Goal: Transaction & Acquisition: Purchase product/service

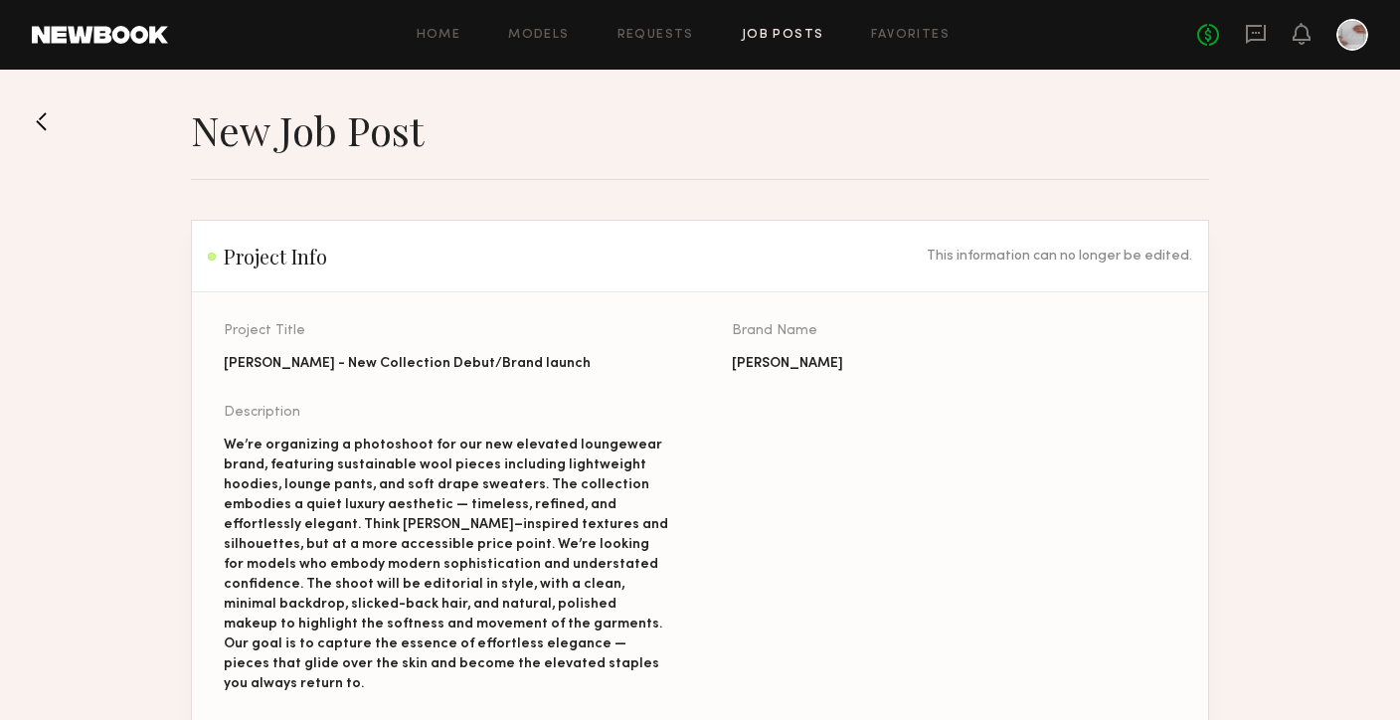
scroll to position [702, 0]
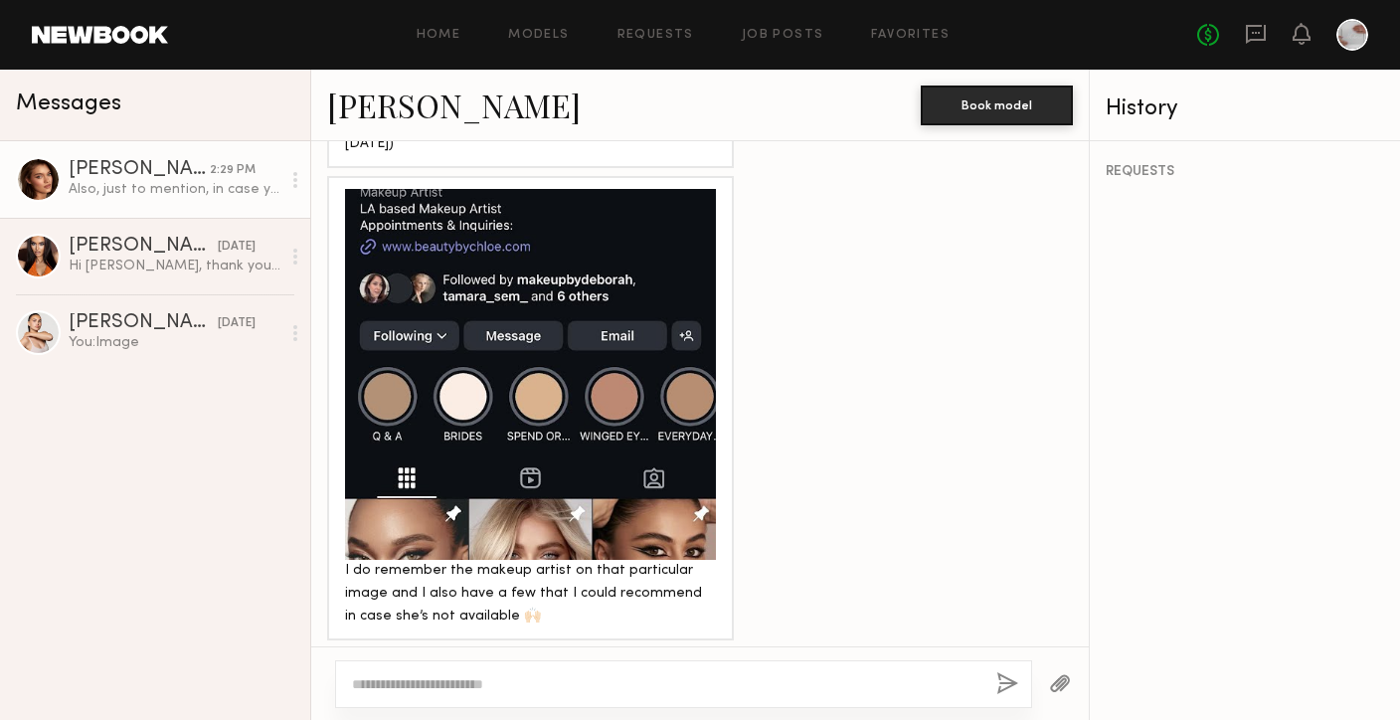
scroll to position [7641, 0]
click at [607, 385] on div at bounding box center [530, 373] width 371 height 371
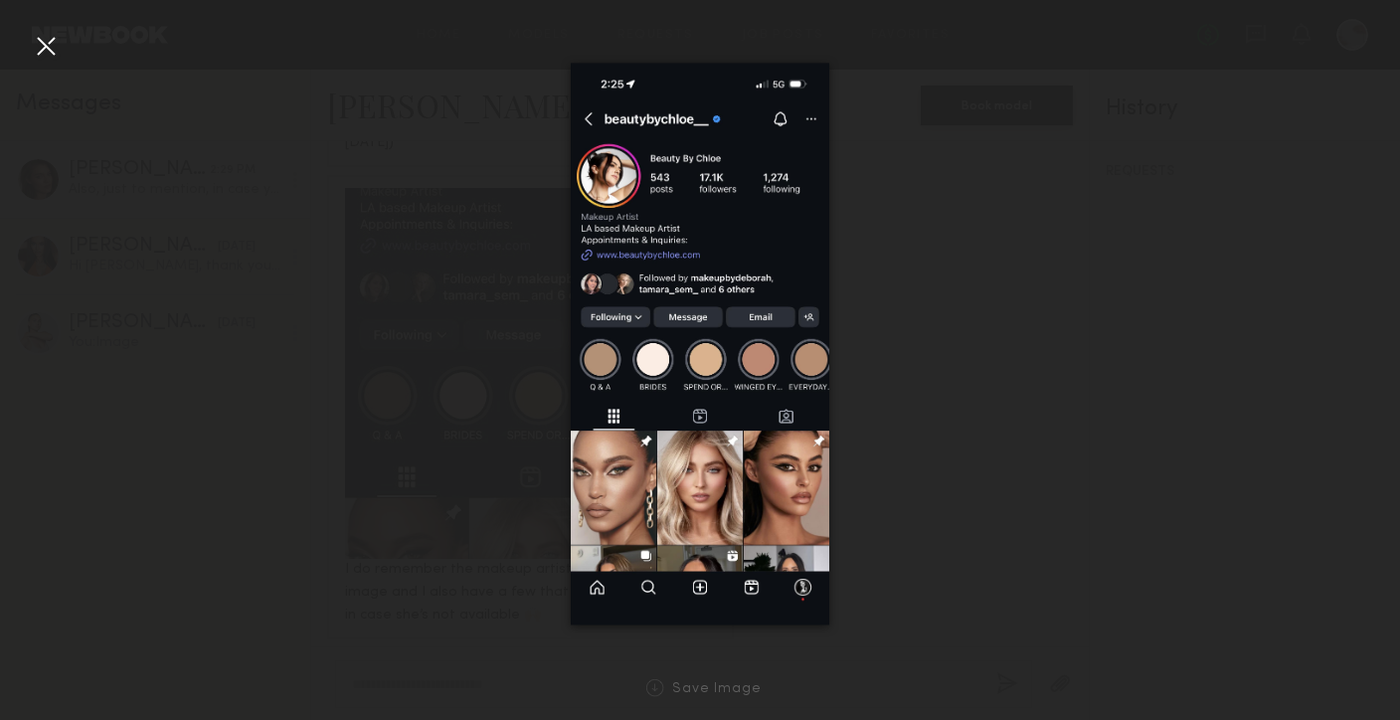
click at [906, 365] on div at bounding box center [700, 344] width 1400 height 624
click at [51, 55] on div at bounding box center [46, 46] width 32 height 32
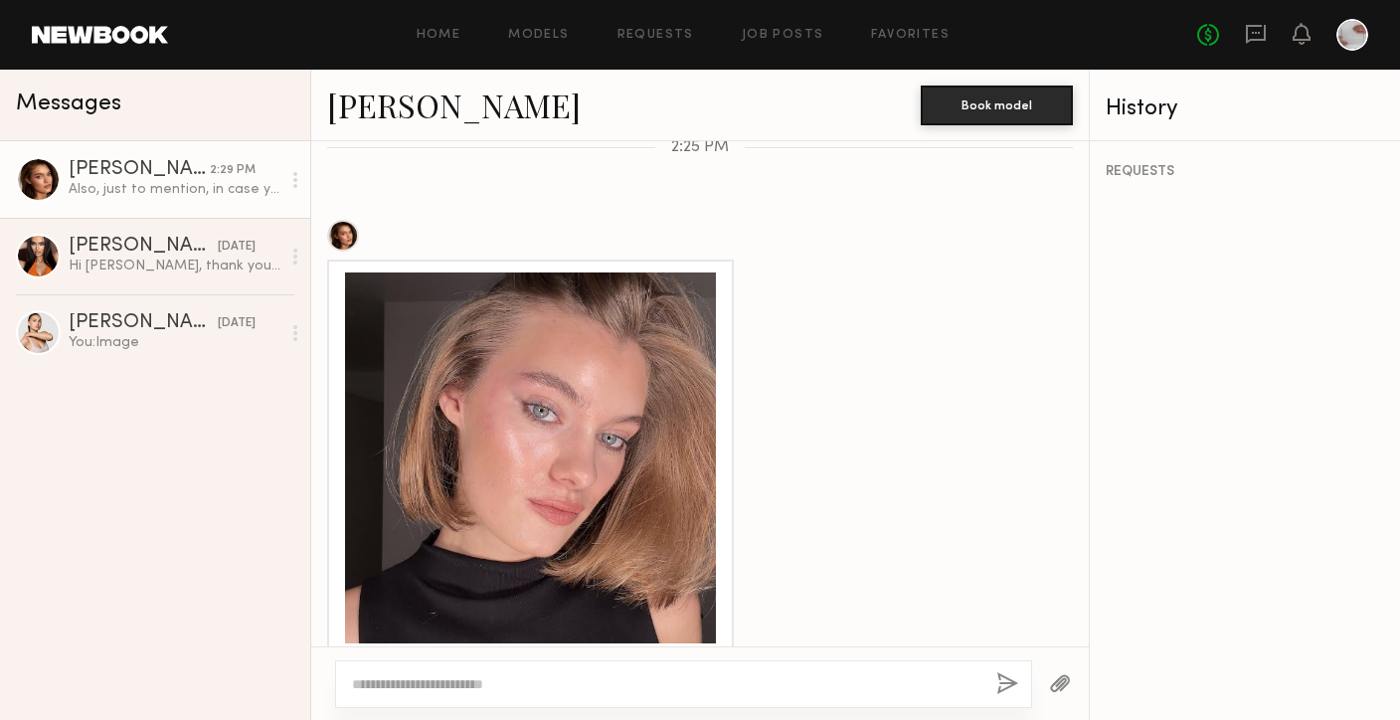
scroll to position [6672, 0]
click at [590, 354] on div at bounding box center [530, 456] width 371 height 371
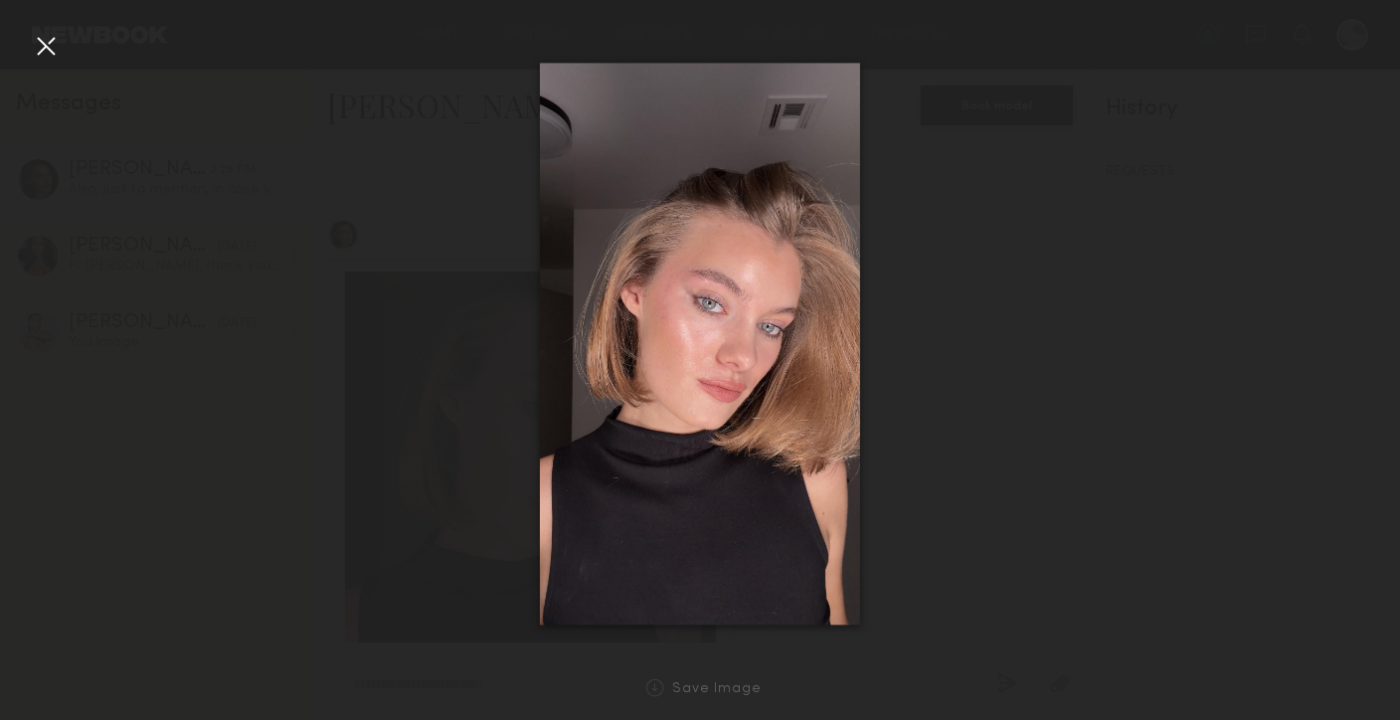
click at [993, 346] on div at bounding box center [700, 344] width 1400 height 624
click at [47, 40] on div at bounding box center [46, 46] width 32 height 32
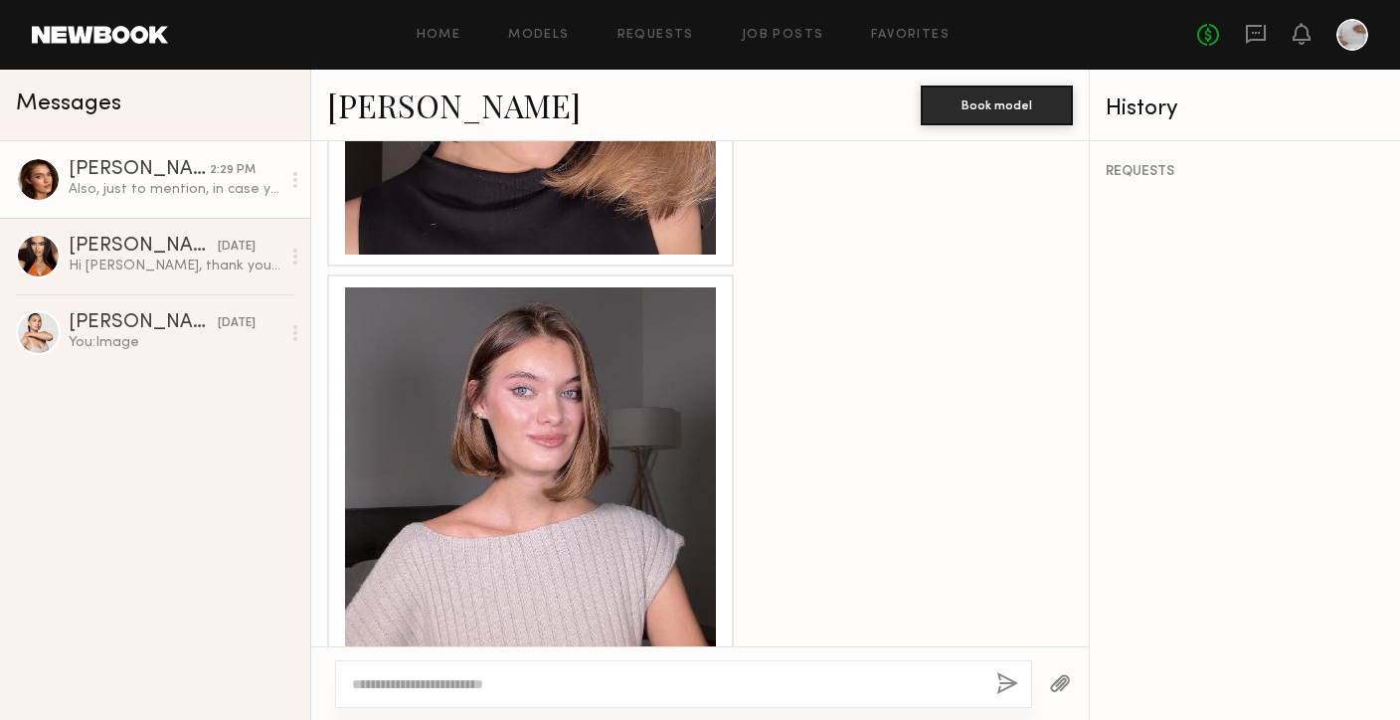
scroll to position [7231, 0]
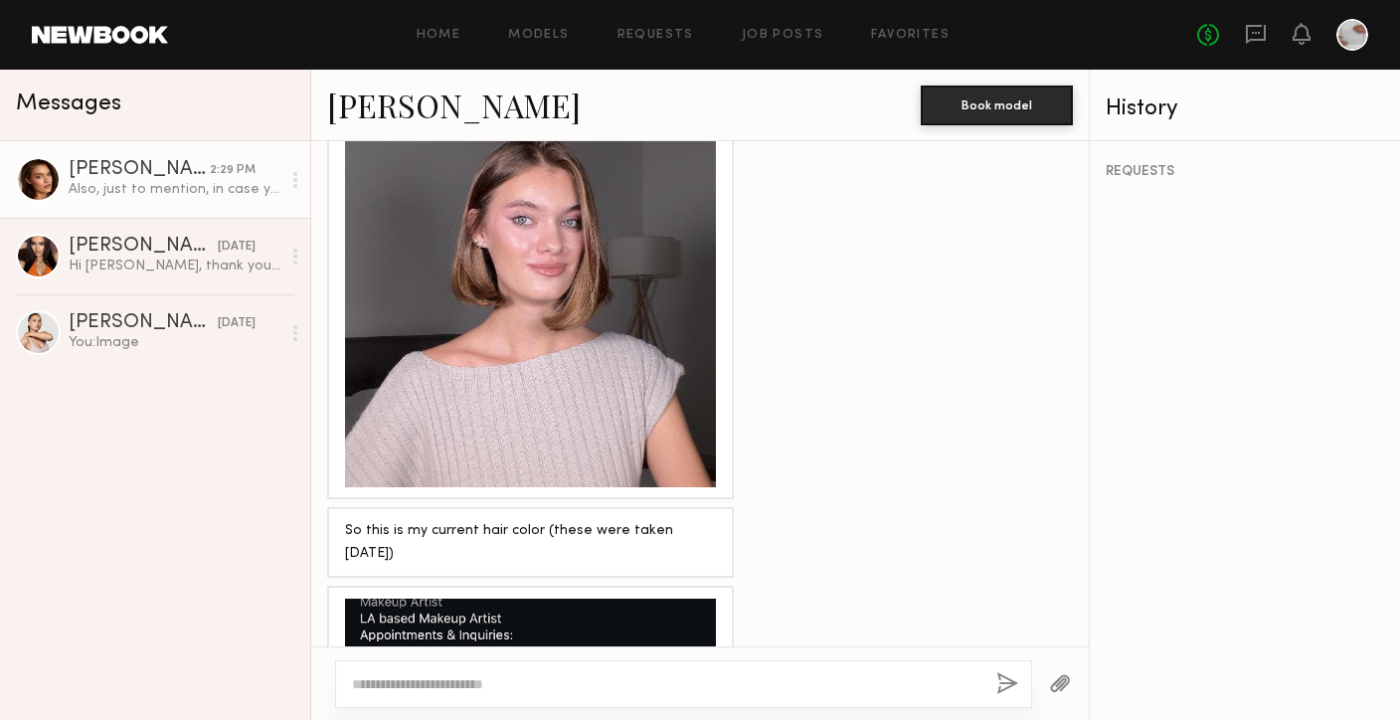
click at [552, 248] on div at bounding box center [530, 301] width 371 height 371
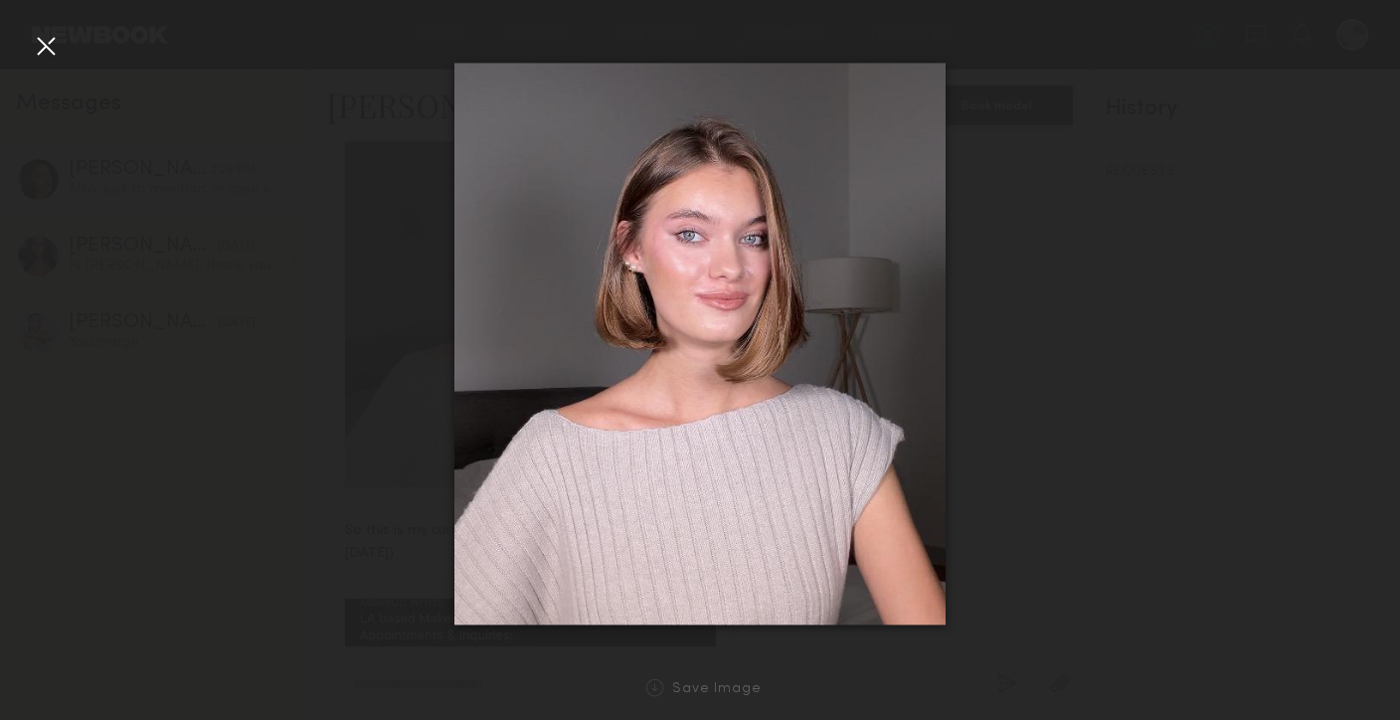
click at [25, 36] on div at bounding box center [700, 344] width 1400 height 624
click at [39, 44] on div at bounding box center [46, 46] width 32 height 32
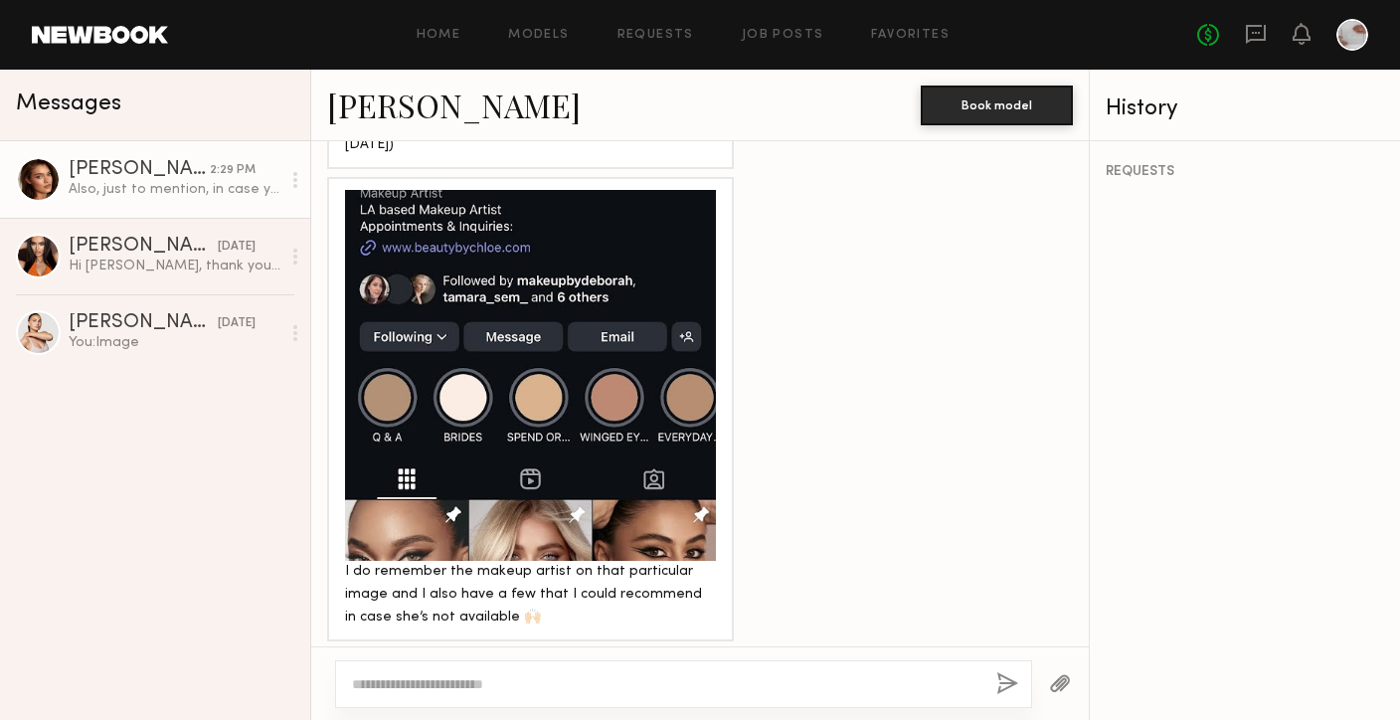
scroll to position [7641, 0]
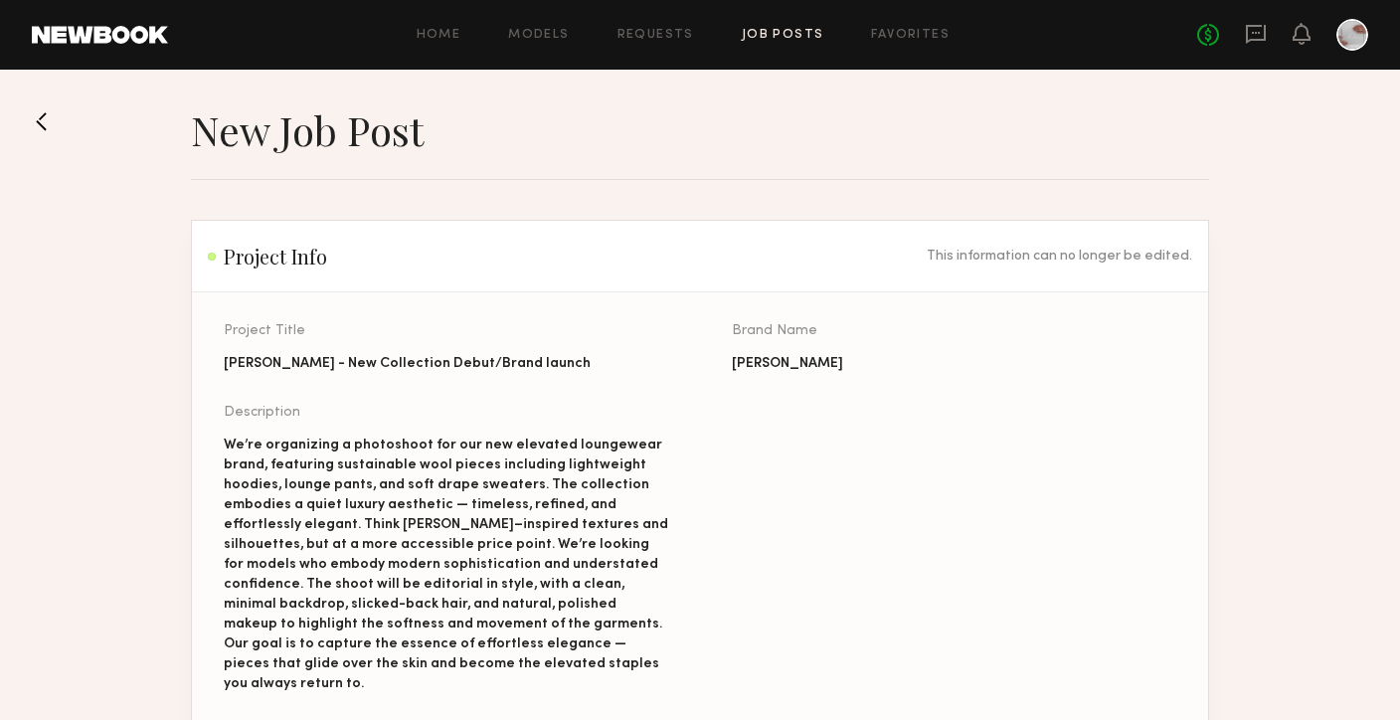
scroll to position [702, 0]
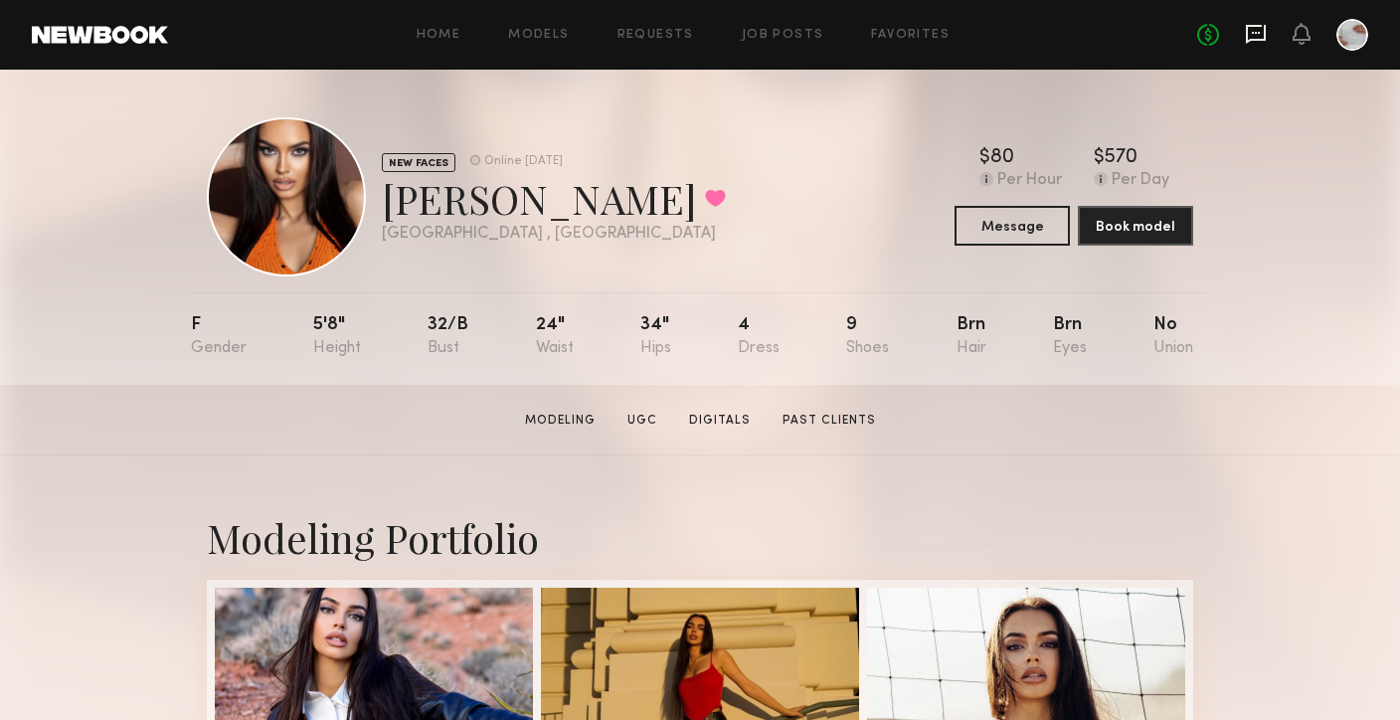
click at [1262, 37] on icon at bounding box center [1256, 34] width 22 height 22
click at [1261, 30] on icon at bounding box center [1256, 34] width 22 height 22
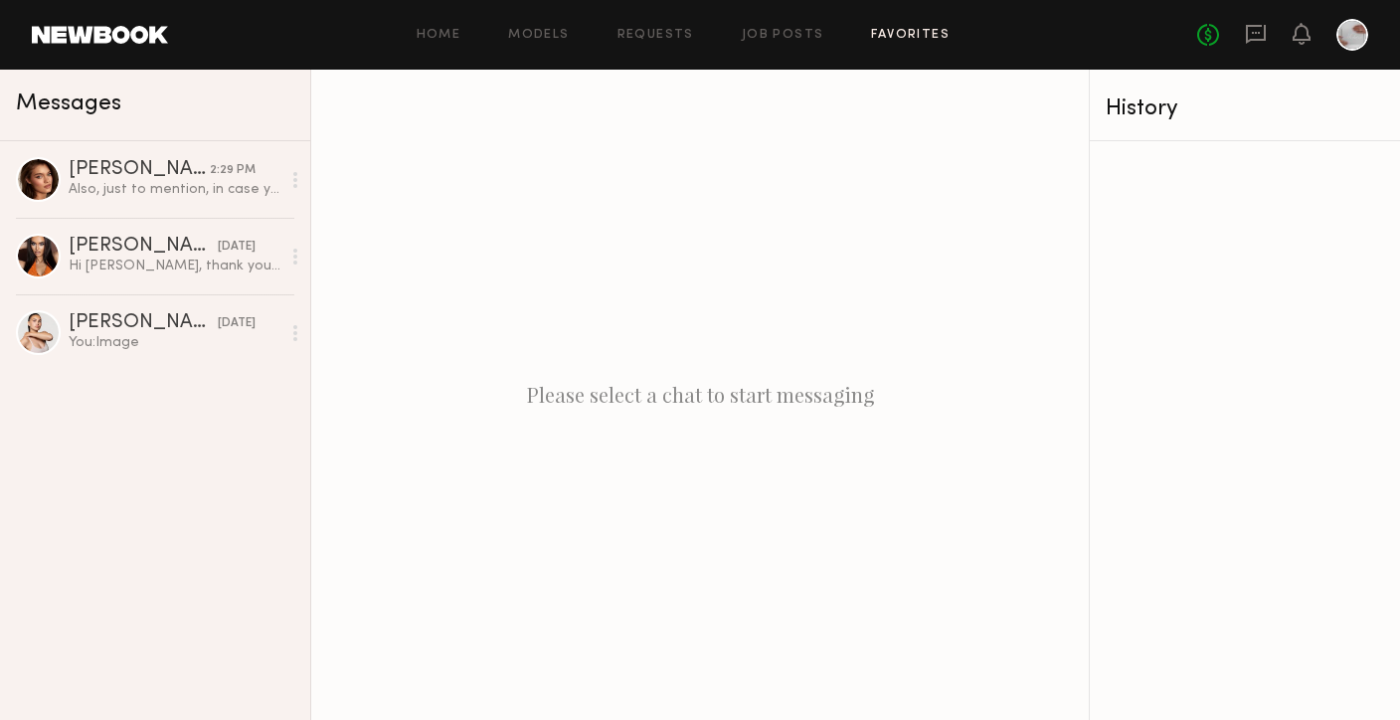
click at [877, 31] on link "Favorites" at bounding box center [910, 35] width 79 height 13
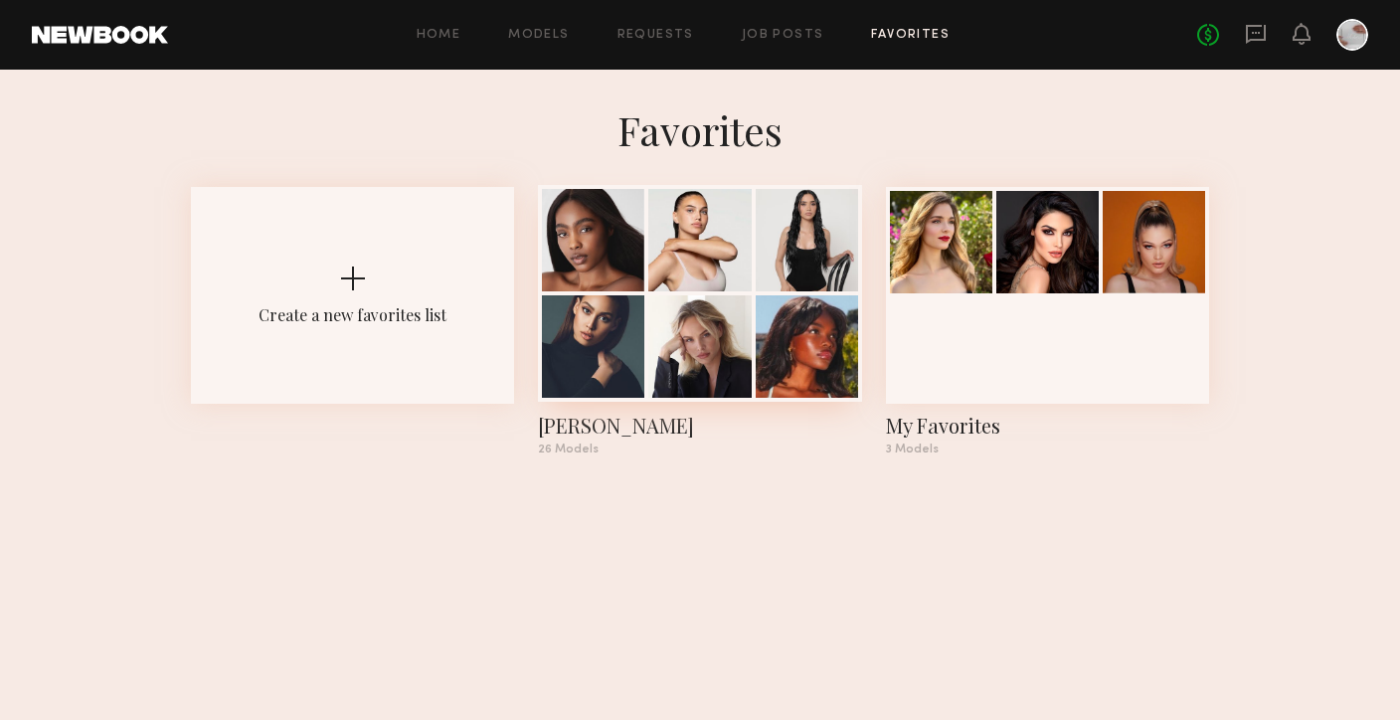
click at [746, 344] on div at bounding box center [699, 346] width 102 height 102
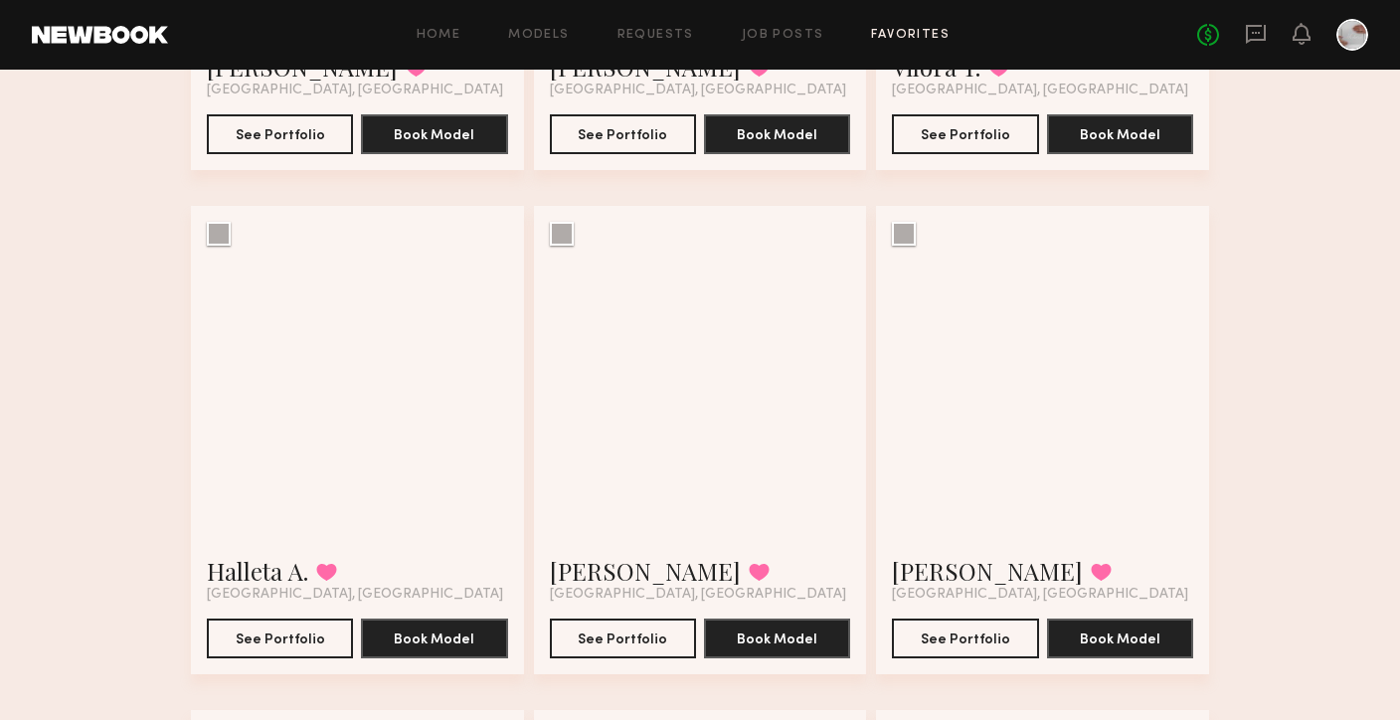
scroll to position [3055, 0]
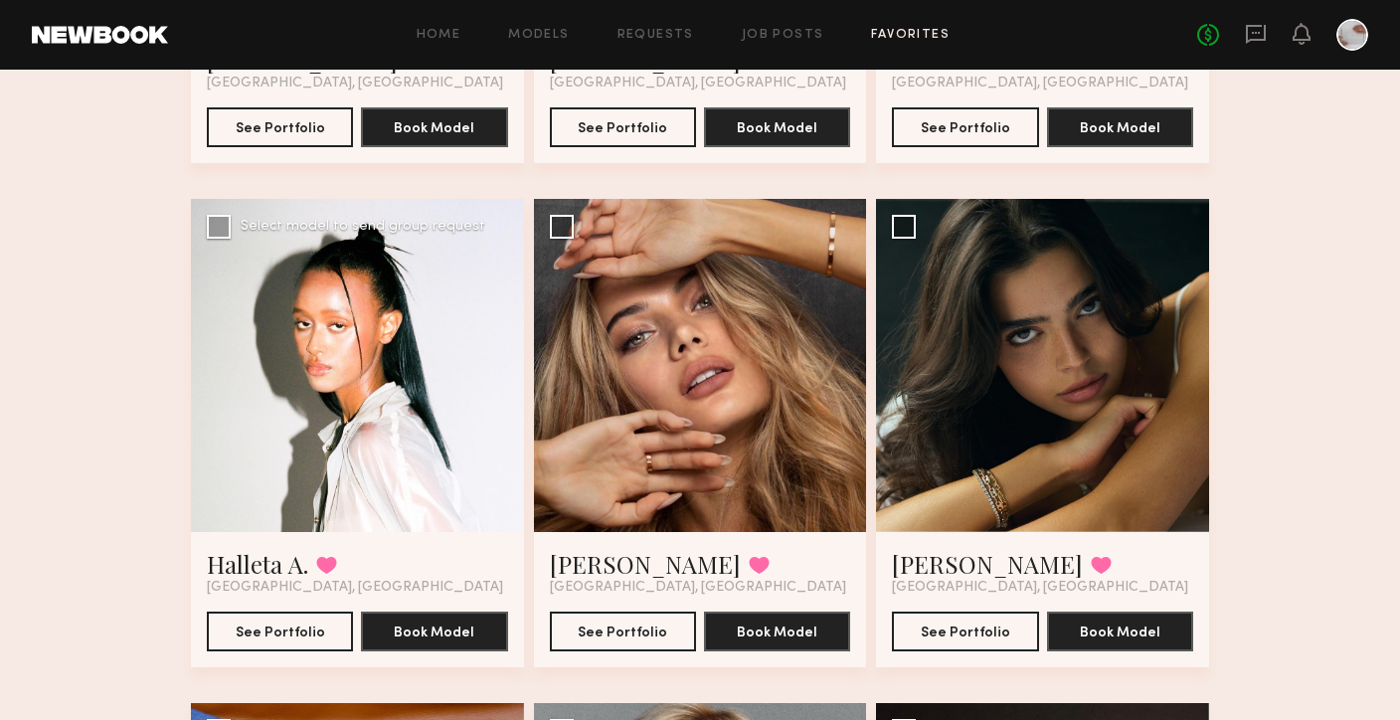
click at [385, 354] on div at bounding box center [357, 365] width 333 height 333
click at [636, 611] on button "See Portfolio" at bounding box center [623, 630] width 146 height 40
click at [333, 617] on button "See Portfolio" at bounding box center [280, 630] width 146 height 40
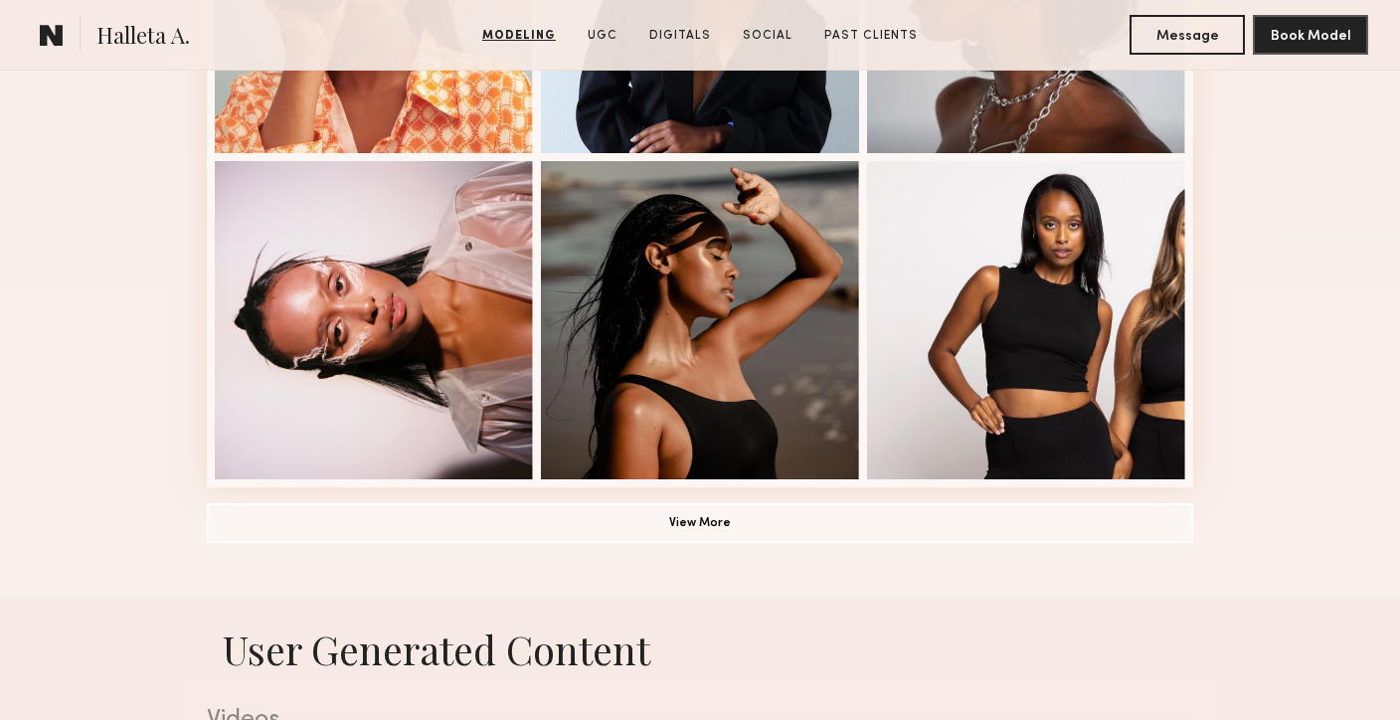
scroll to position [1410, 0]
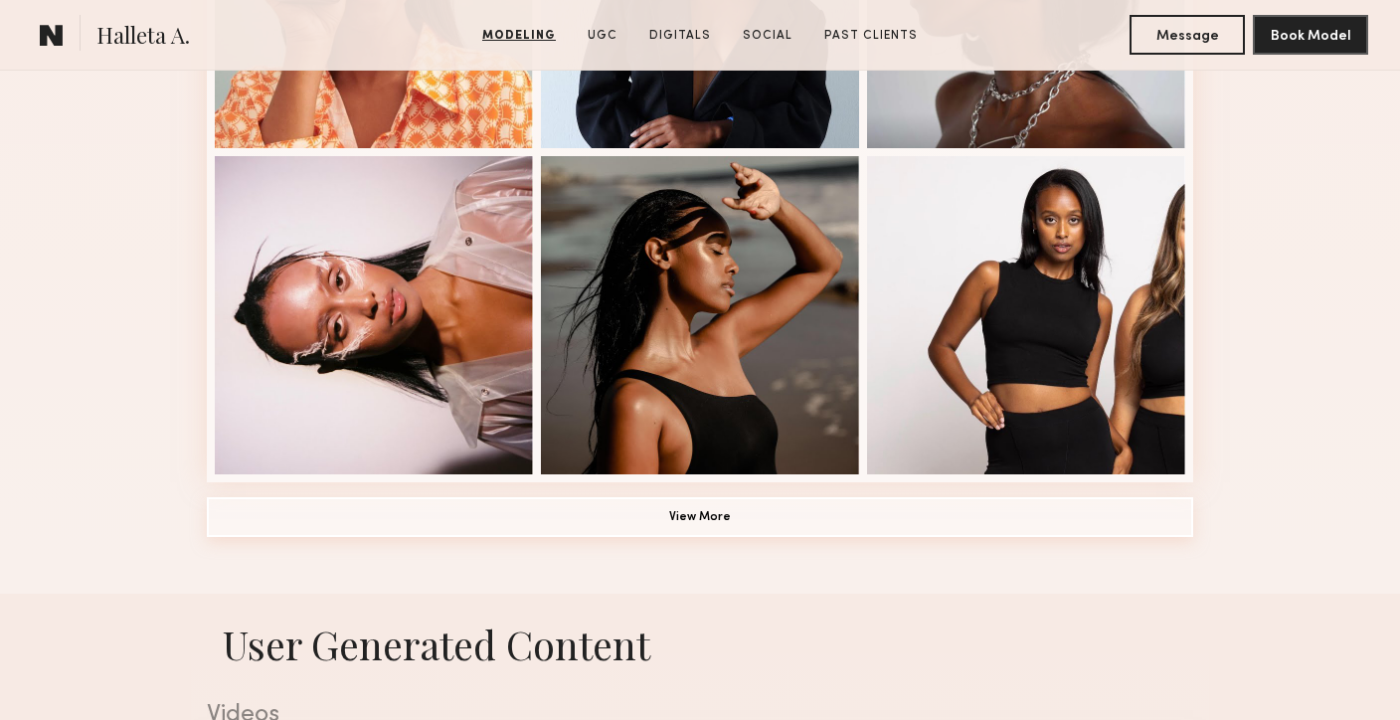
click at [691, 506] on button "View More" at bounding box center [700, 517] width 986 height 40
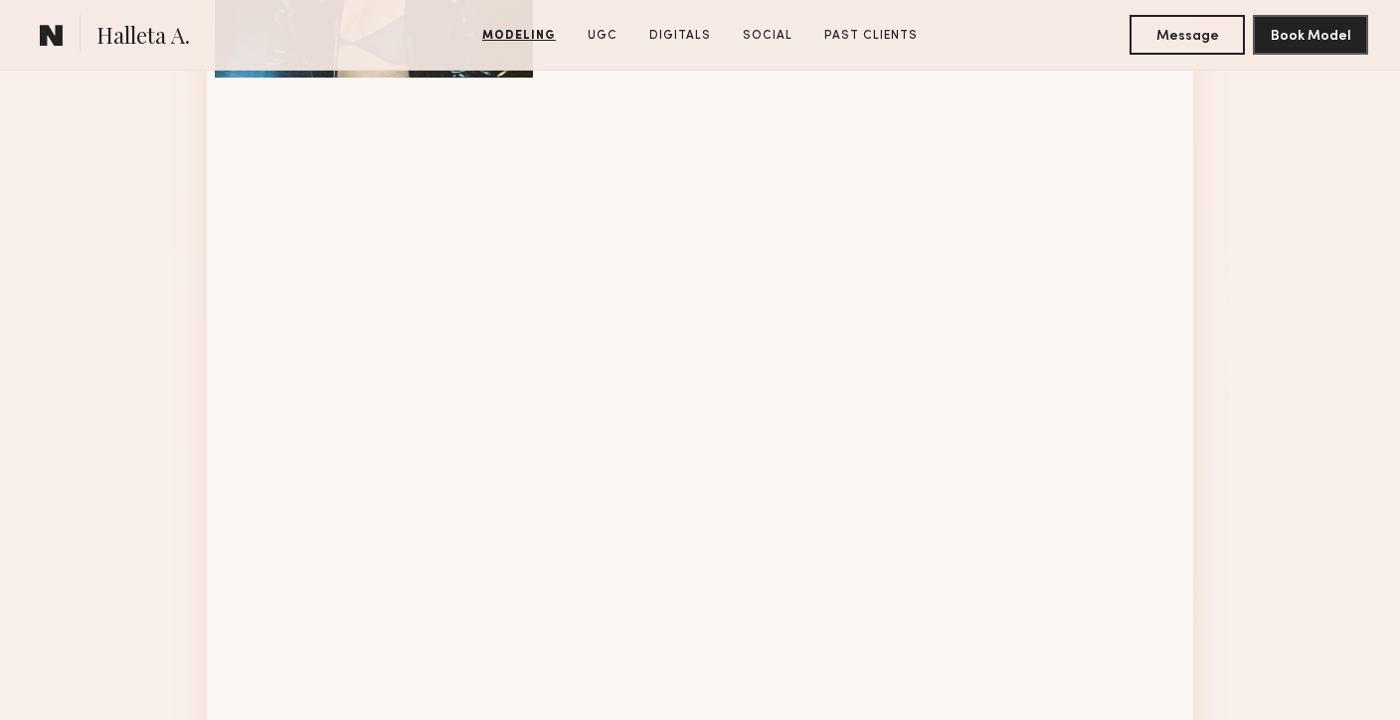
scroll to position [2436, 0]
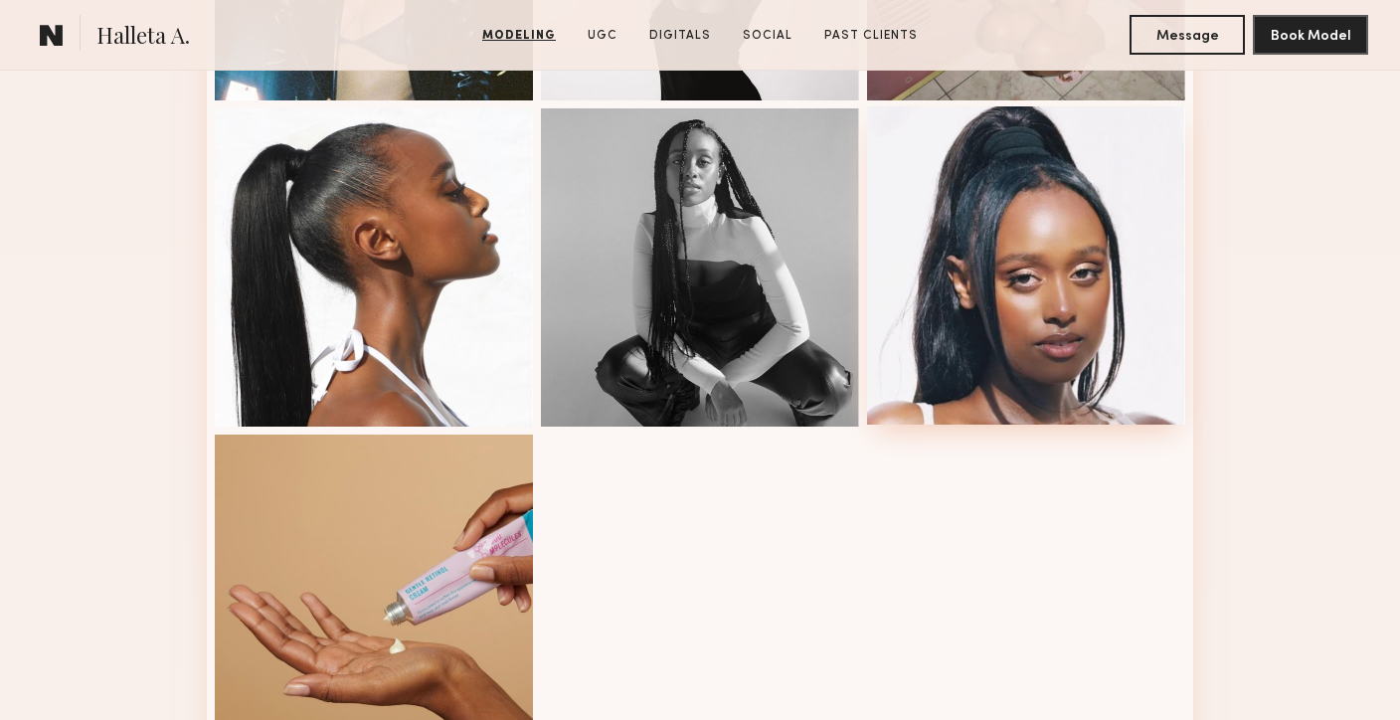
click at [983, 307] on div at bounding box center [1026, 265] width 318 height 318
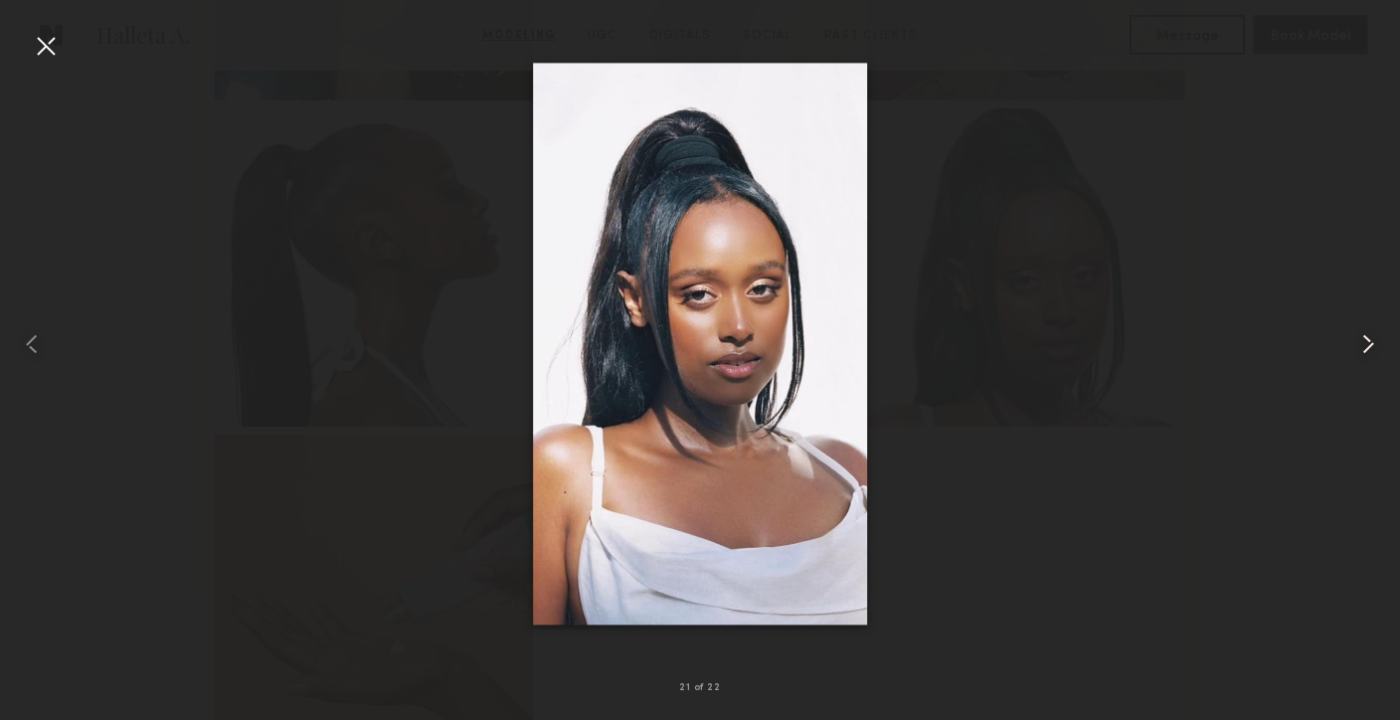
click at [1371, 348] on common-icon at bounding box center [1368, 344] width 32 height 32
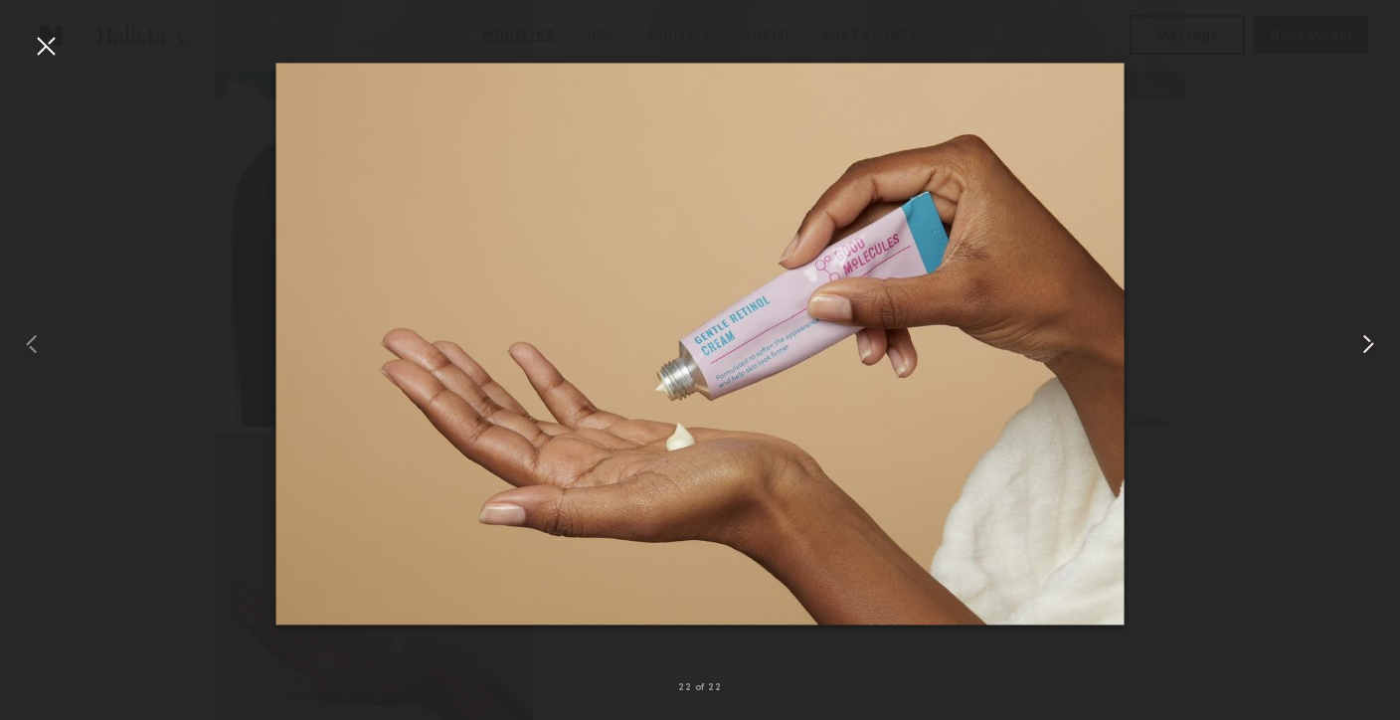
click at [1371, 348] on common-icon at bounding box center [1368, 344] width 32 height 32
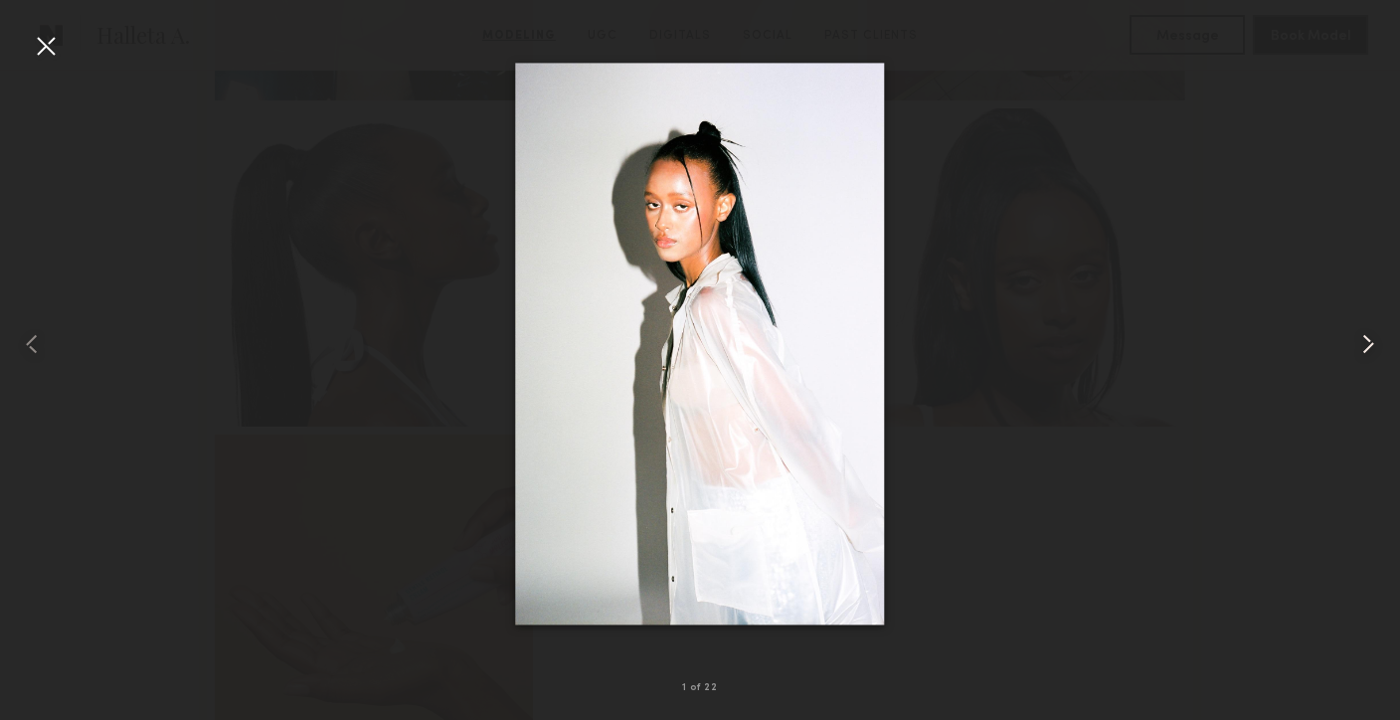
click at [1371, 348] on common-icon at bounding box center [1368, 344] width 32 height 32
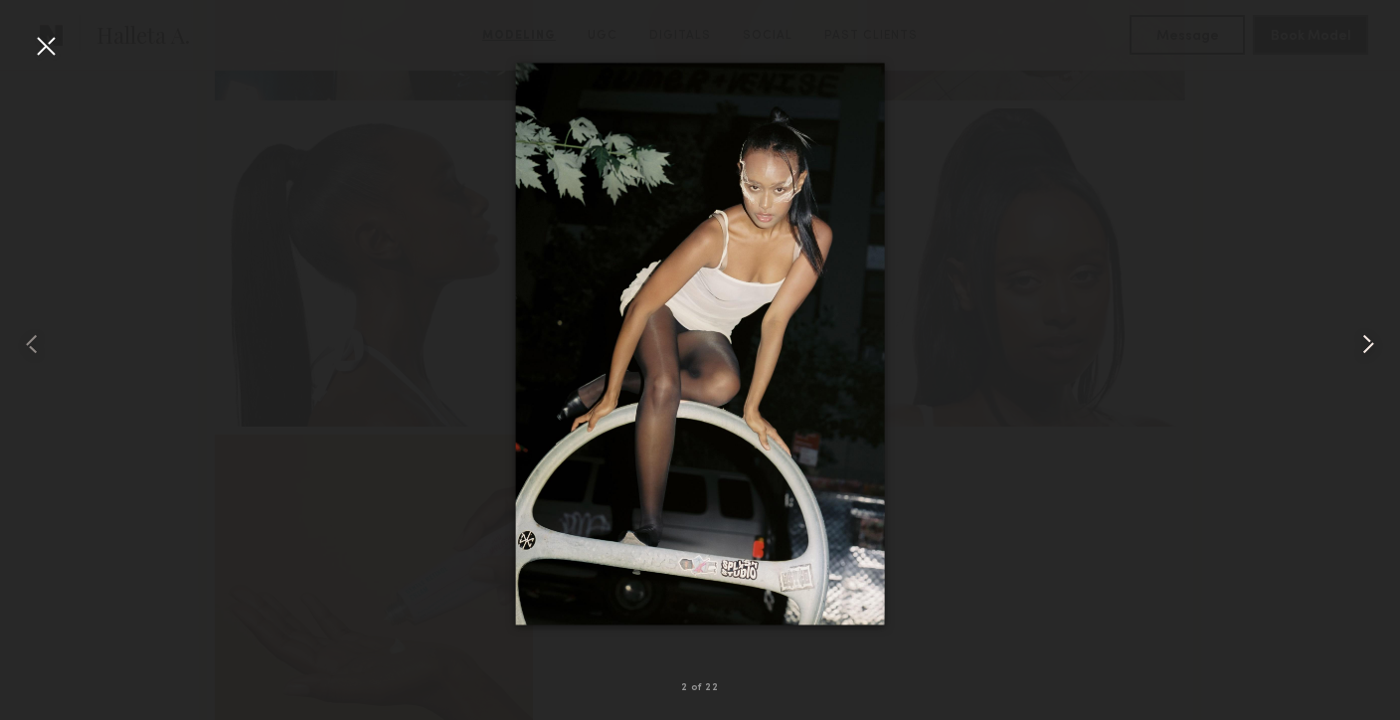
click at [1371, 348] on common-icon at bounding box center [1368, 344] width 32 height 32
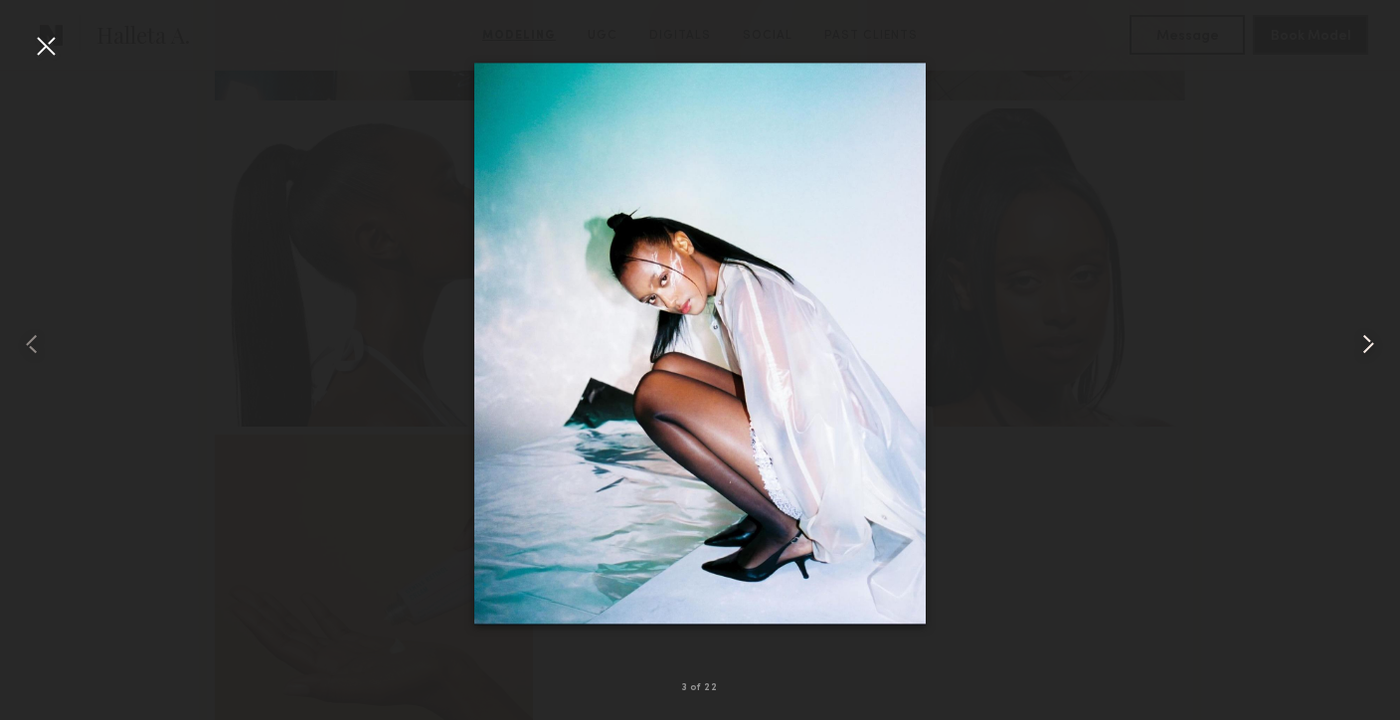
click at [1371, 348] on common-icon at bounding box center [1368, 344] width 32 height 32
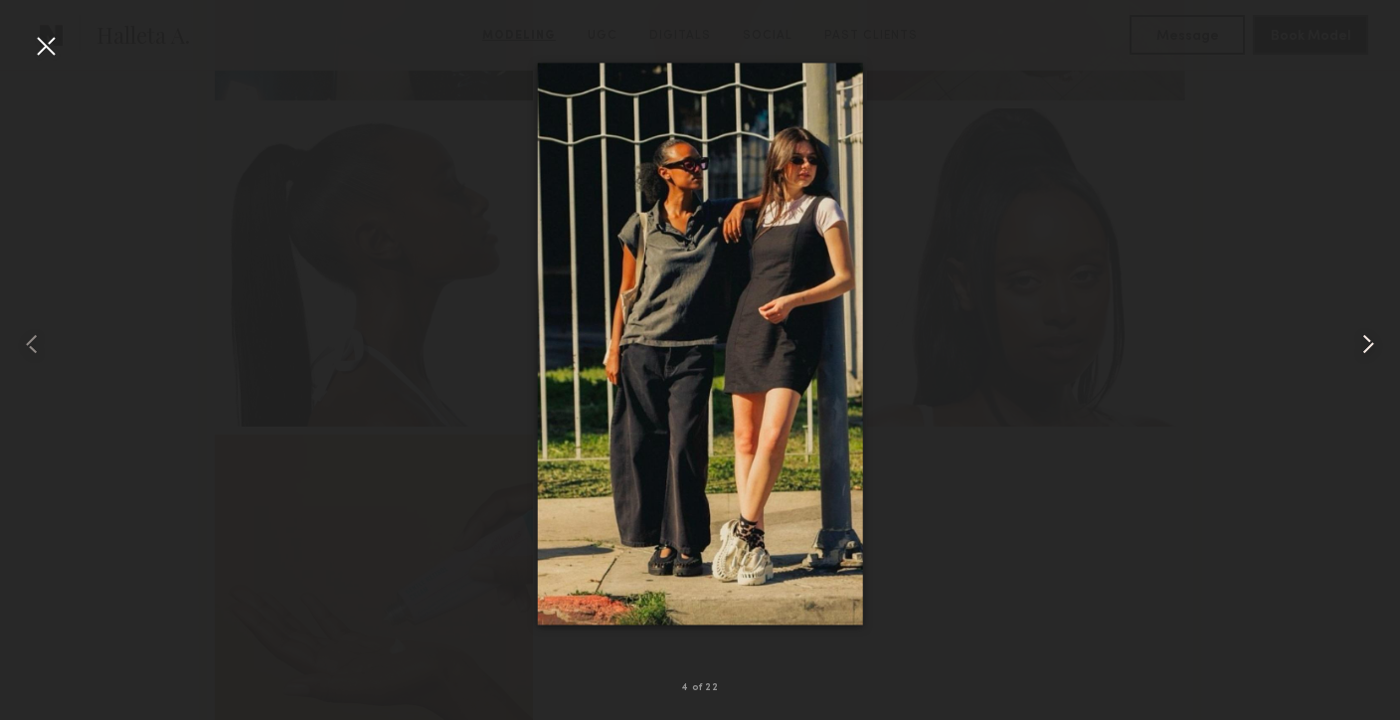
click at [1373, 348] on common-icon at bounding box center [1368, 344] width 32 height 32
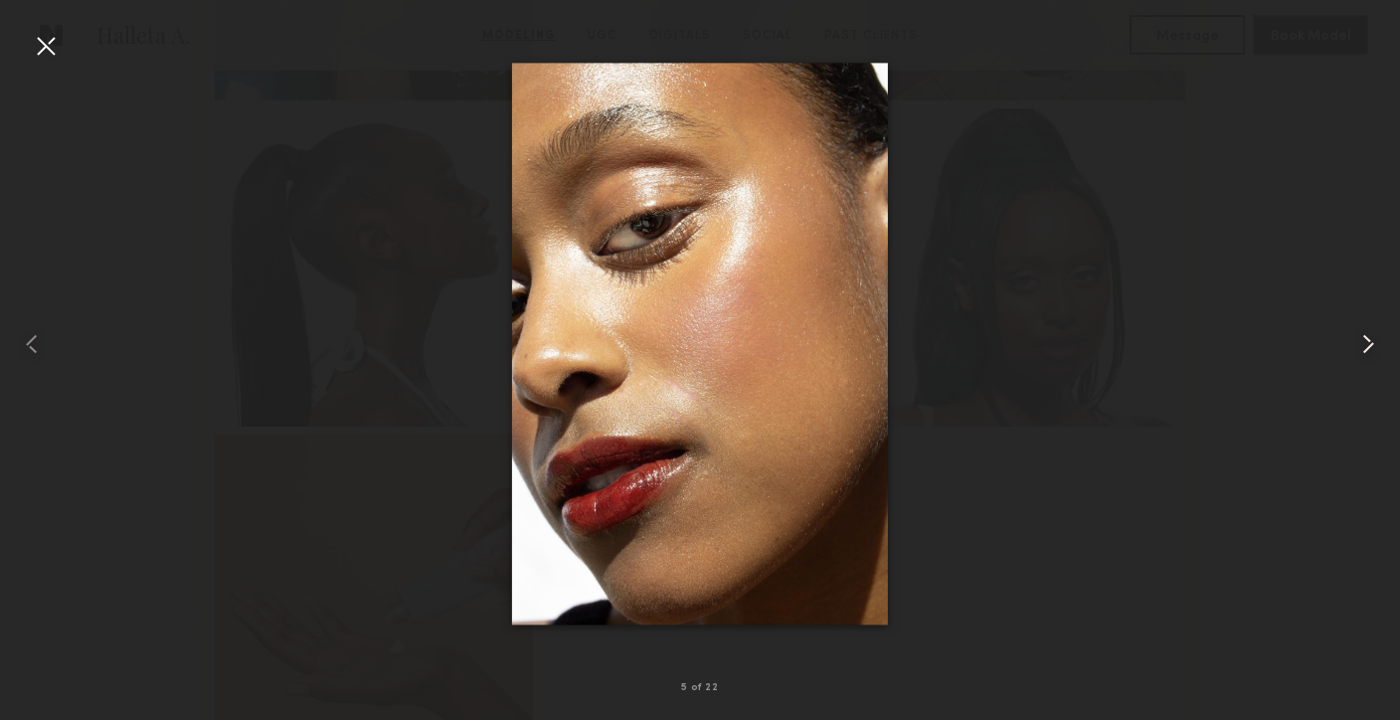
click at [1373, 348] on common-icon at bounding box center [1368, 344] width 32 height 32
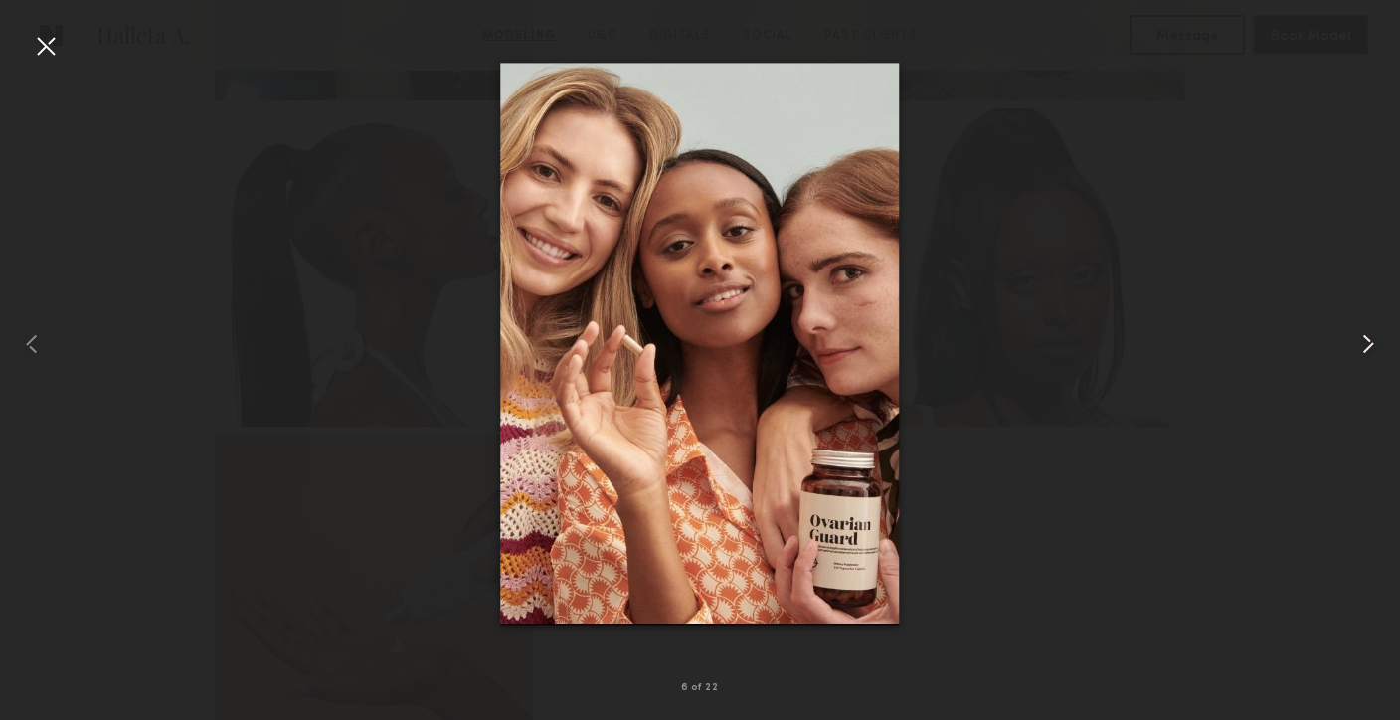
click at [1374, 348] on common-icon at bounding box center [1368, 344] width 32 height 32
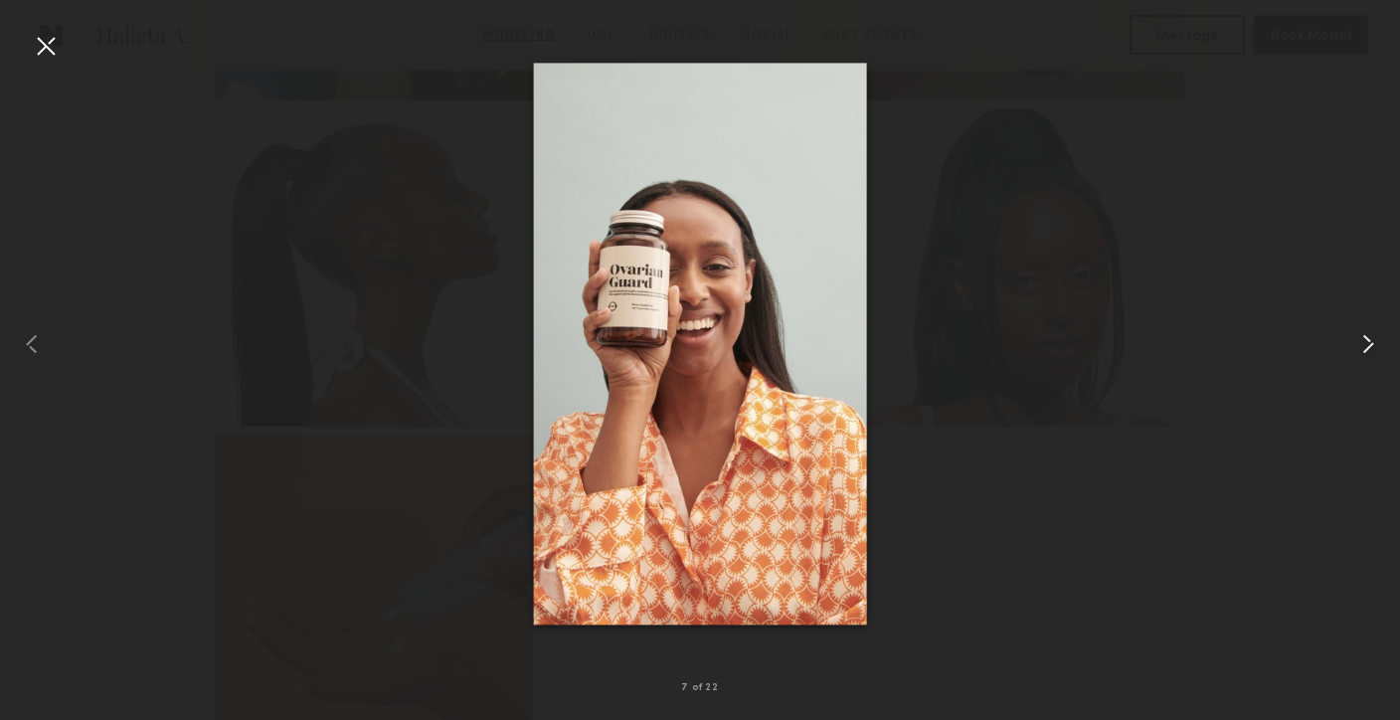
click at [1375, 348] on common-icon at bounding box center [1368, 344] width 32 height 32
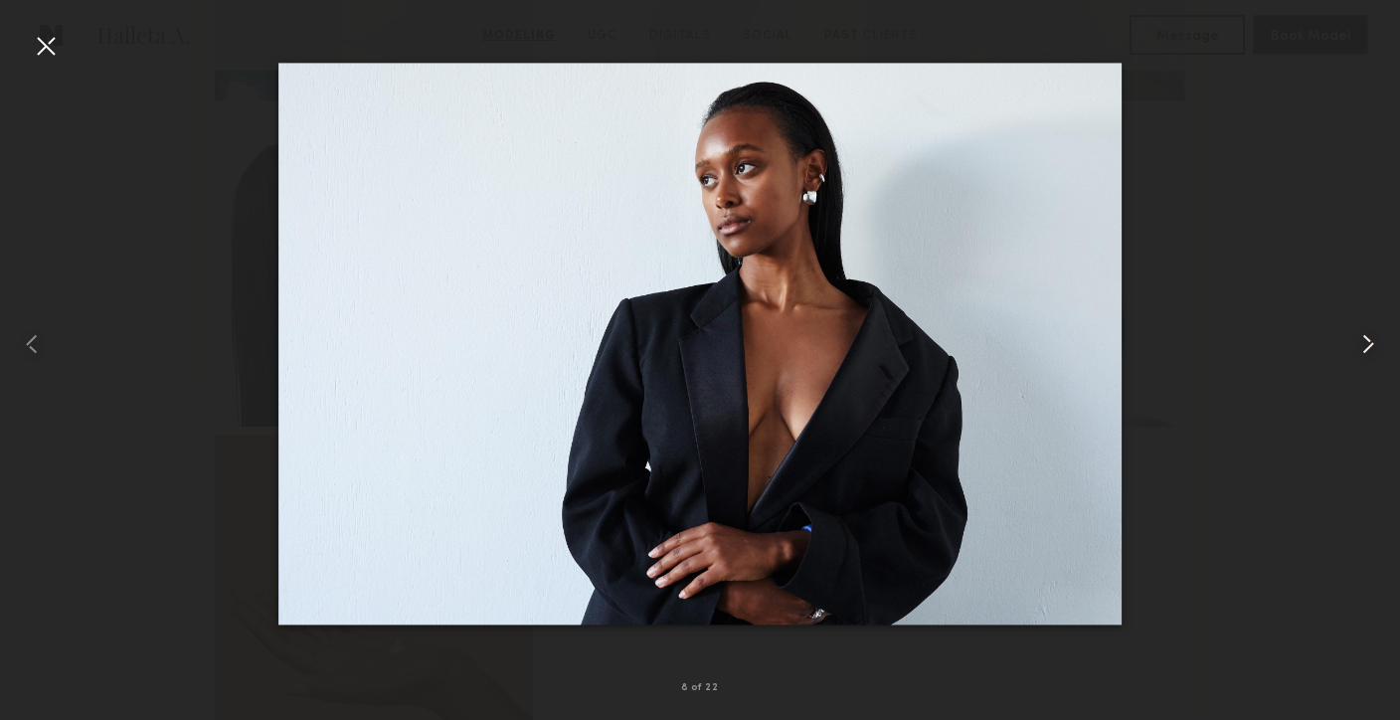
click at [1375, 348] on common-icon at bounding box center [1368, 344] width 32 height 32
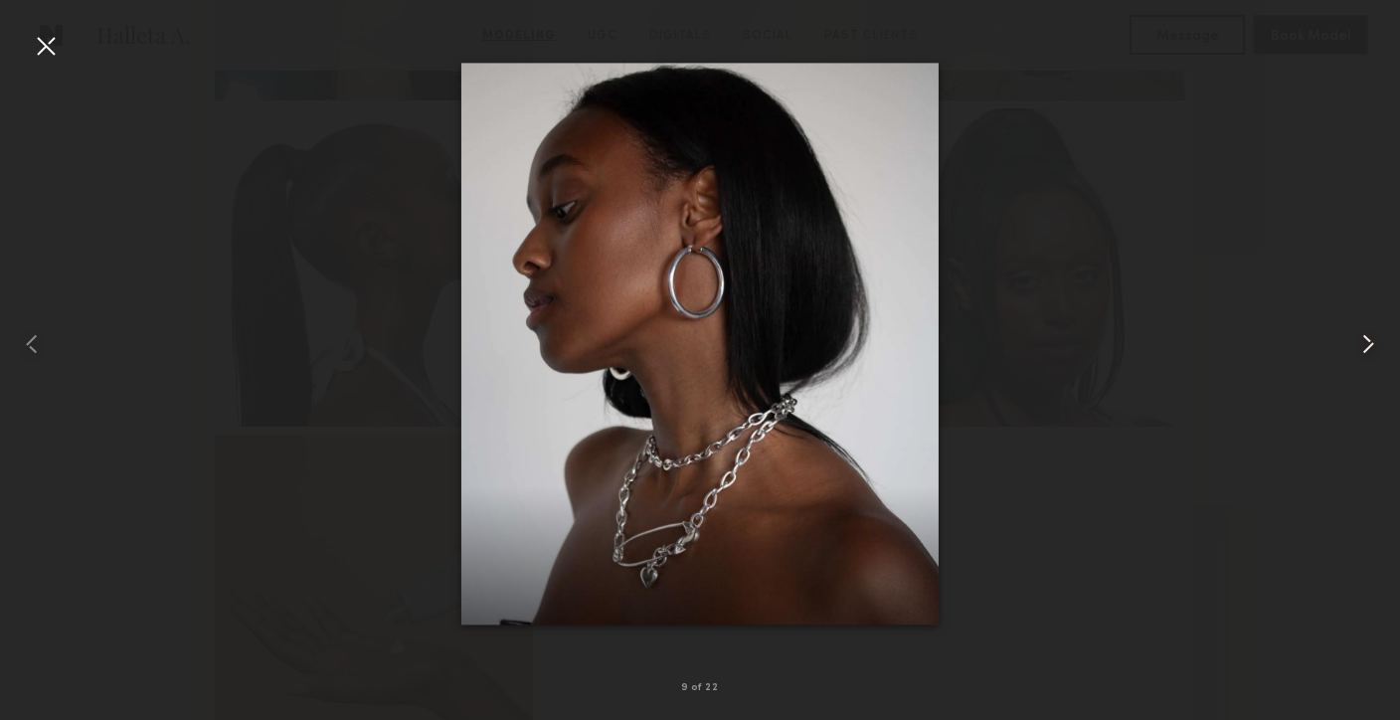
click at [1376, 348] on common-icon at bounding box center [1368, 344] width 32 height 32
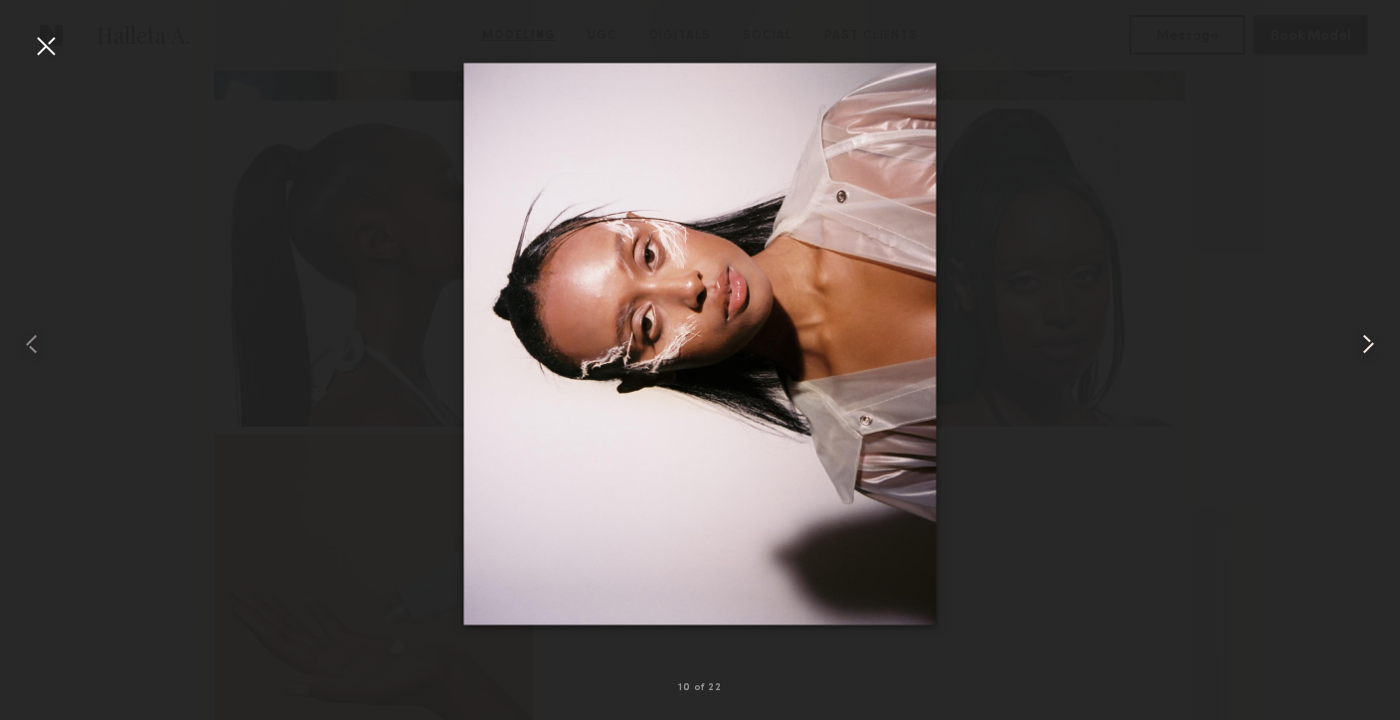
click at [1376, 348] on common-icon at bounding box center [1368, 344] width 32 height 32
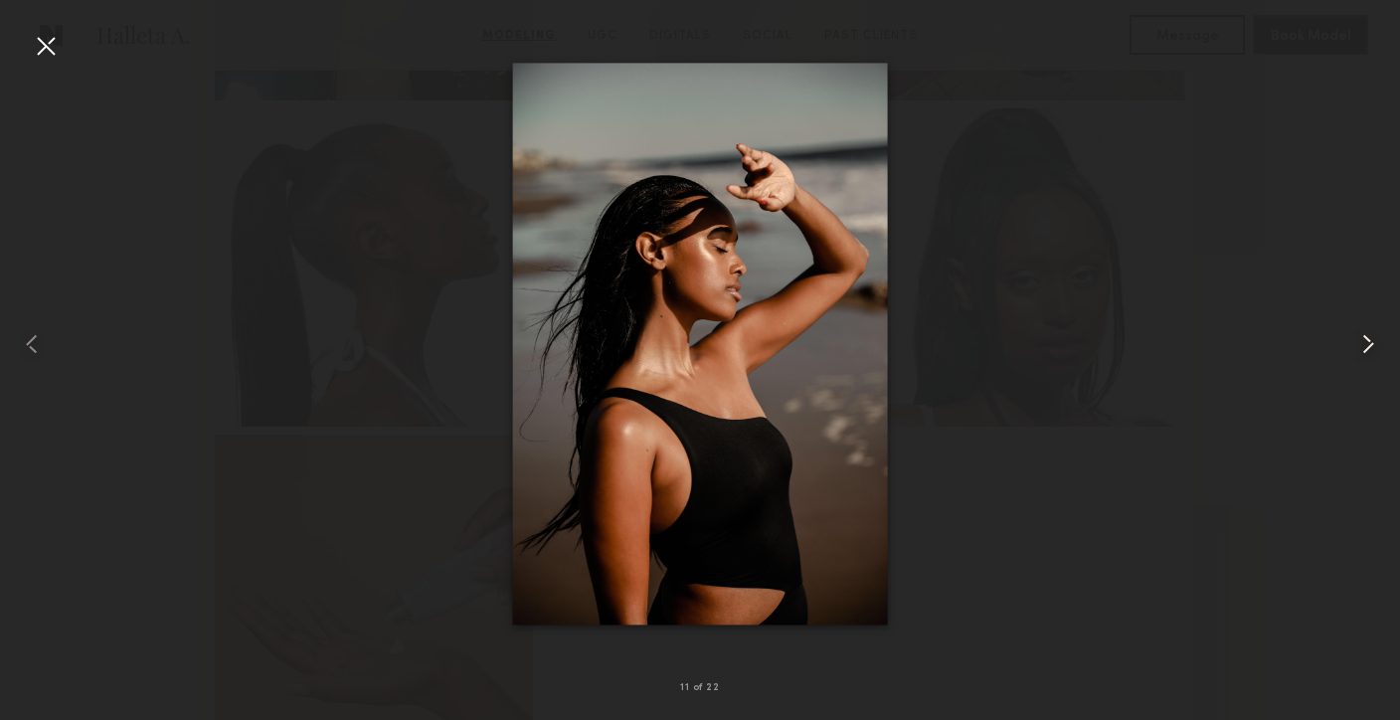
click at [1376, 348] on common-icon at bounding box center [1368, 344] width 32 height 32
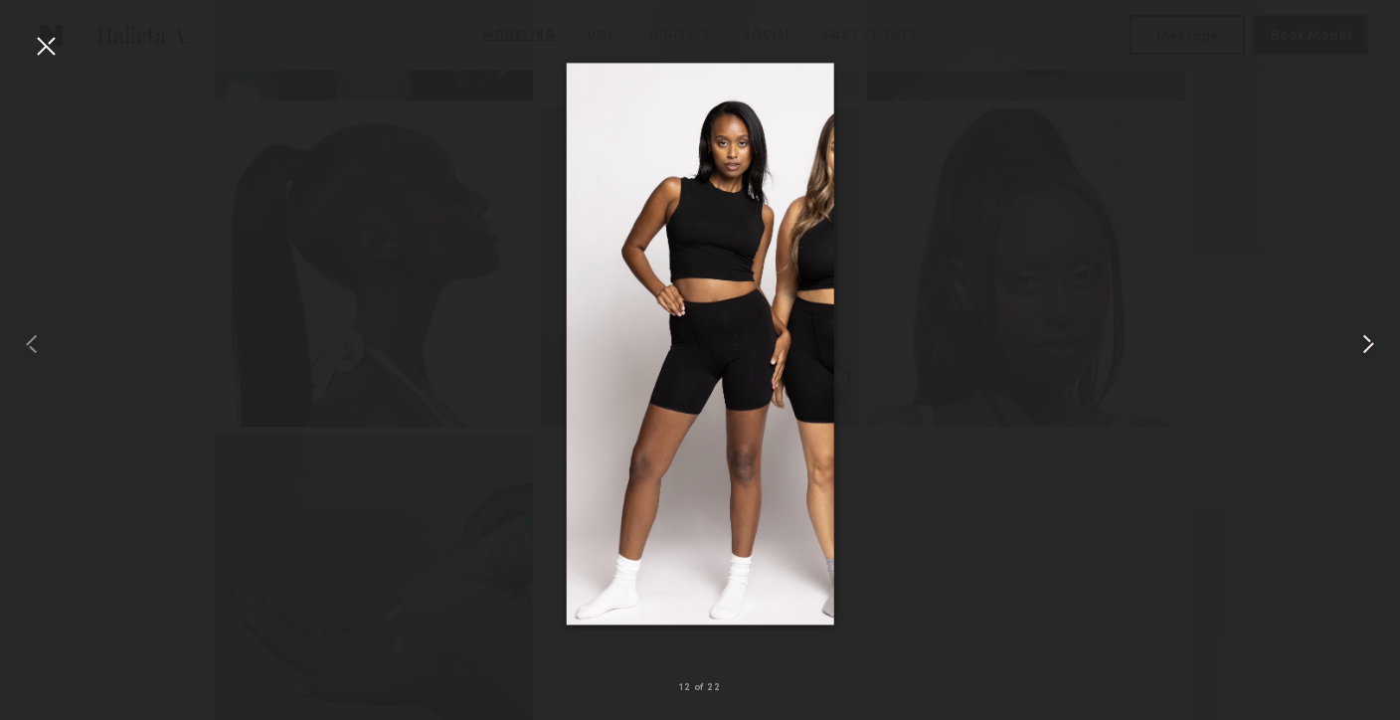
click at [1377, 348] on common-icon at bounding box center [1368, 344] width 32 height 32
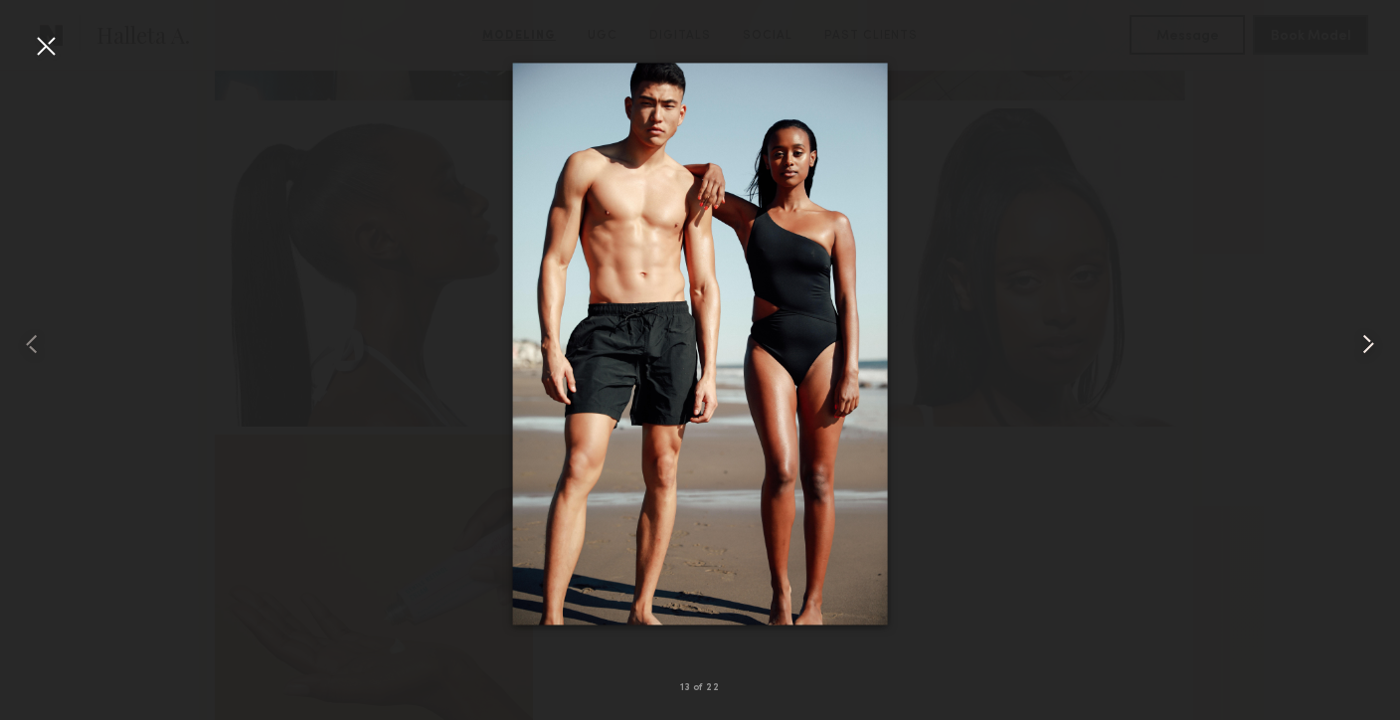
click at [1378, 348] on common-icon at bounding box center [1368, 344] width 32 height 32
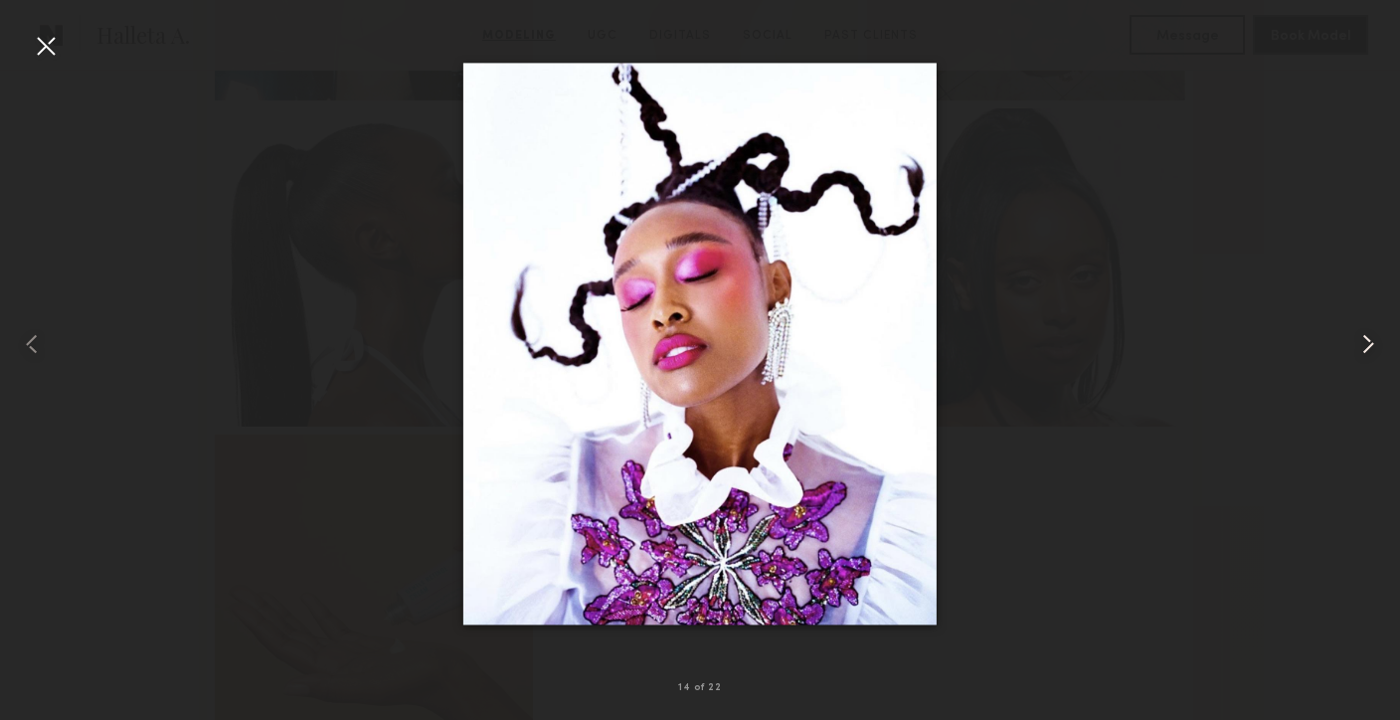
click at [1378, 348] on common-icon at bounding box center [1368, 344] width 32 height 32
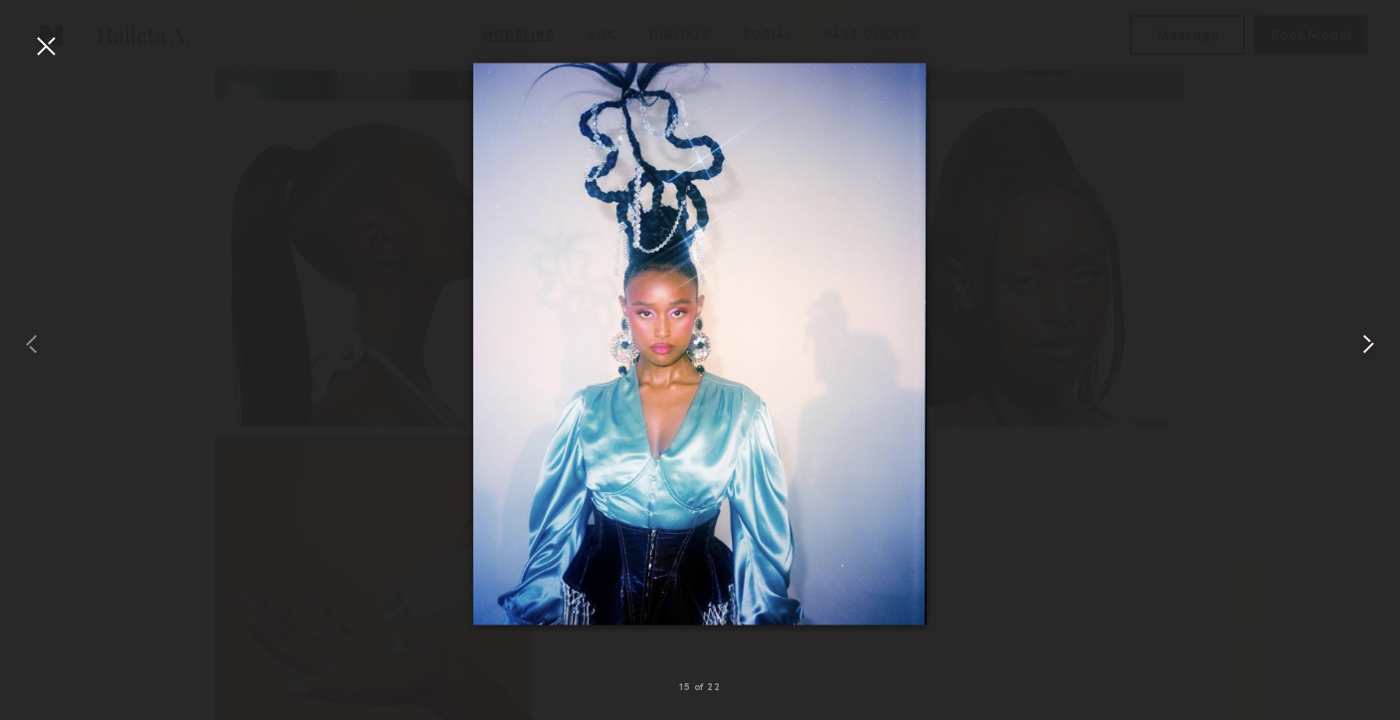
click at [1378, 348] on common-icon at bounding box center [1368, 344] width 32 height 32
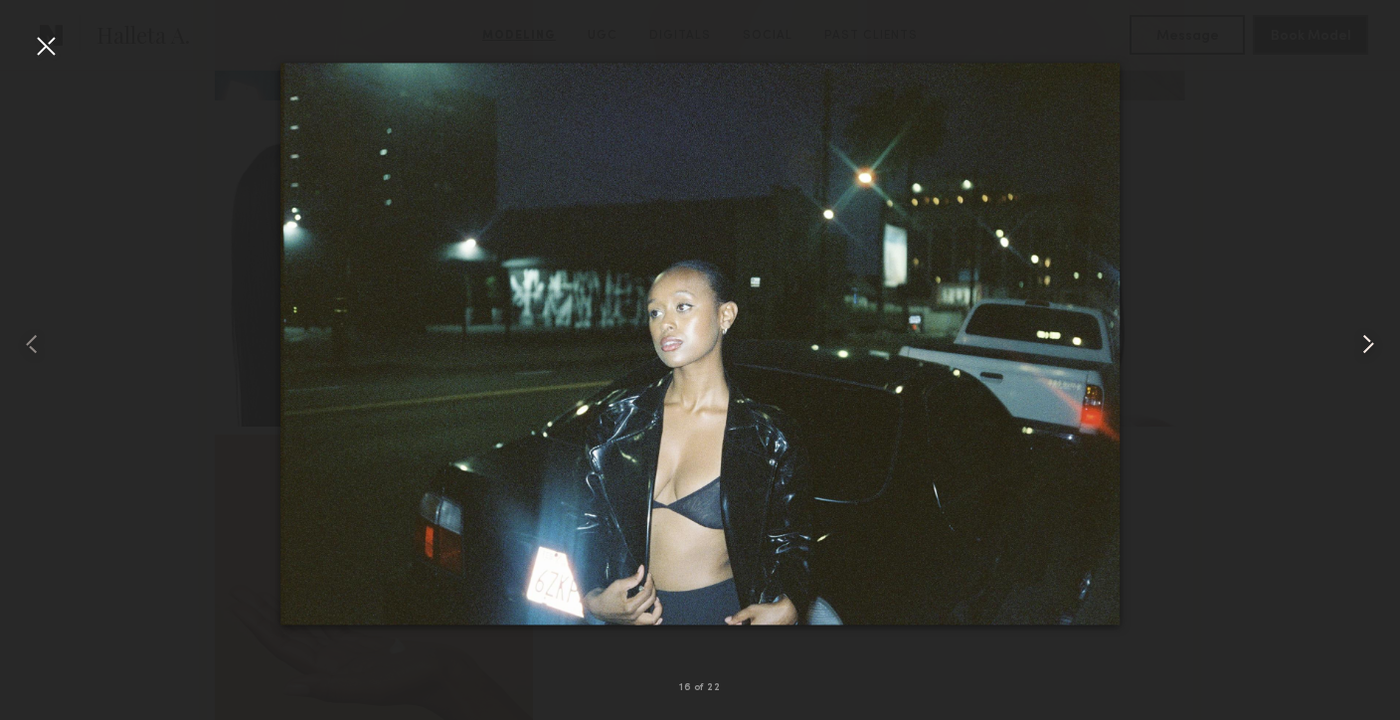
click at [1379, 348] on common-icon at bounding box center [1368, 344] width 32 height 32
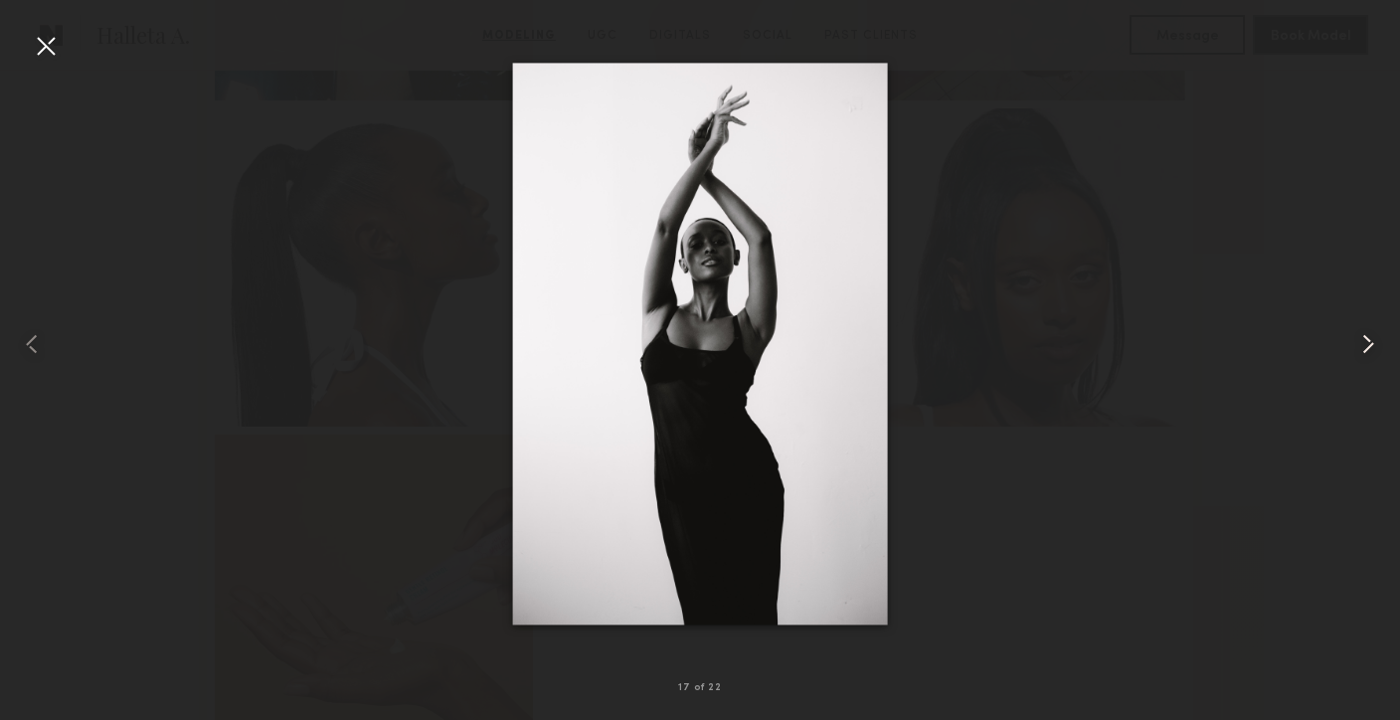
click at [1379, 348] on common-icon at bounding box center [1368, 344] width 32 height 32
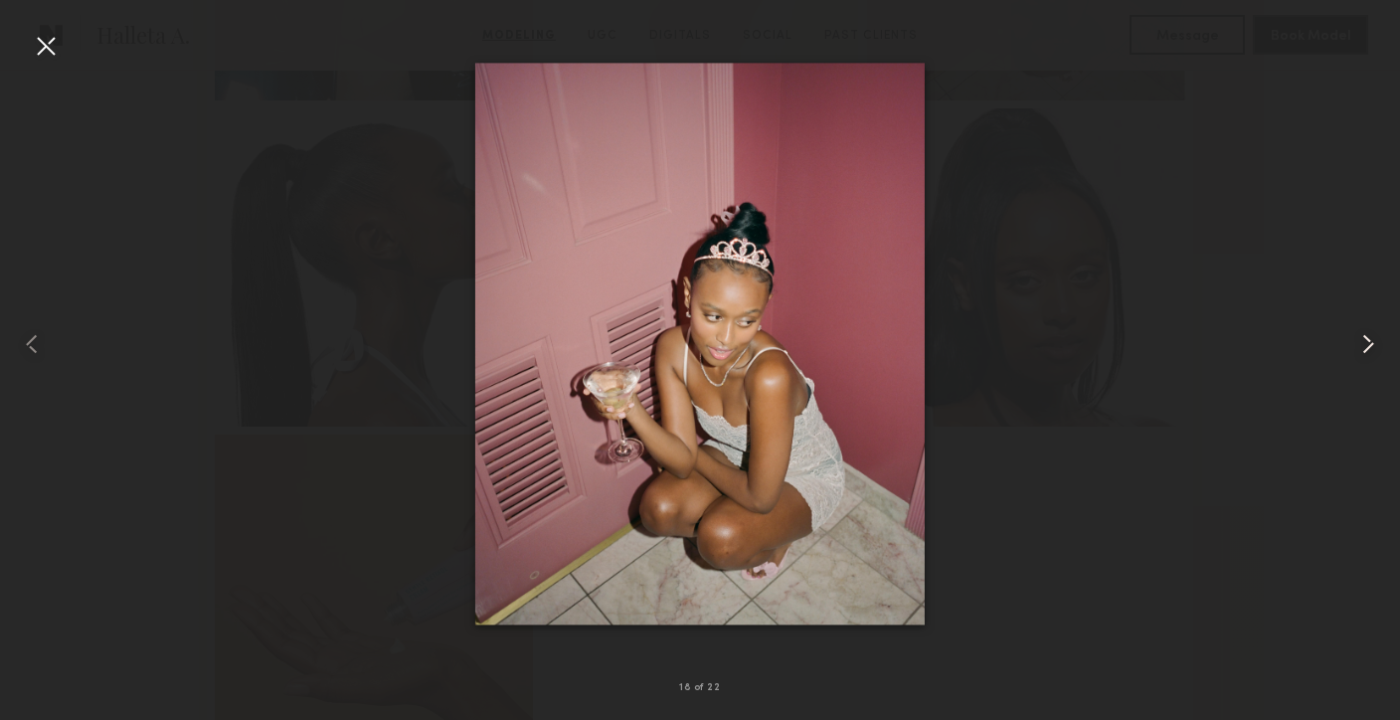
click at [1379, 348] on common-icon at bounding box center [1368, 344] width 32 height 32
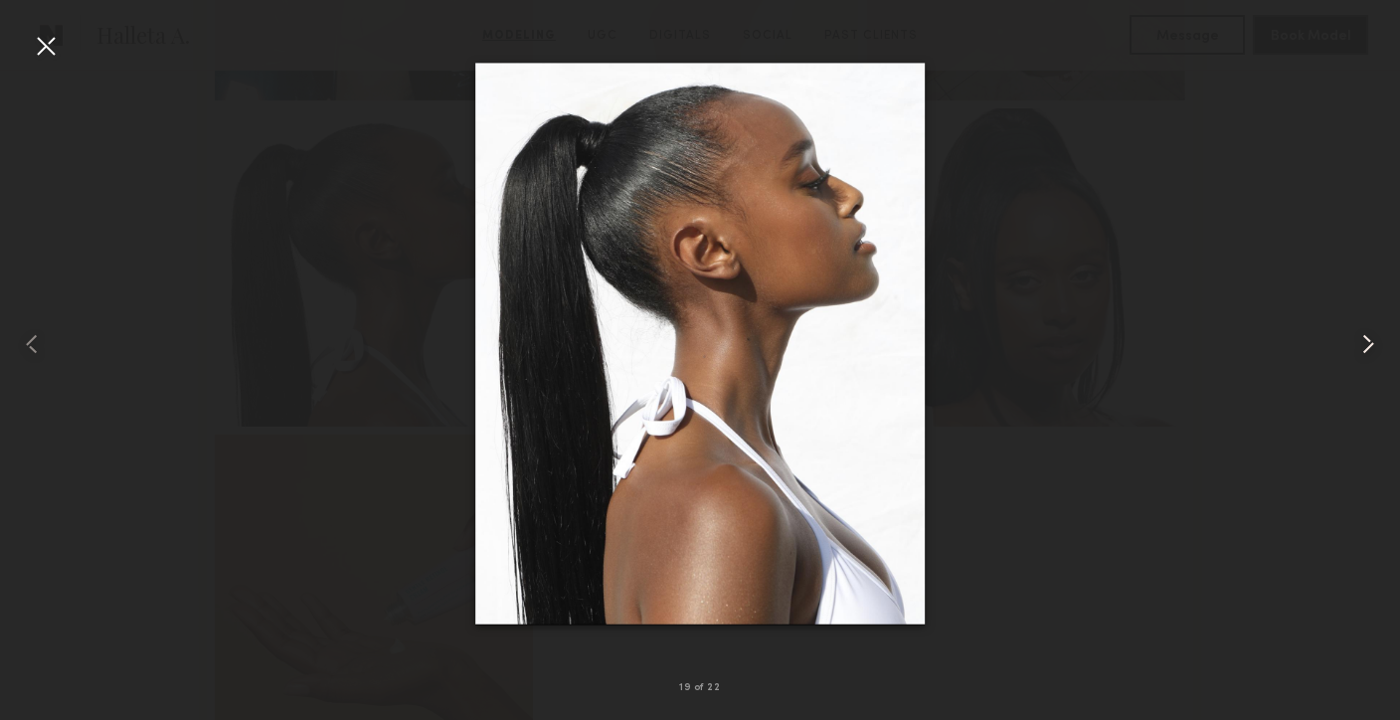
click at [1379, 348] on common-icon at bounding box center [1368, 344] width 32 height 32
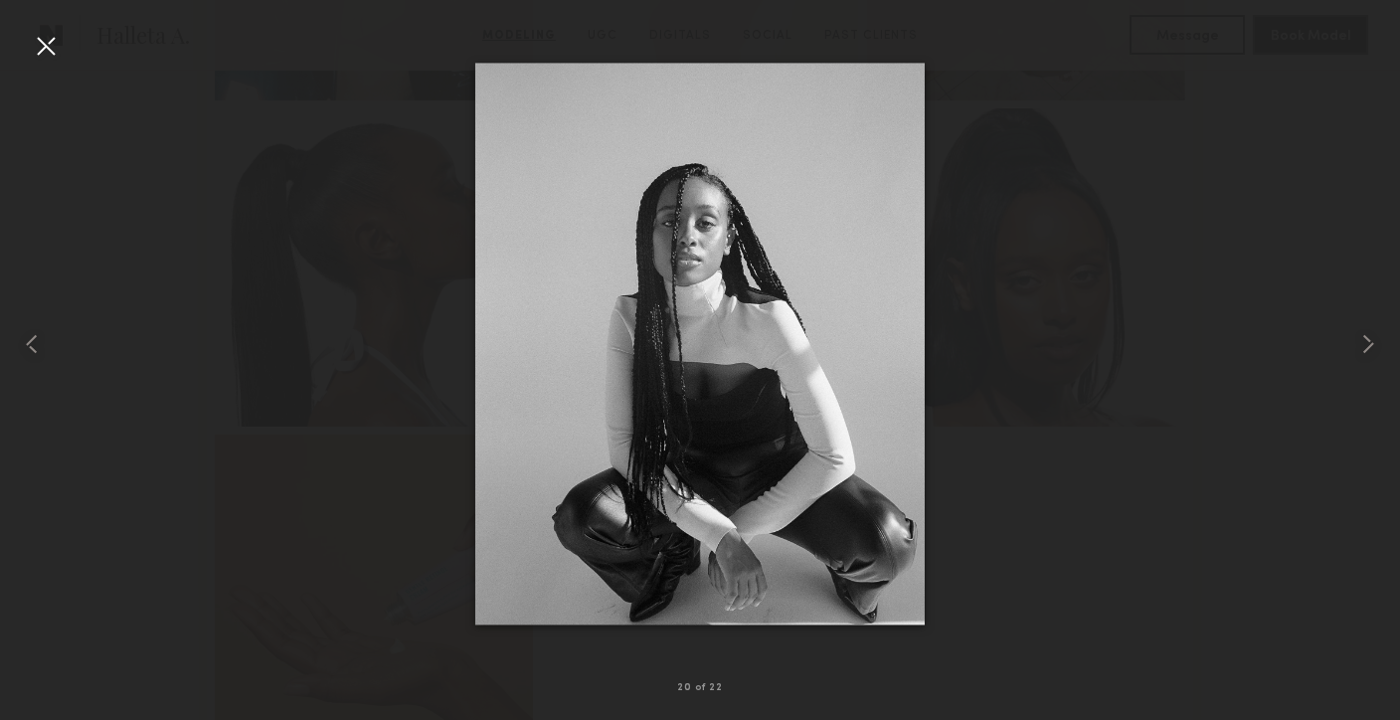
click at [1071, 605] on div at bounding box center [700, 344] width 1400 height 624
click at [43, 52] on div at bounding box center [46, 46] width 32 height 32
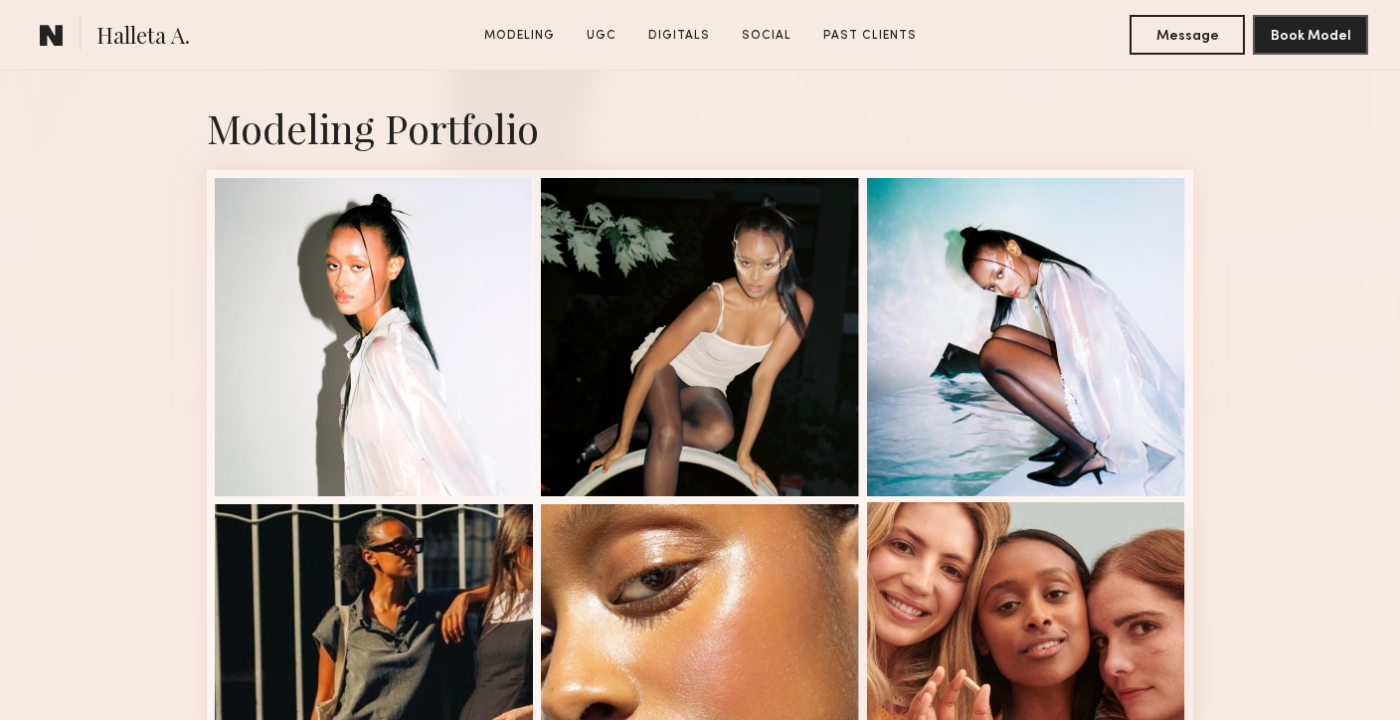
scroll to position [415, 0]
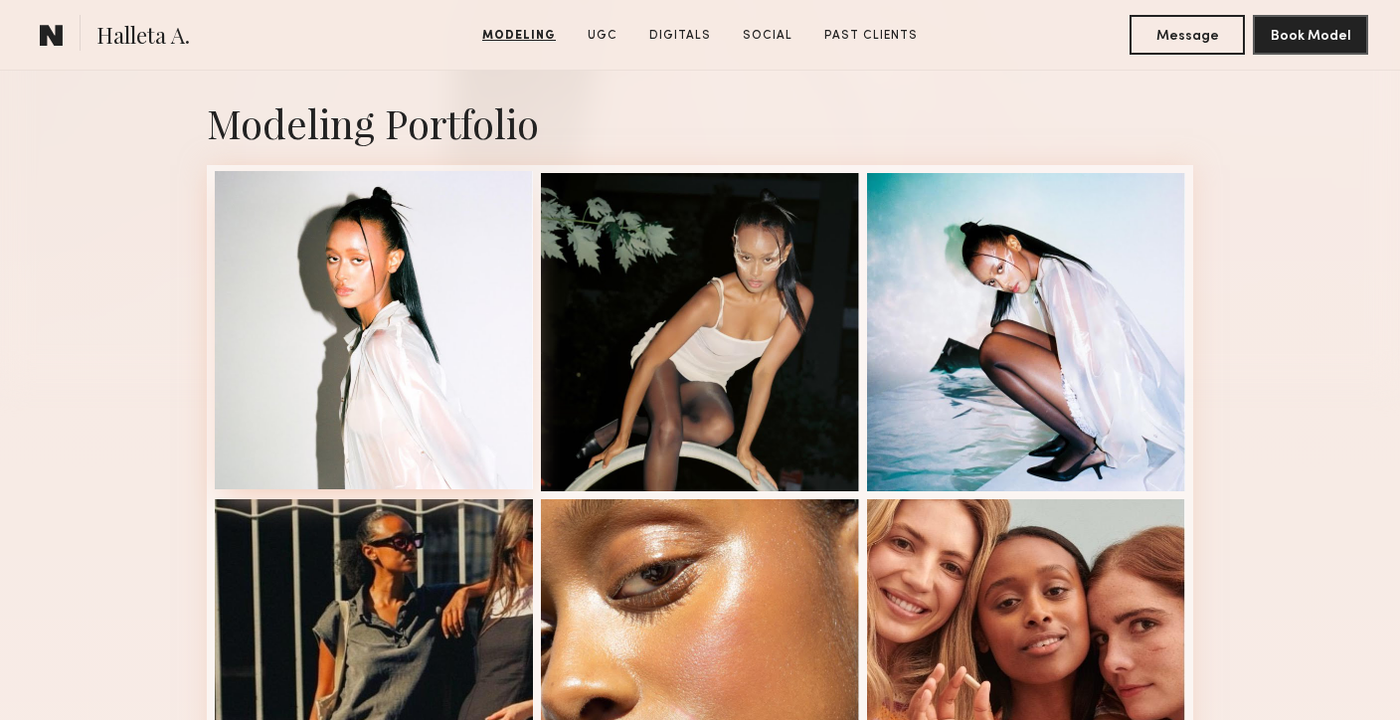
click at [479, 276] on div at bounding box center [374, 330] width 318 height 318
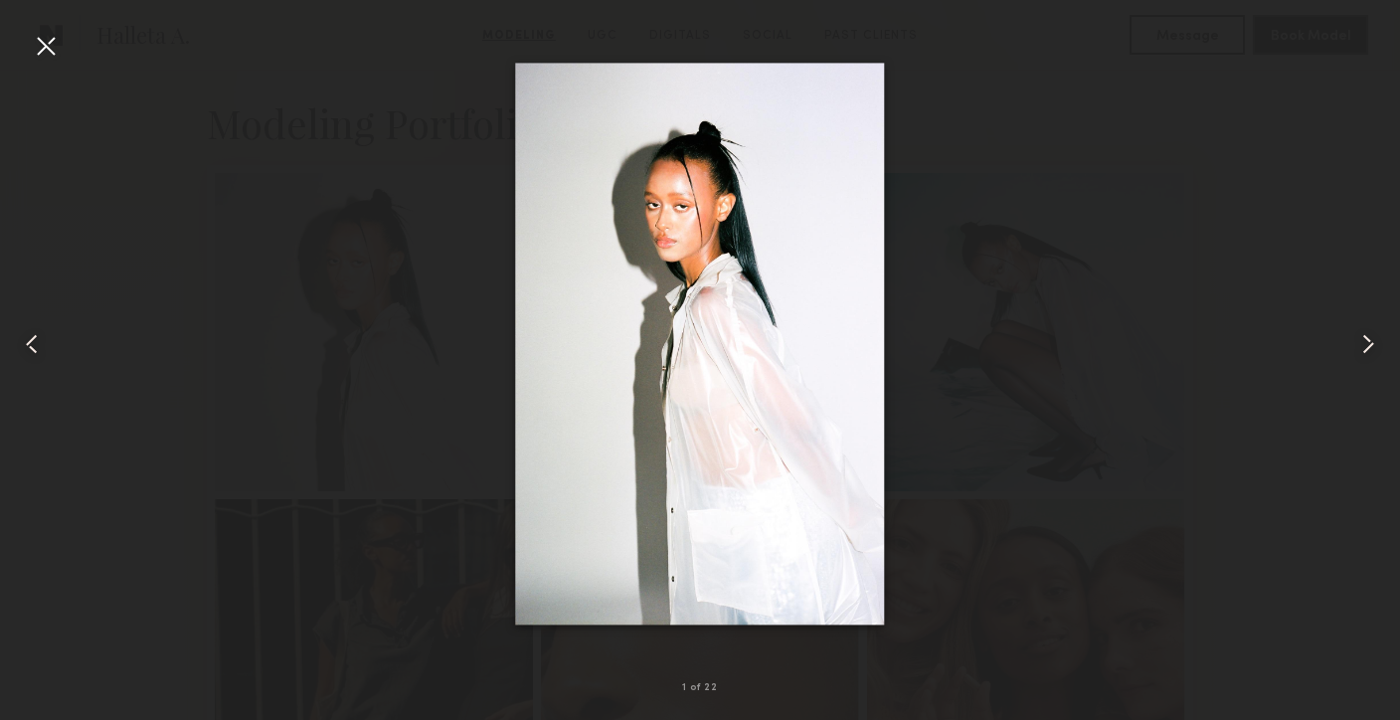
click at [1370, 350] on common-icon at bounding box center [1368, 344] width 32 height 32
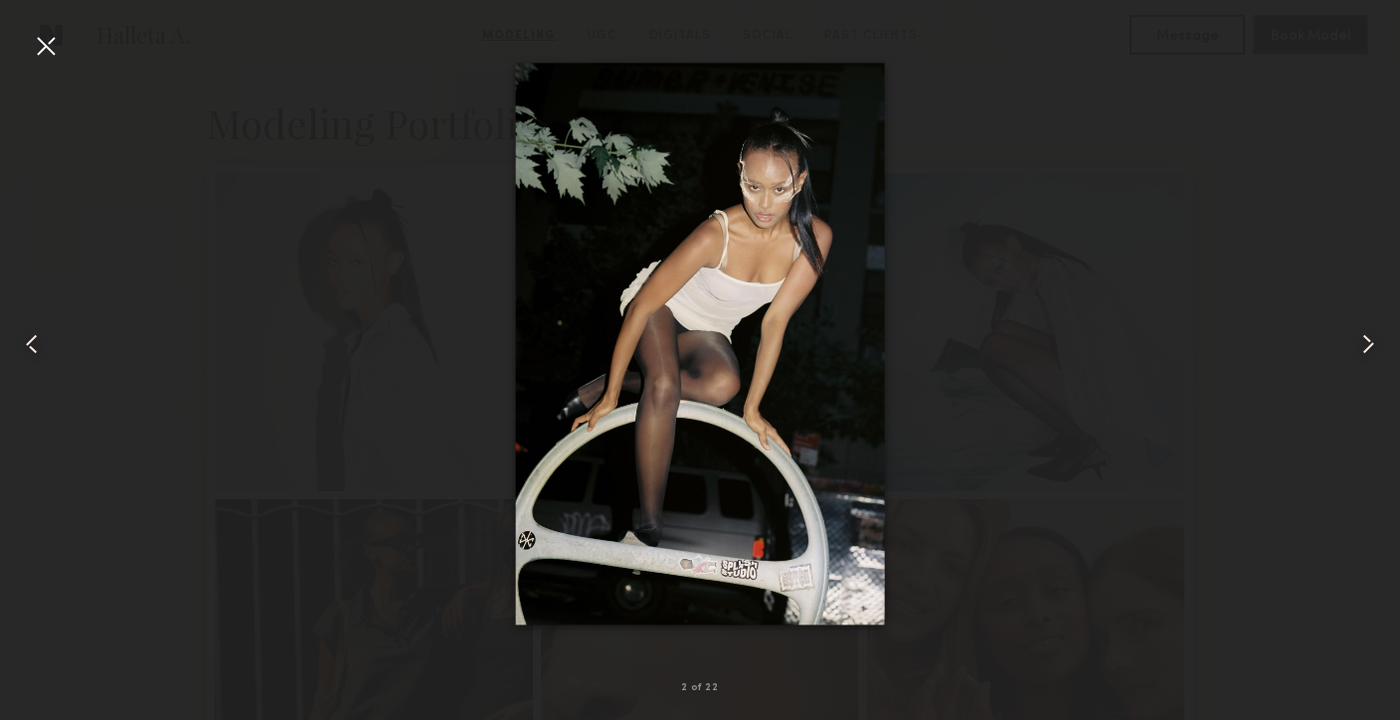
click at [1370, 350] on common-icon at bounding box center [1368, 344] width 32 height 32
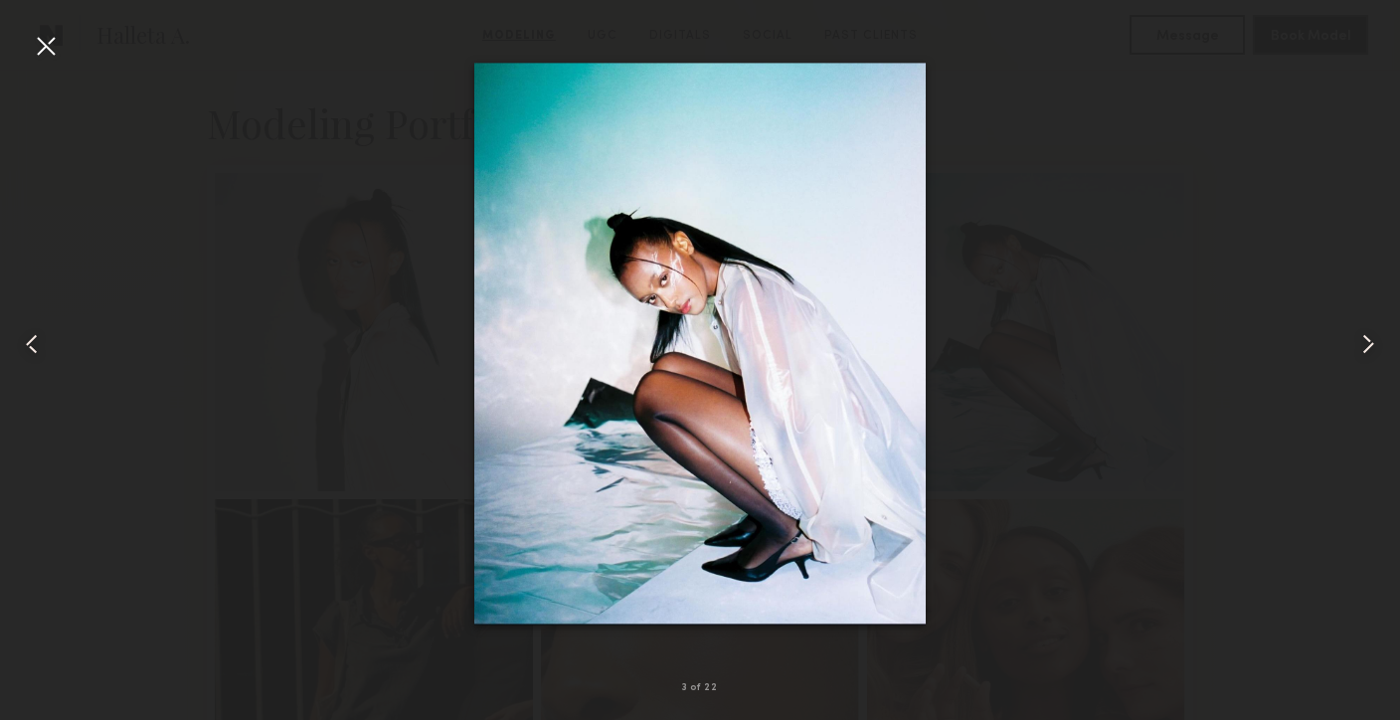
click at [1370, 350] on common-icon at bounding box center [1368, 344] width 32 height 32
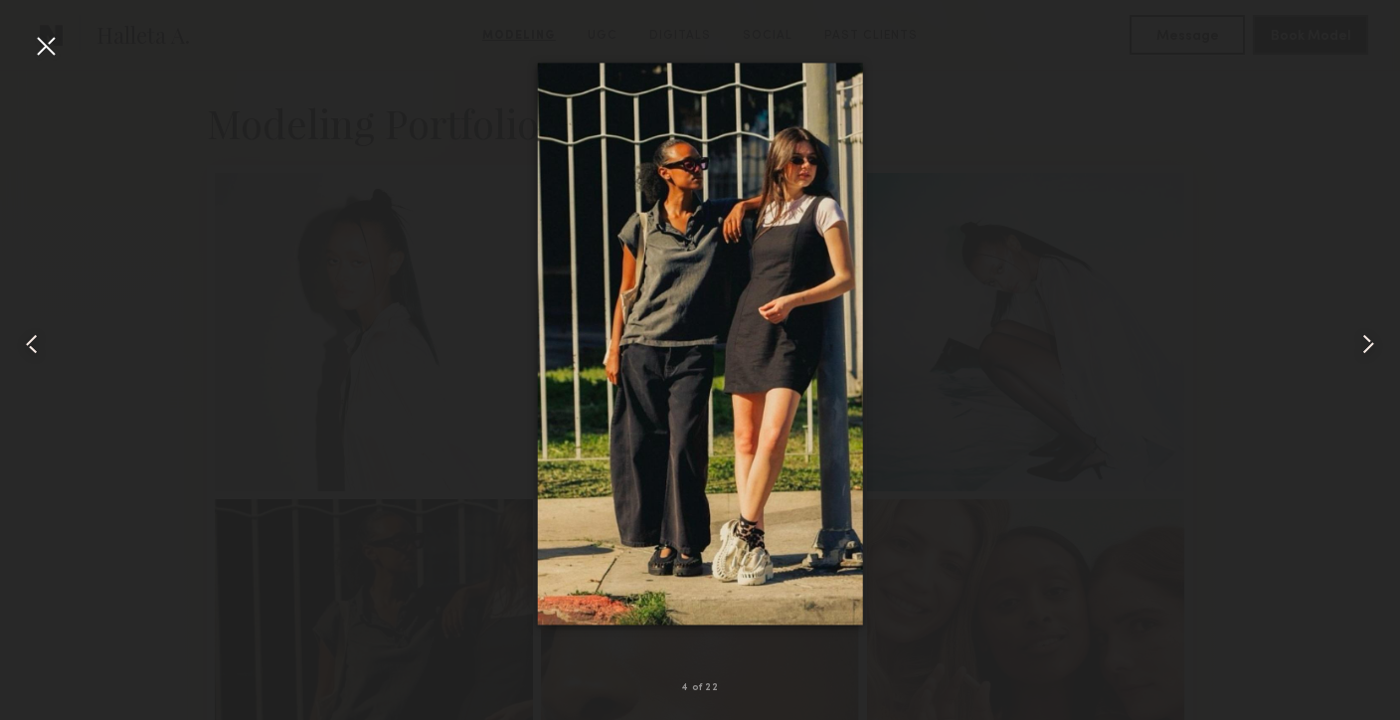
click at [1372, 352] on common-icon at bounding box center [1368, 344] width 32 height 32
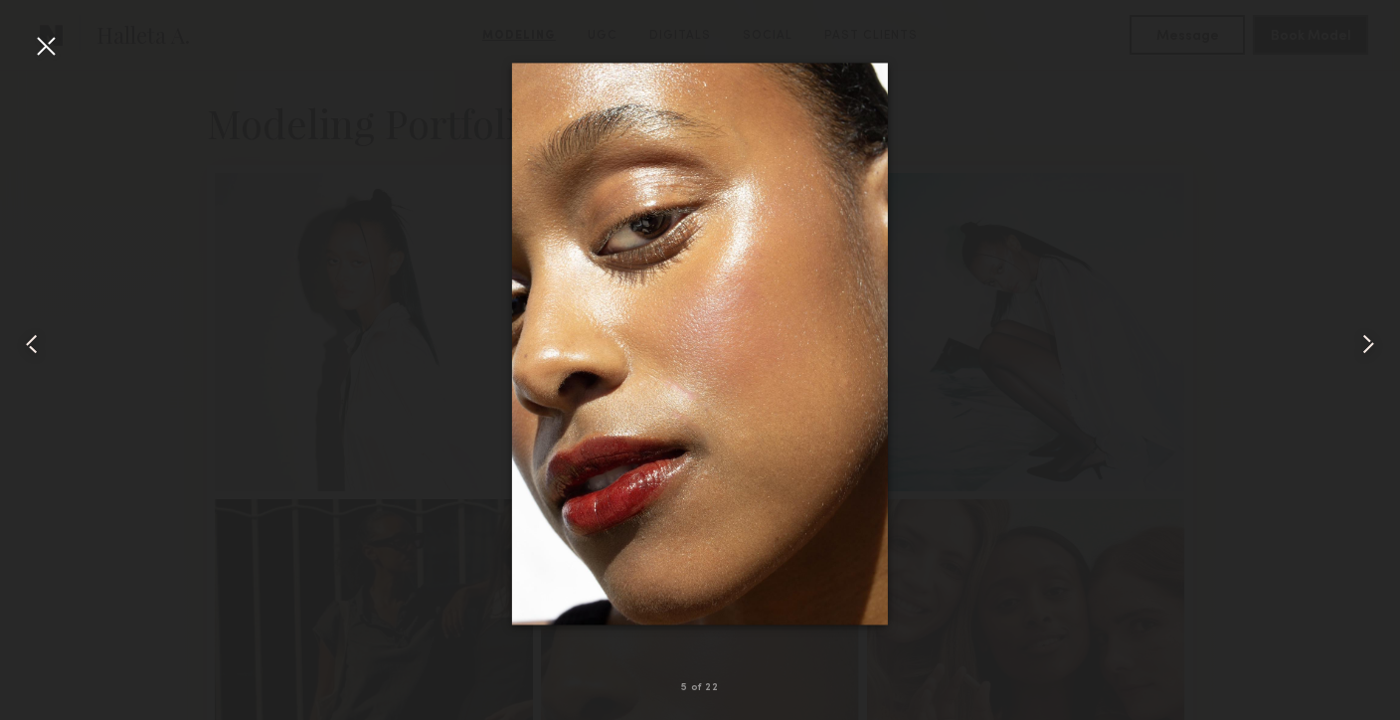
click at [1372, 352] on common-icon at bounding box center [1368, 344] width 32 height 32
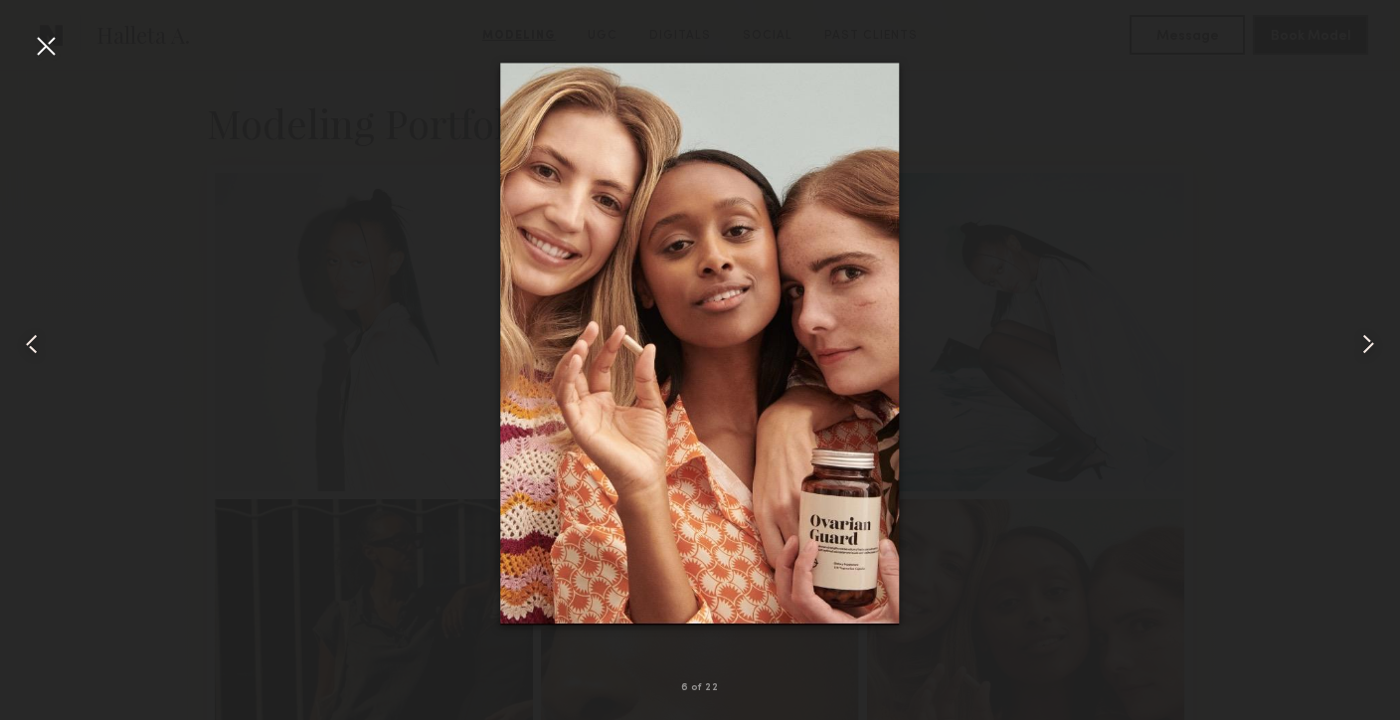
click at [1372, 352] on common-icon at bounding box center [1368, 344] width 32 height 32
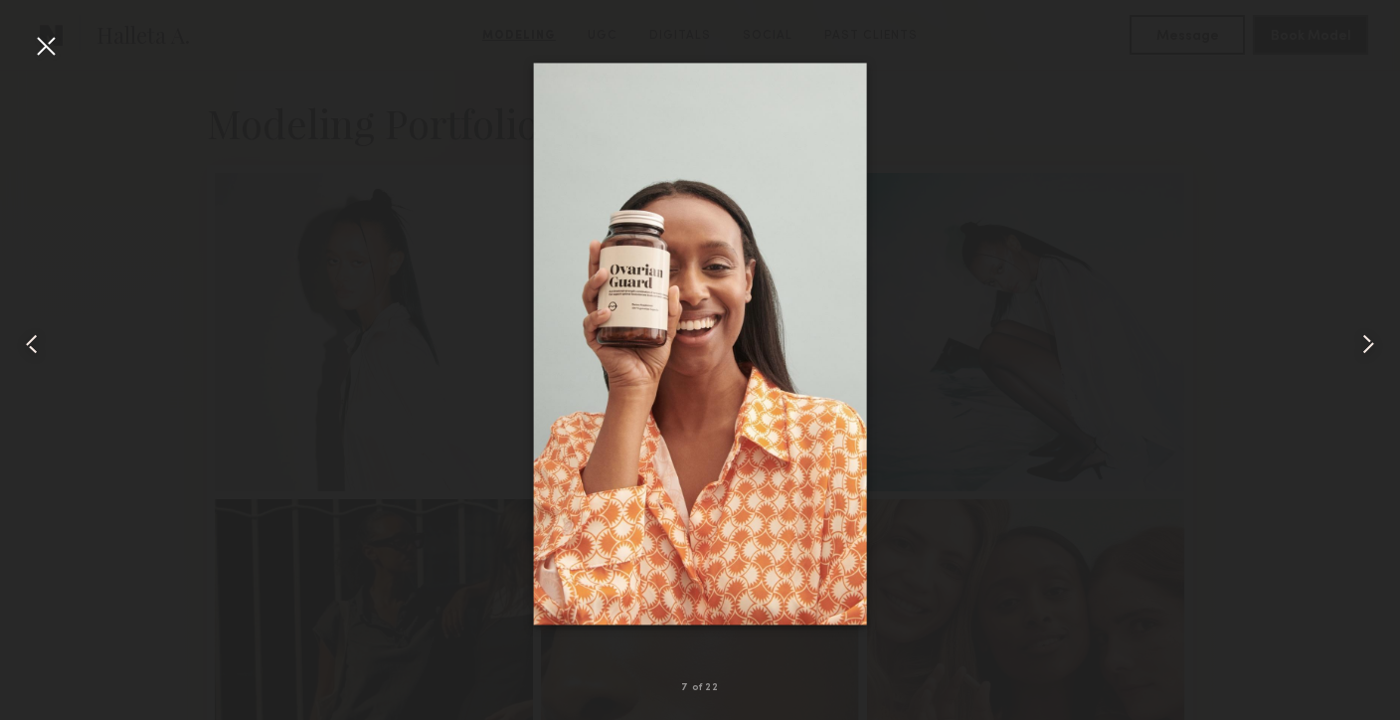
click at [1372, 352] on common-icon at bounding box center [1368, 344] width 32 height 32
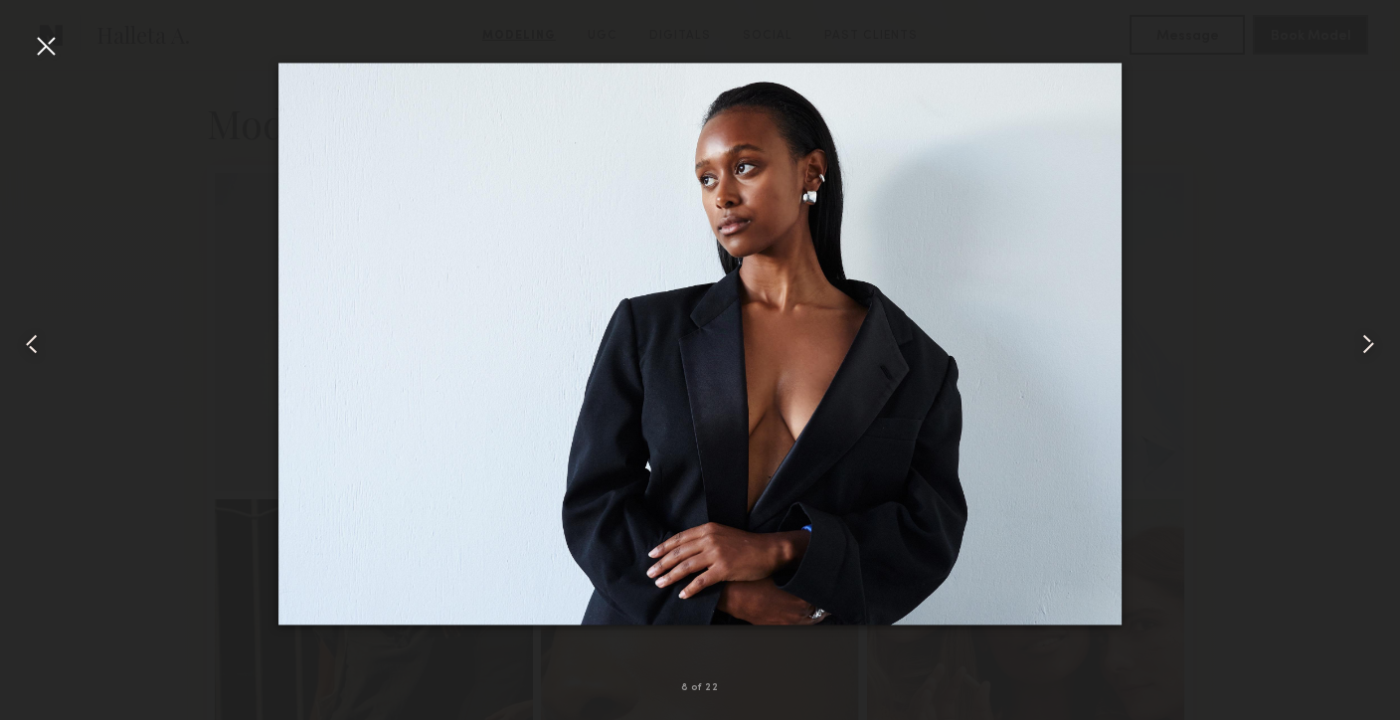
click at [1372, 352] on common-icon at bounding box center [1368, 344] width 32 height 32
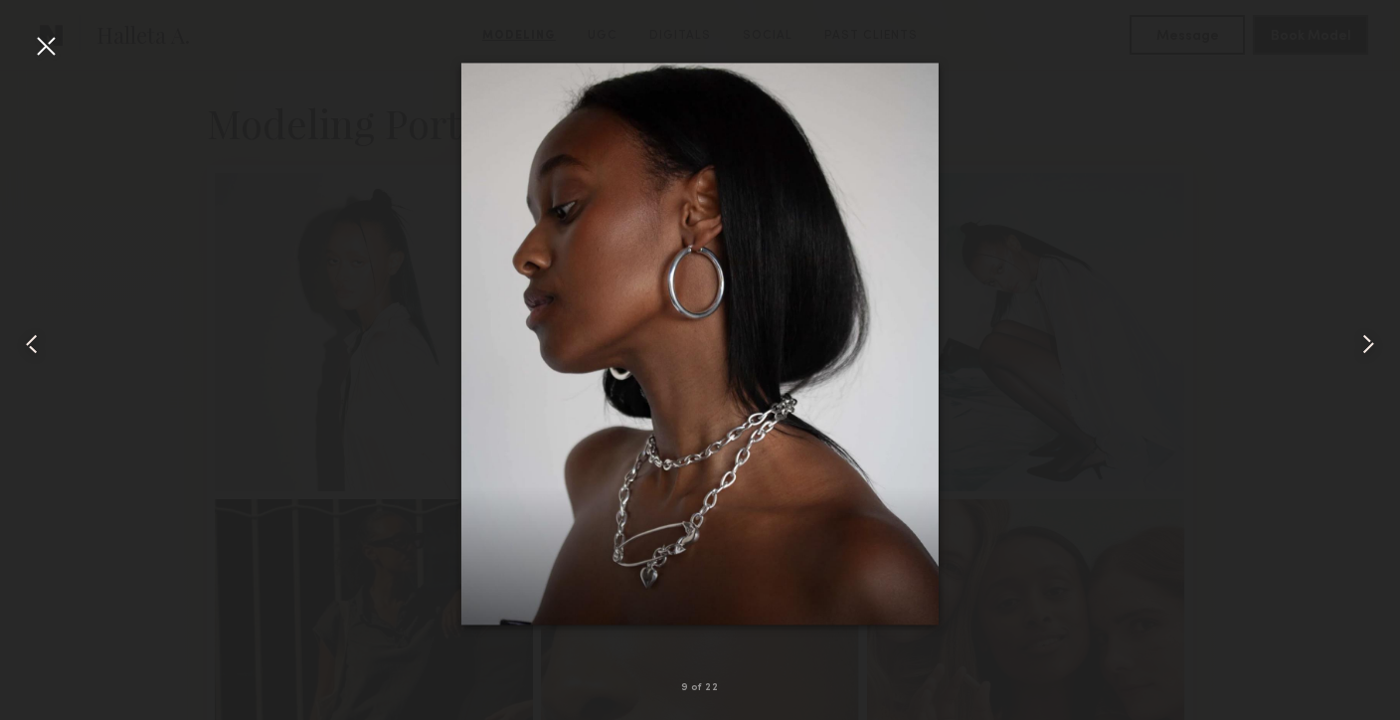
click at [1372, 352] on common-icon at bounding box center [1368, 344] width 32 height 32
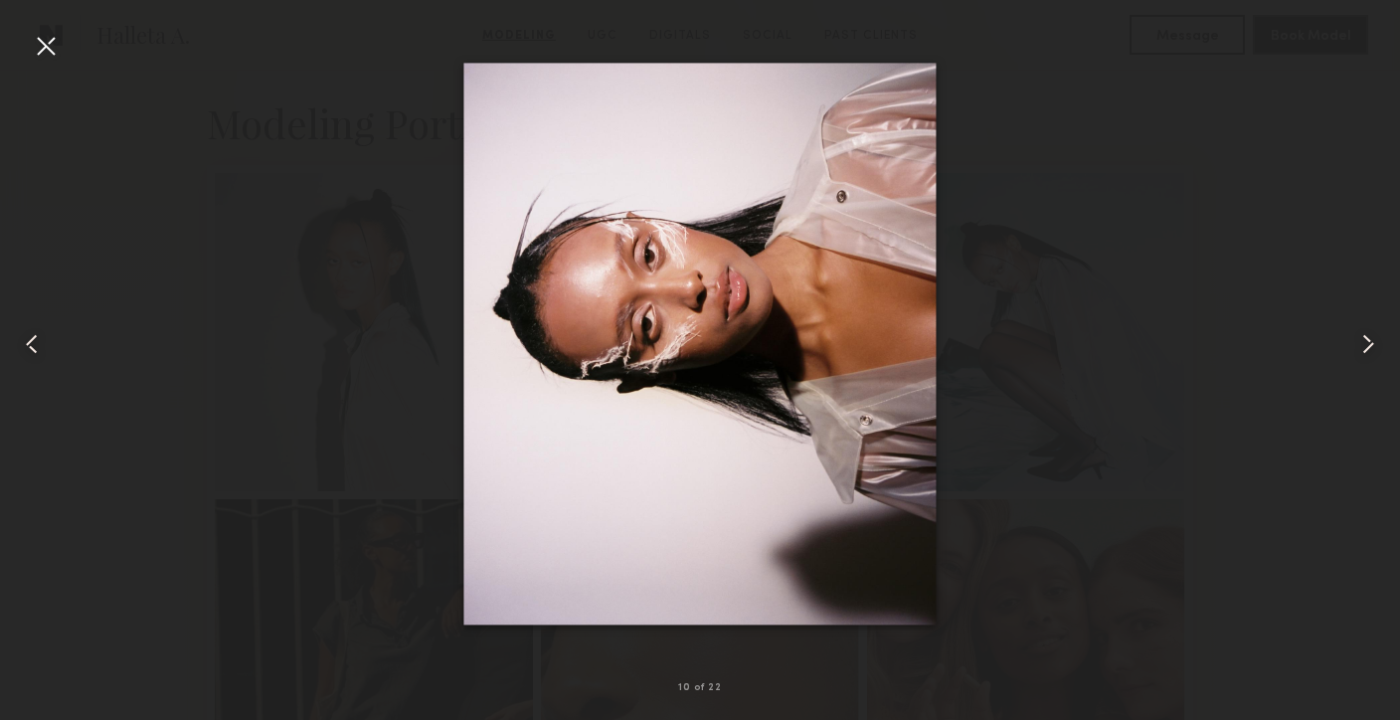
click at [1372, 352] on common-icon at bounding box center [1368, 344] width 32 height 32
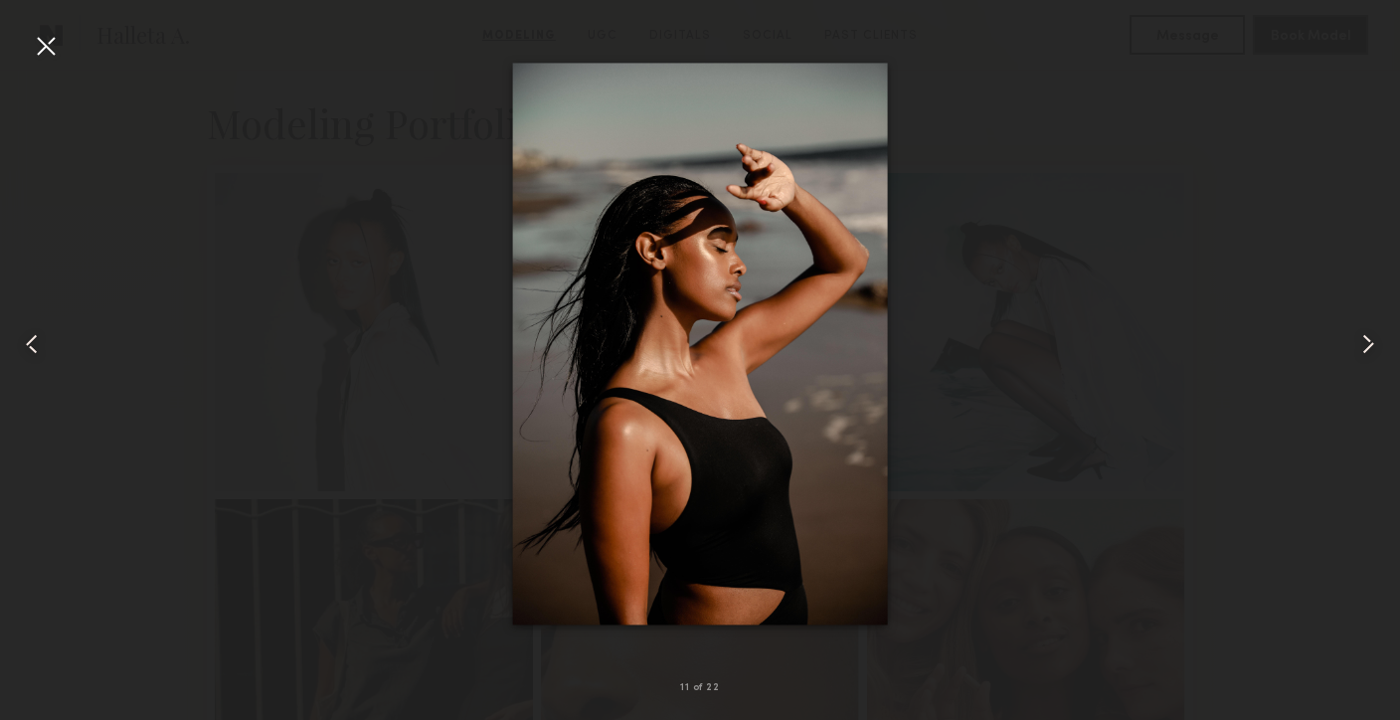
click at [1372, 352] on common-icon at bounding box center [1368, 344] width 32 height 32
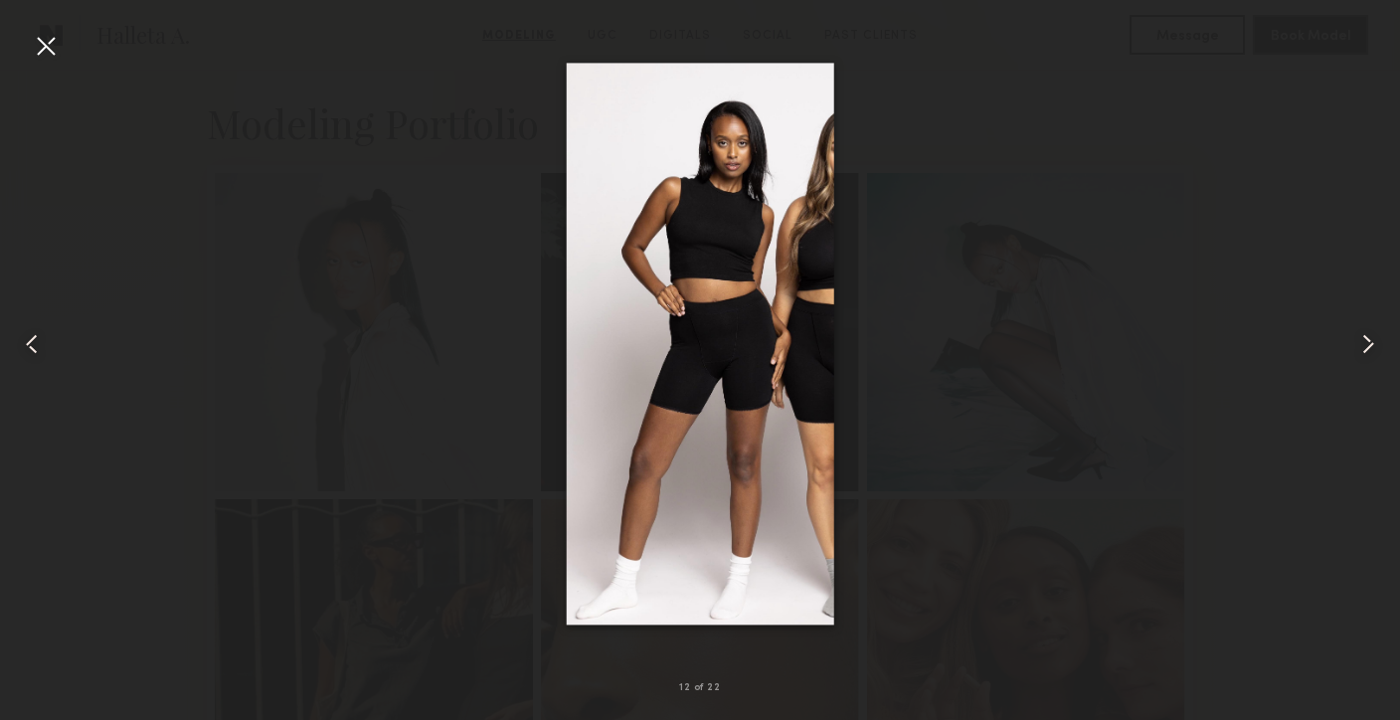
click at [1372, 352] on common-icon at bounding box center [1368, 344] width 32 height 32
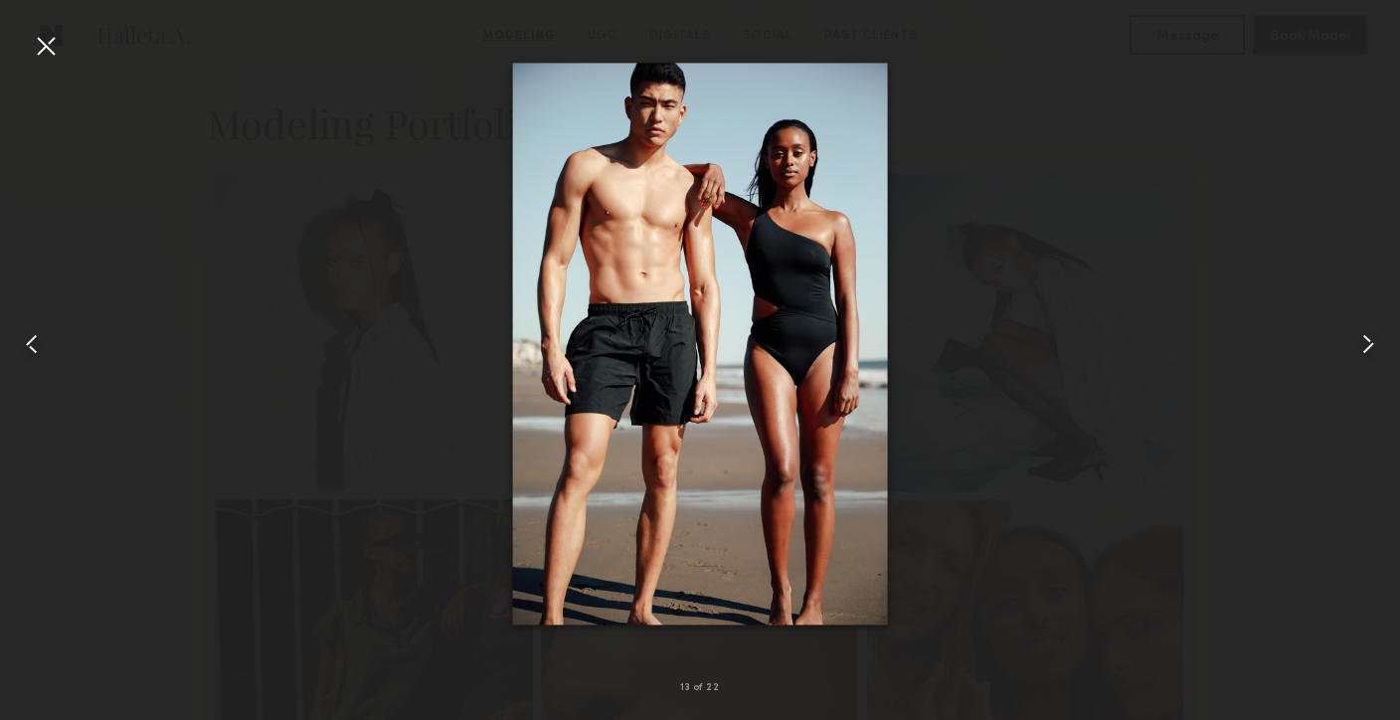
click at [1372, 352] on common-icon at bounding box center [1368, 344] width 32 height 32
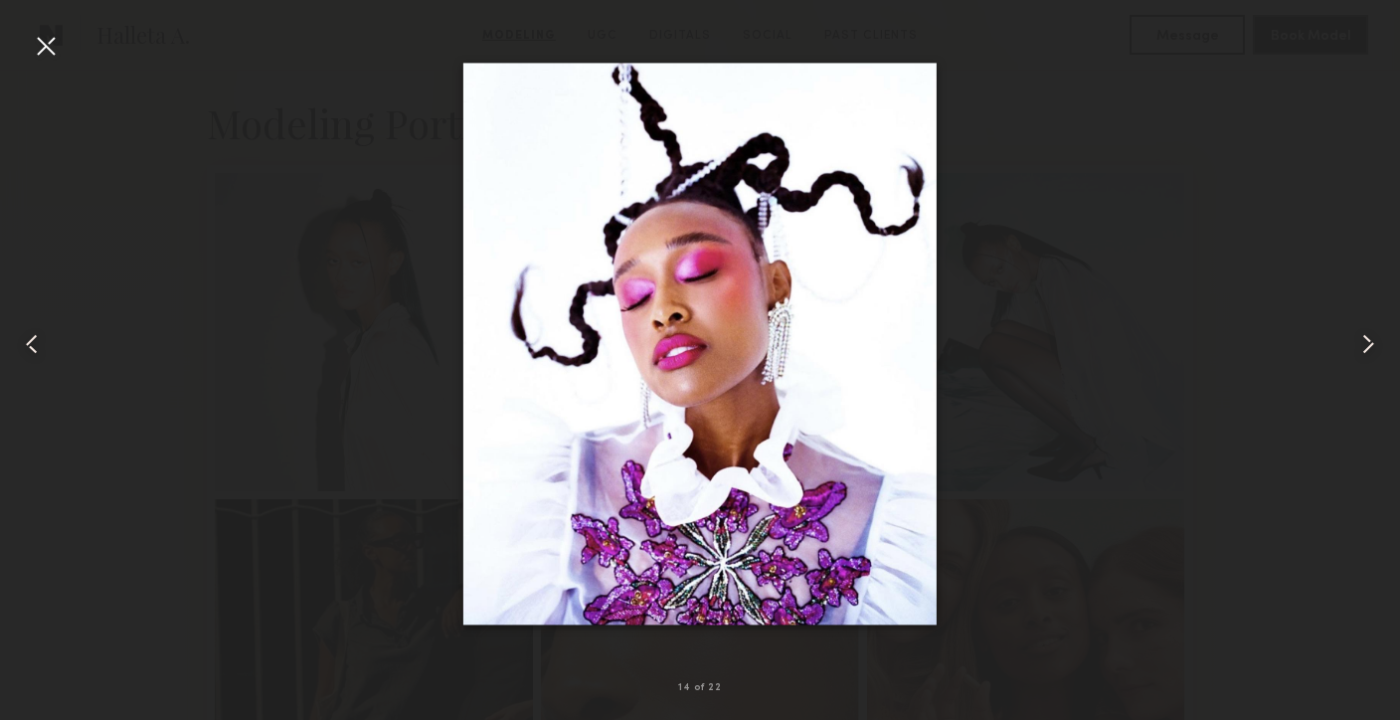
click at [1372, 352] on common-icon at bounding box center [1368, 344] width 32 height 32
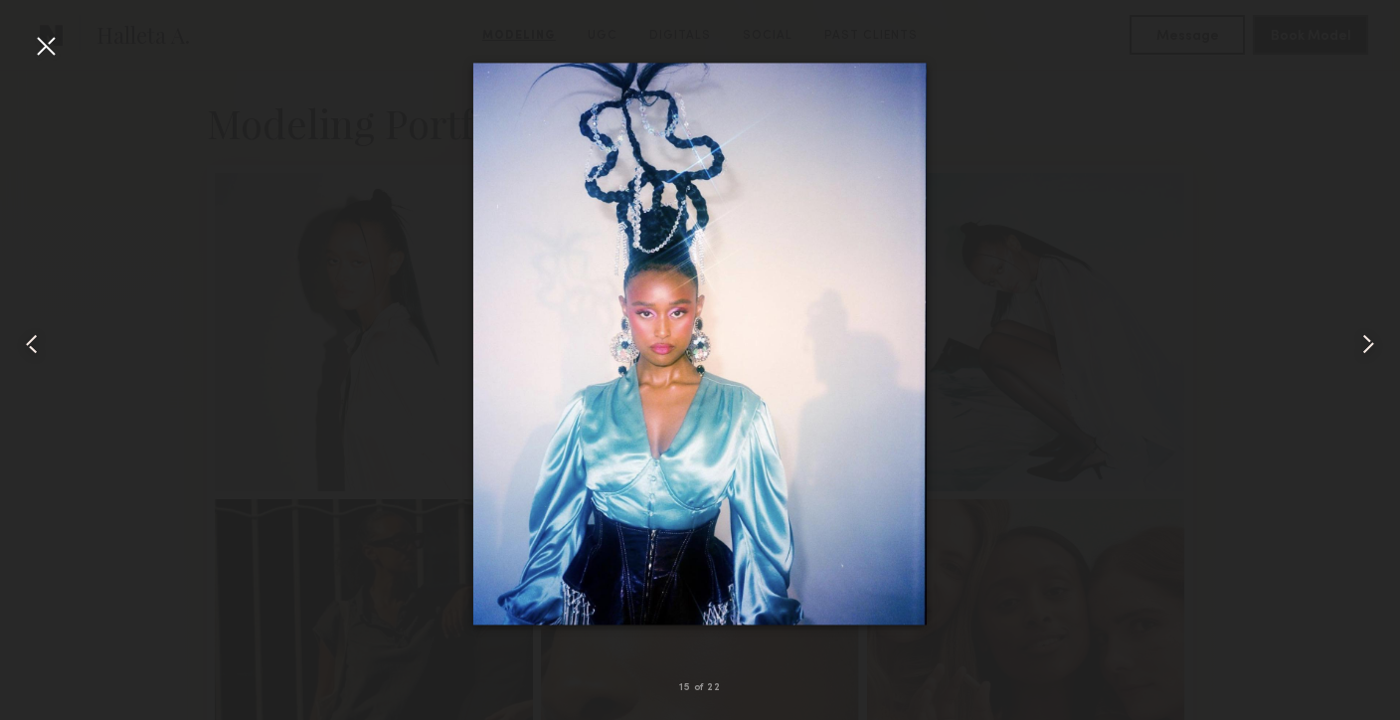
click at [1372, 352] on common-icon at bounding box center [1368, 344] width 32 height 32
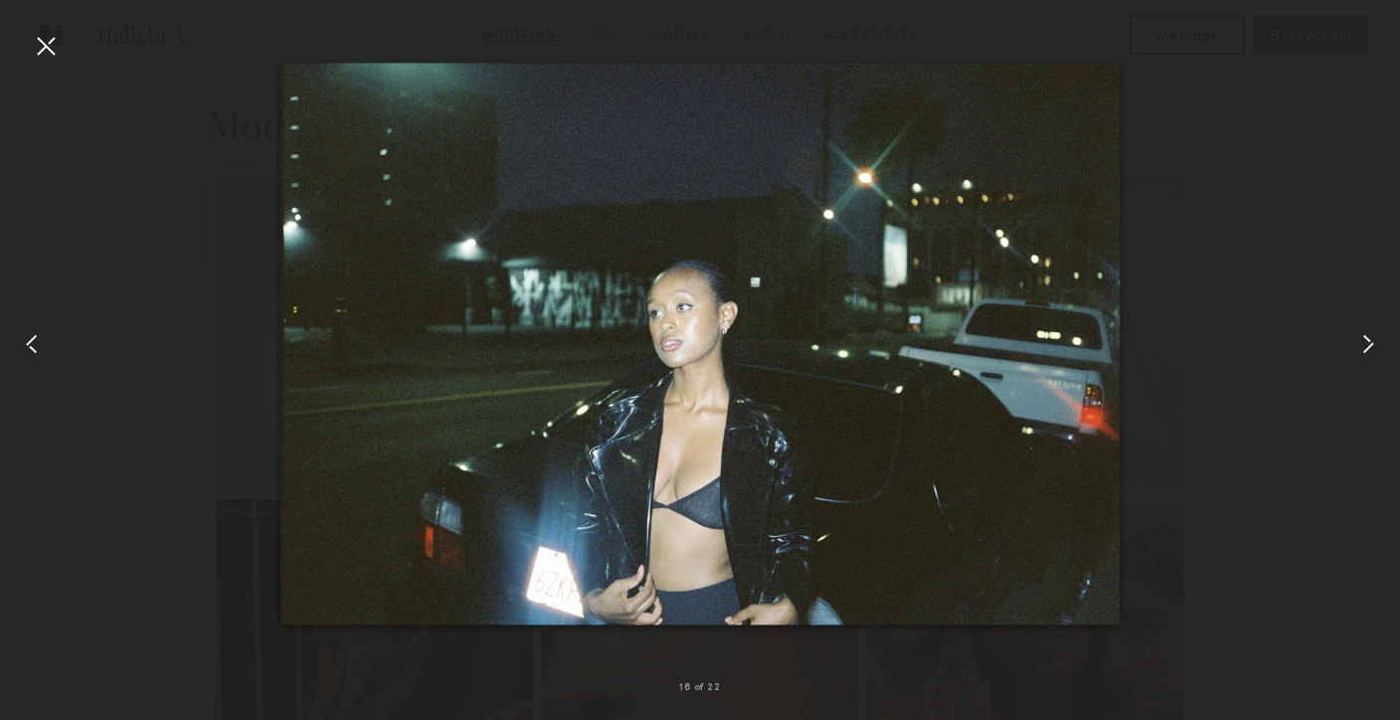
click at [1372, 352] on common-icon at bounding box center [1368, 344] width 32 height 32
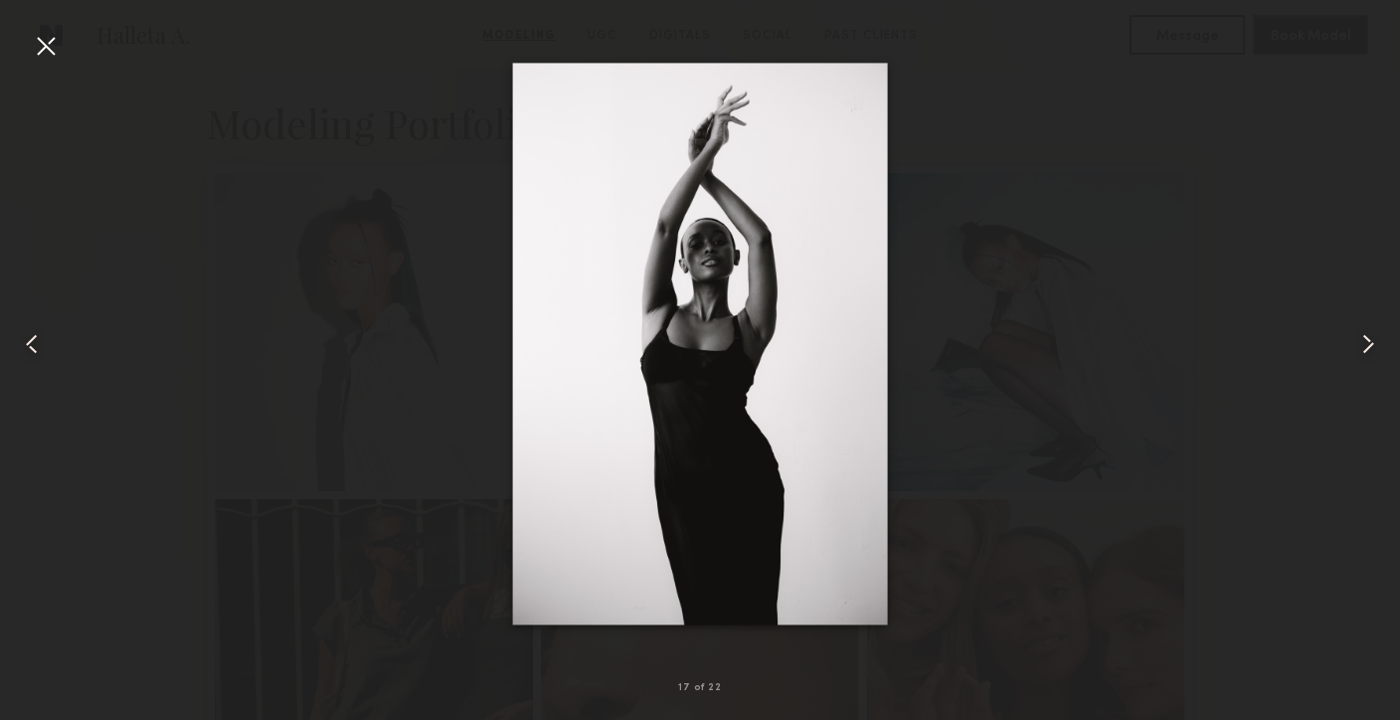
click at [1372, 352] on common-icon at bounding box center [1368, 344] width 32 height 32
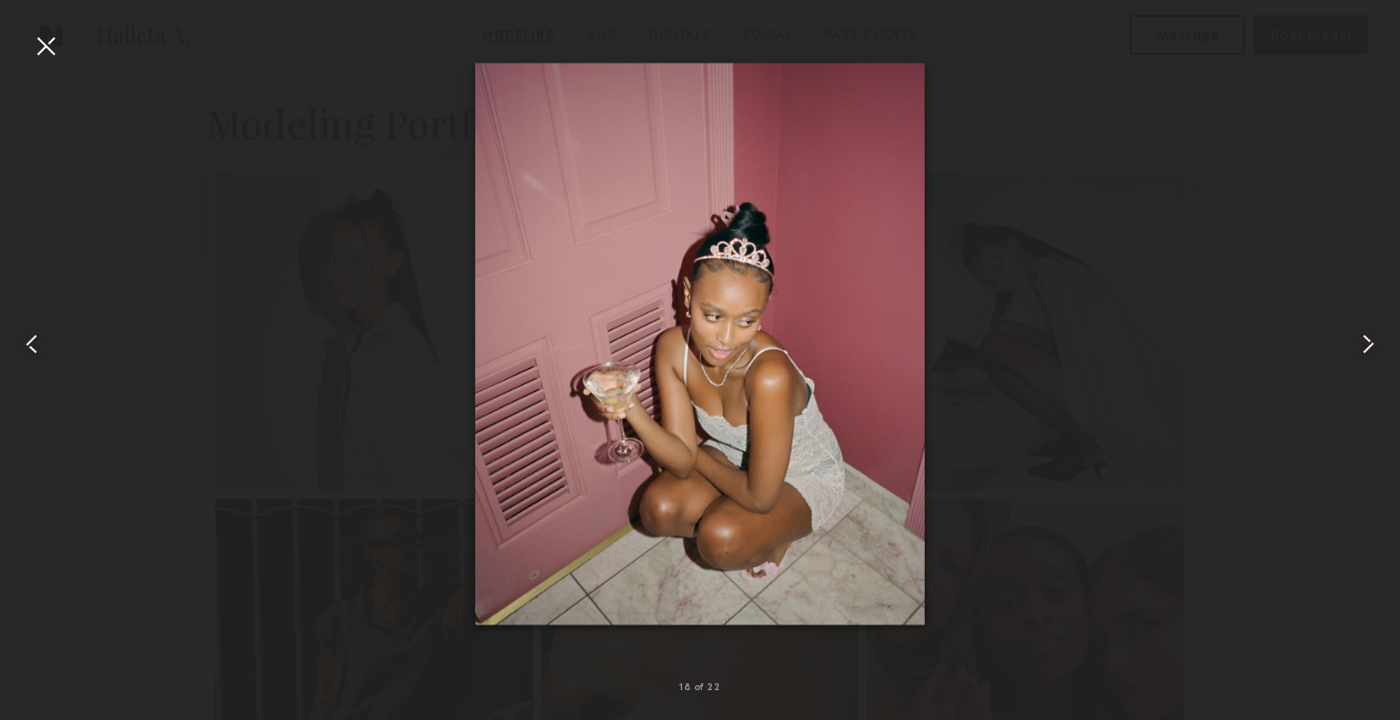
click at [1372, 352] on common-icon at bounding box center [1368, 344] width 32 height 32
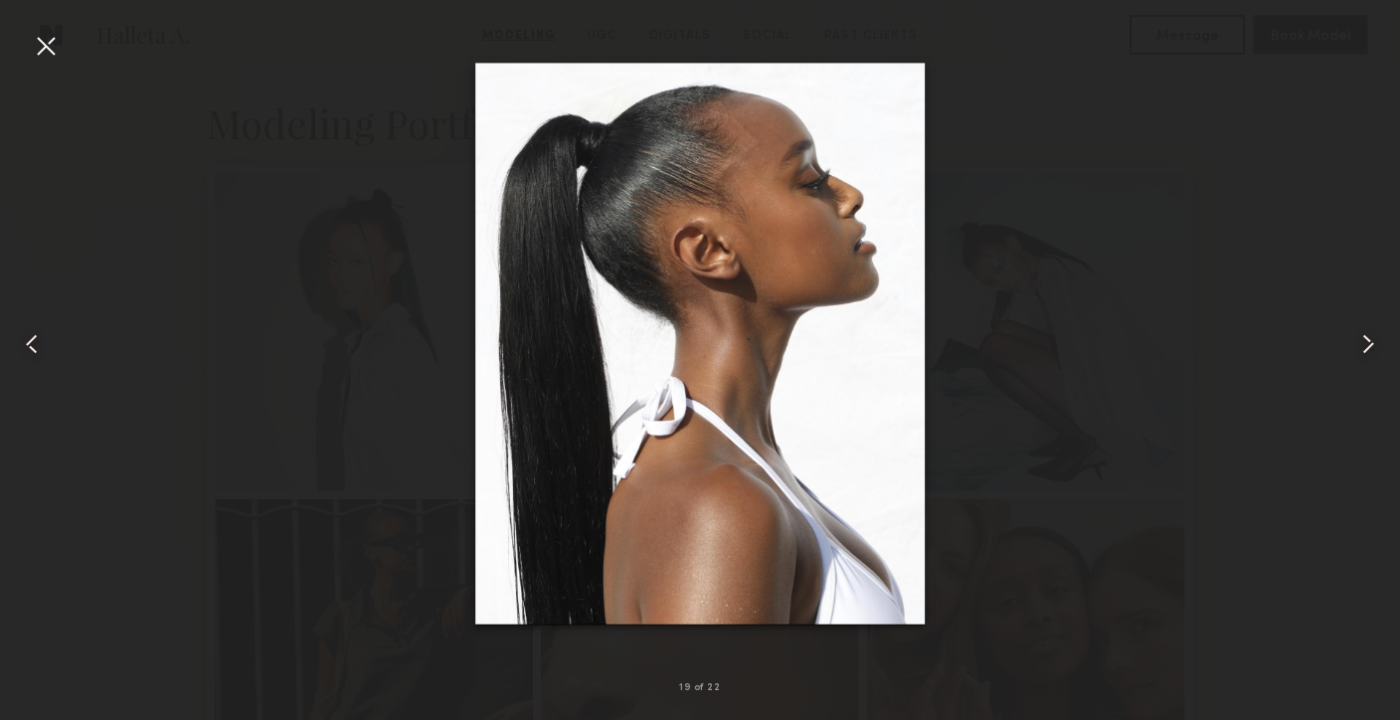
click at [1372, 352] on common-icon at bounding box center [1368, 344] width 32 height 32
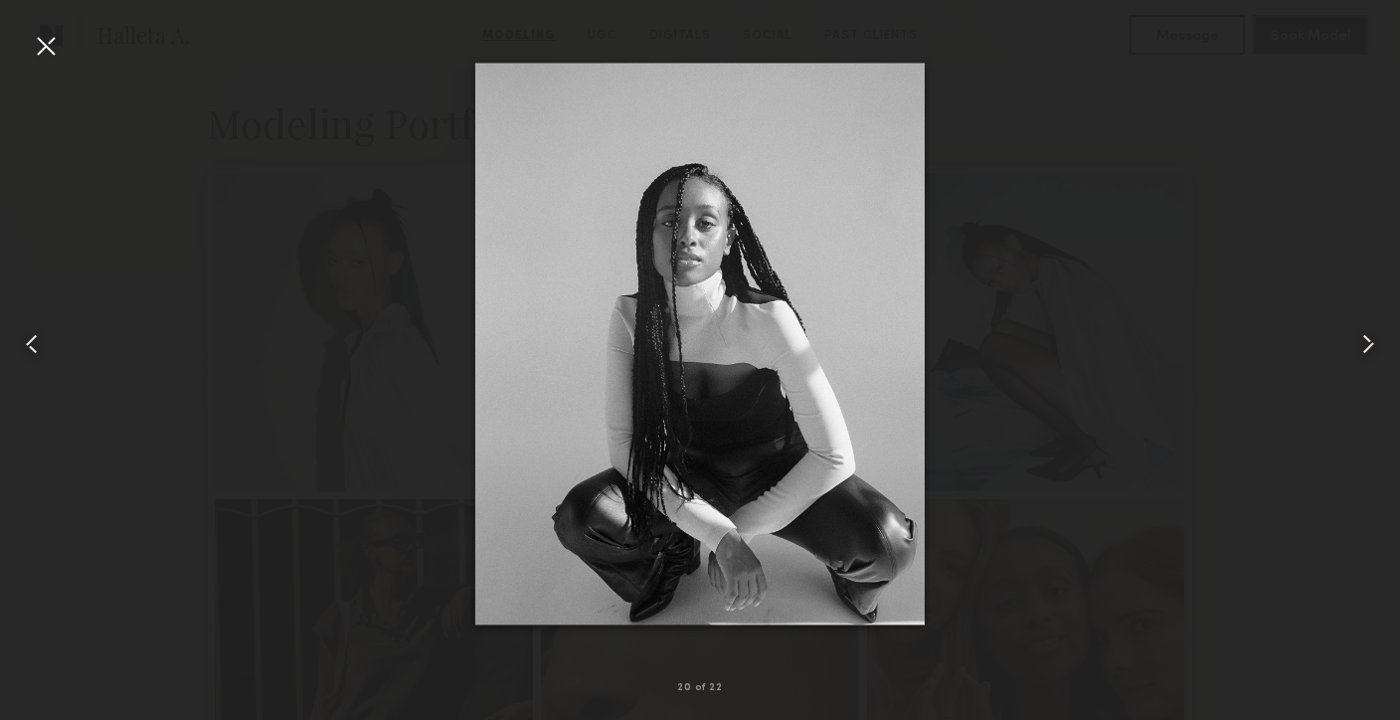
click at [1372, 352] on common-icon at bounding box center [1368, 344] width 32 height 32
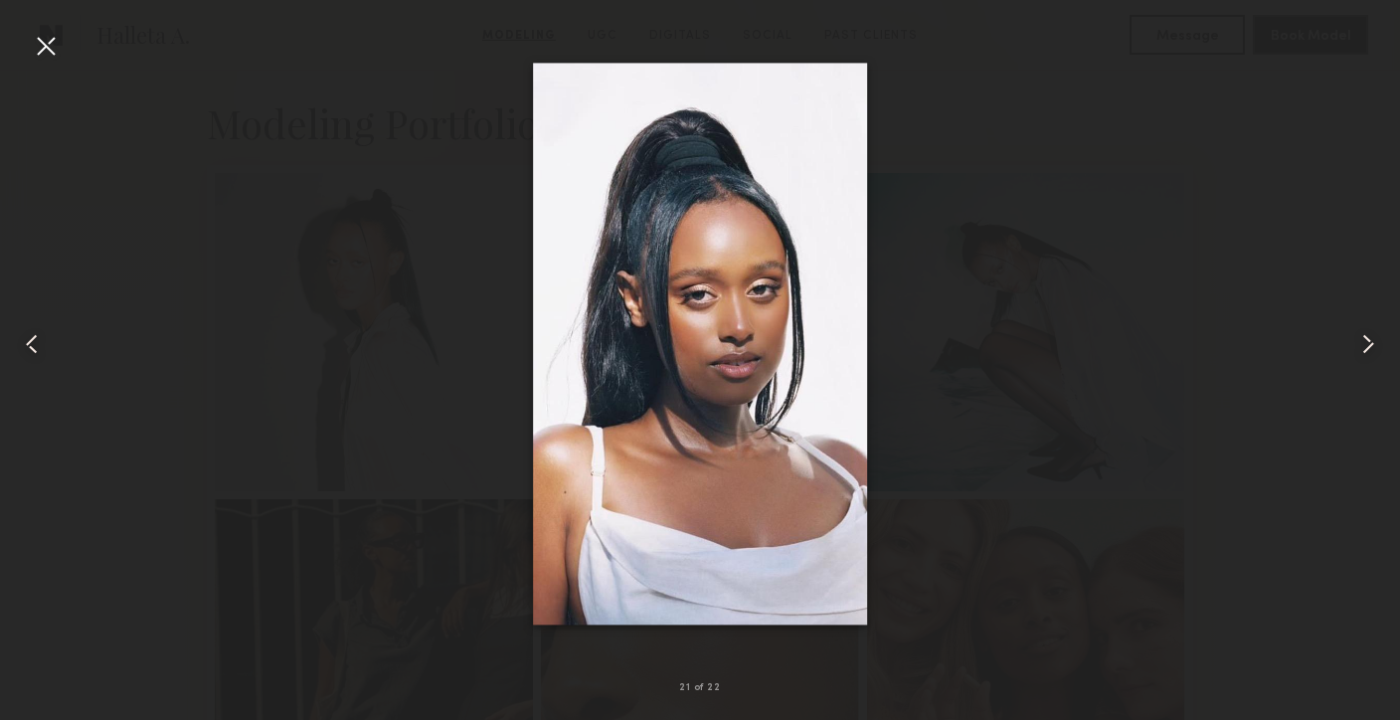
click at [1372, 352] on common-icon at bounding box center [1368, 344] width 32 height 32
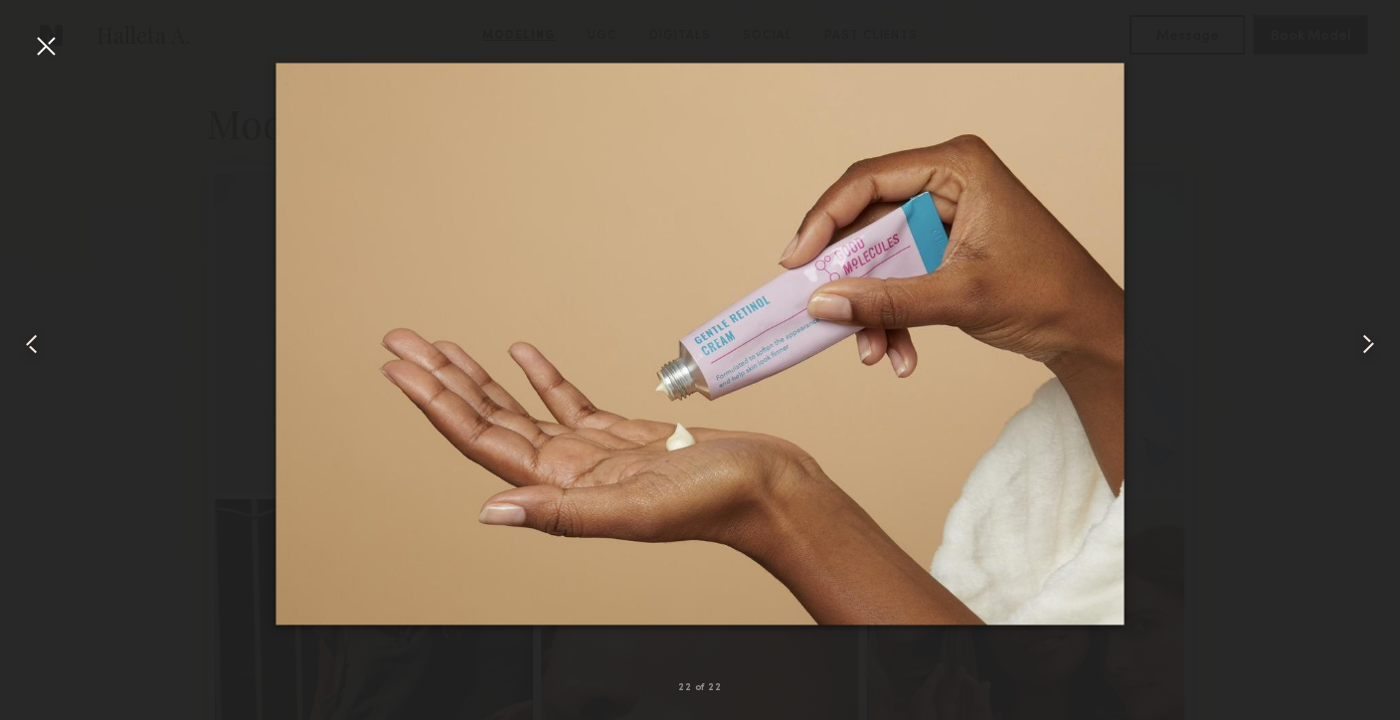
click at [1372, 352] on common-icon at bounding box center [1368, 344] width 32 height 32
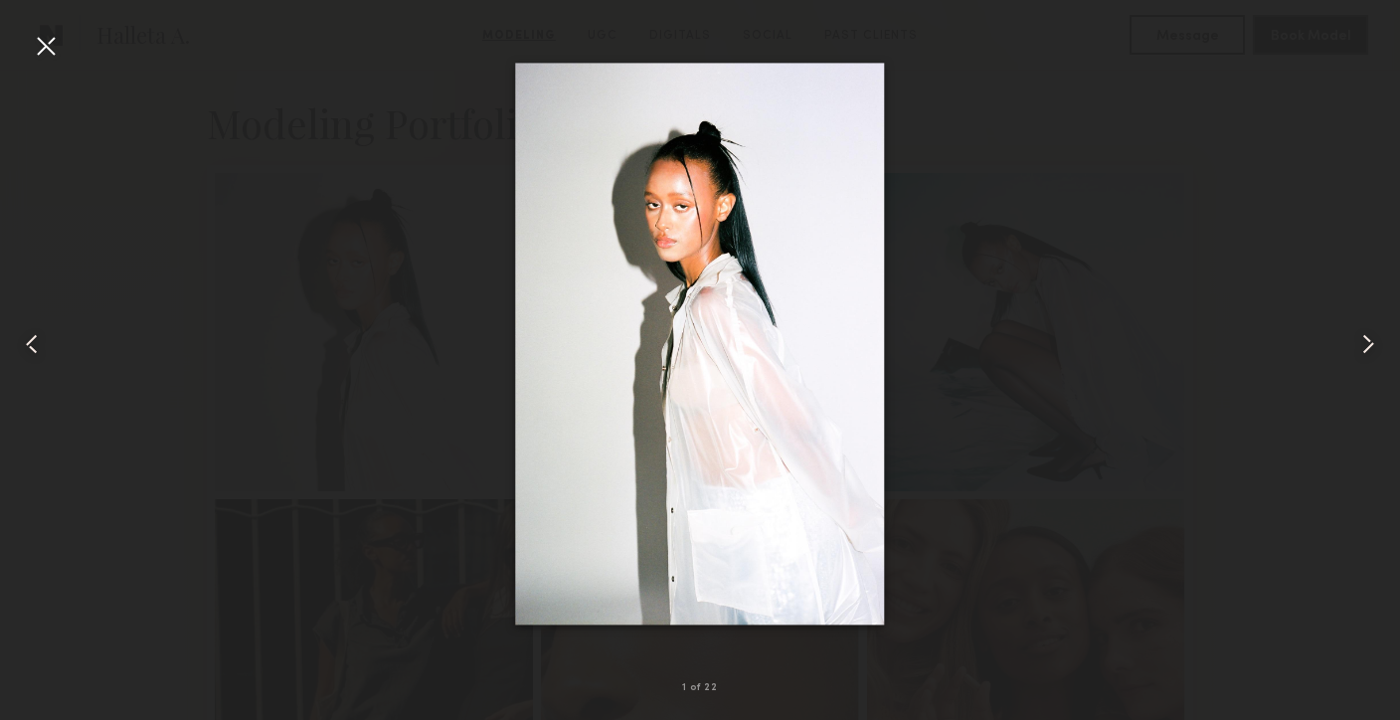
click at [1372, 352] on common-icon at bounding box center [1368, 344] width 32 height 32
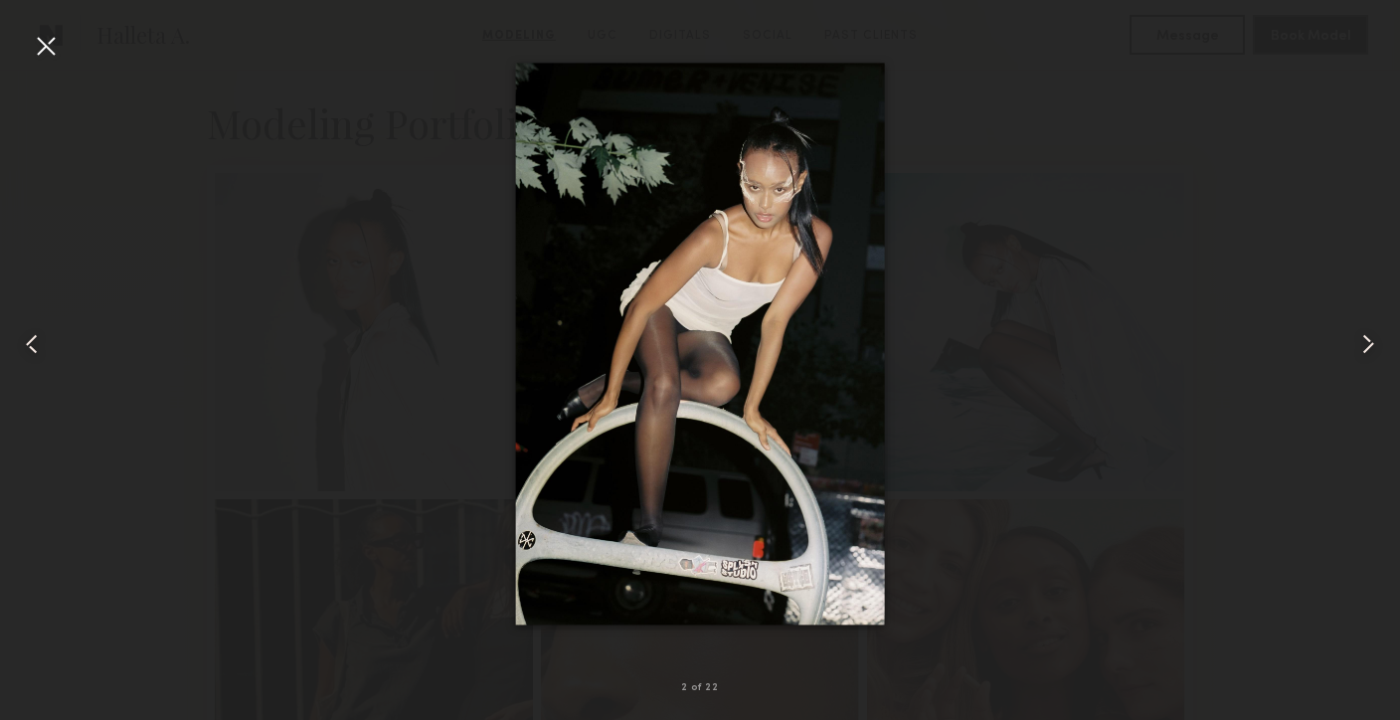
click at [50, 338] on div at bounding box center [28, 344] width 56 height 624
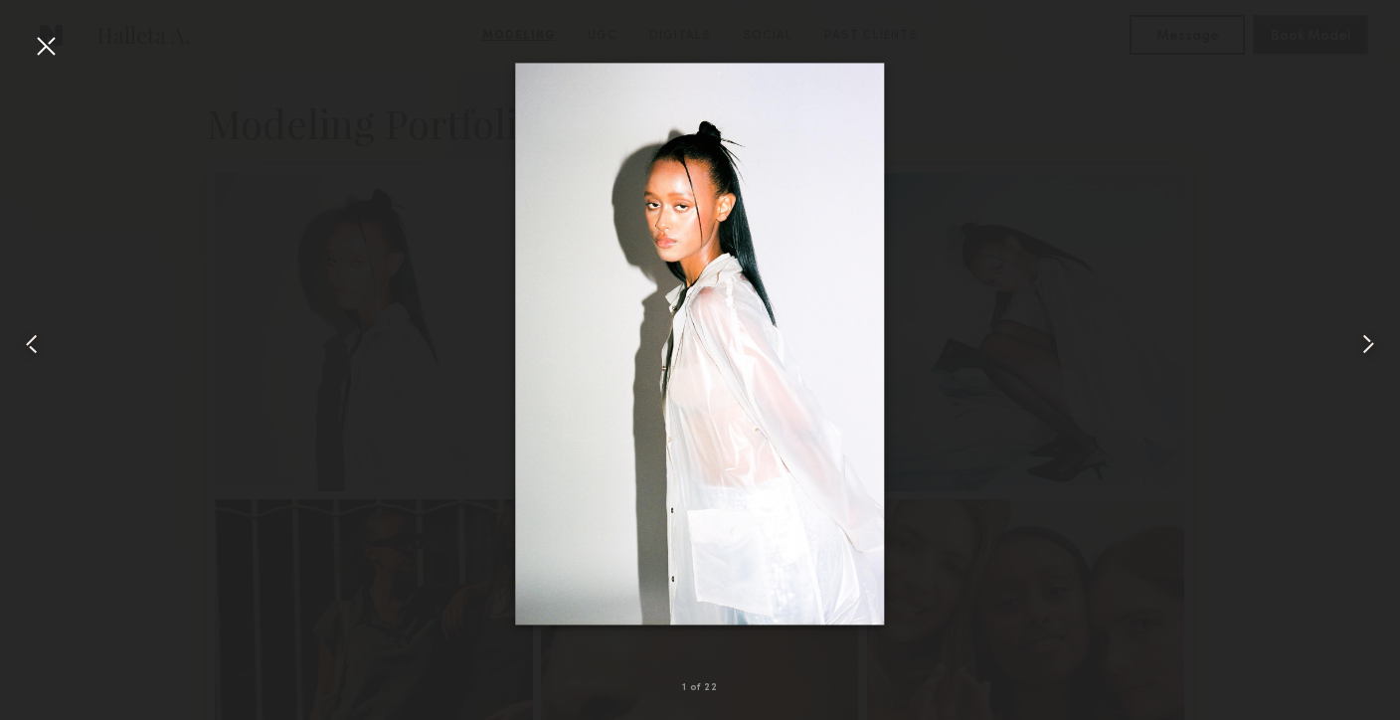
click at [1370, 334] on common-icon at bounding box center [1368, 344] width 32 height 32
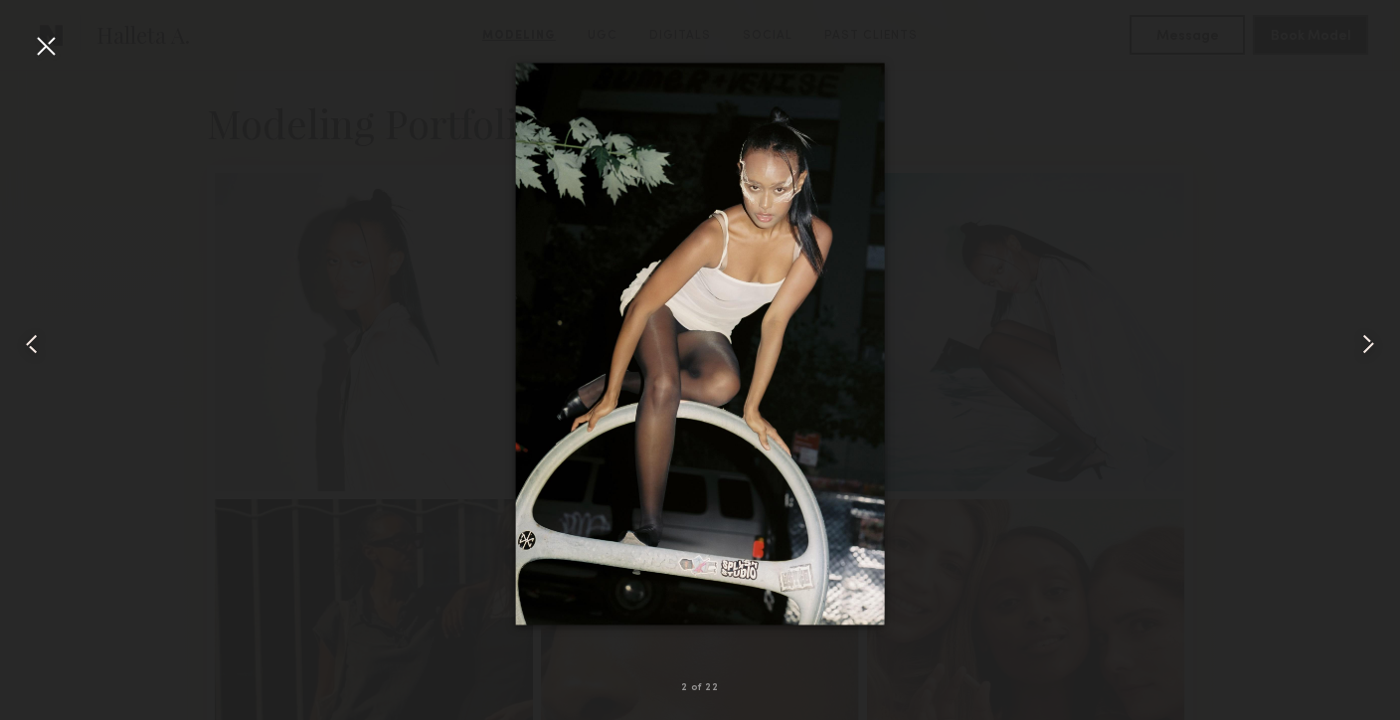
click at [1370, 334] on common-icon at bounding box center [1368, 344] width 32 height 32
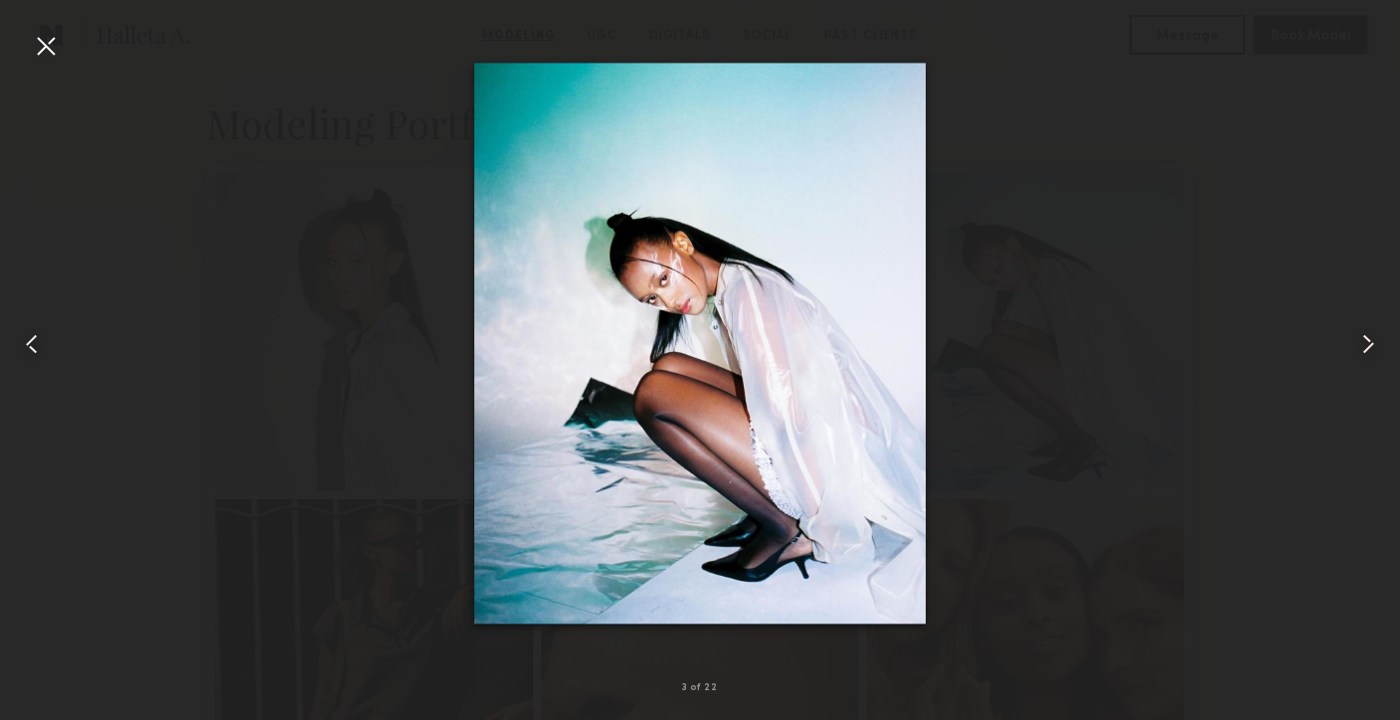
click at [1195, 129] on div at bounding box center [700, 344] width 1400 height 624
click at [59, 40] on div at bounding box center [46, 46] width 32 height 32
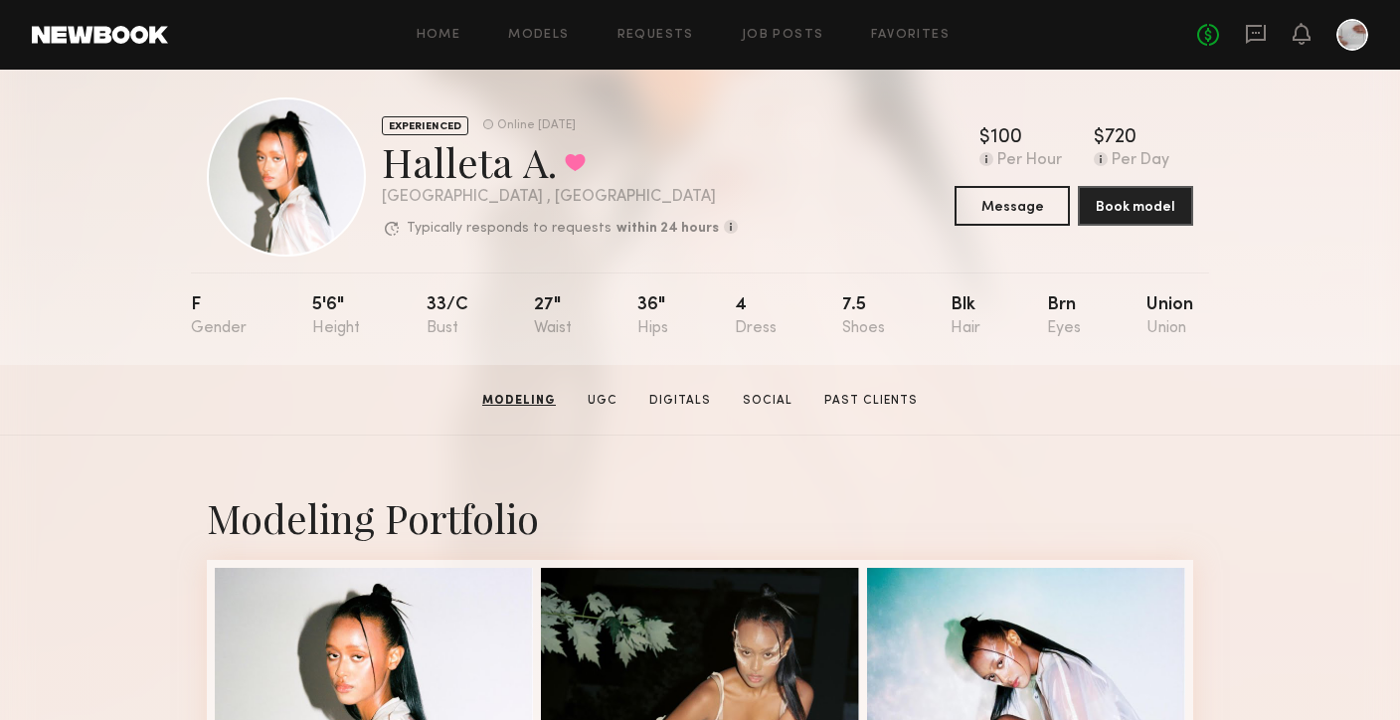
scroll to position [4, 0]
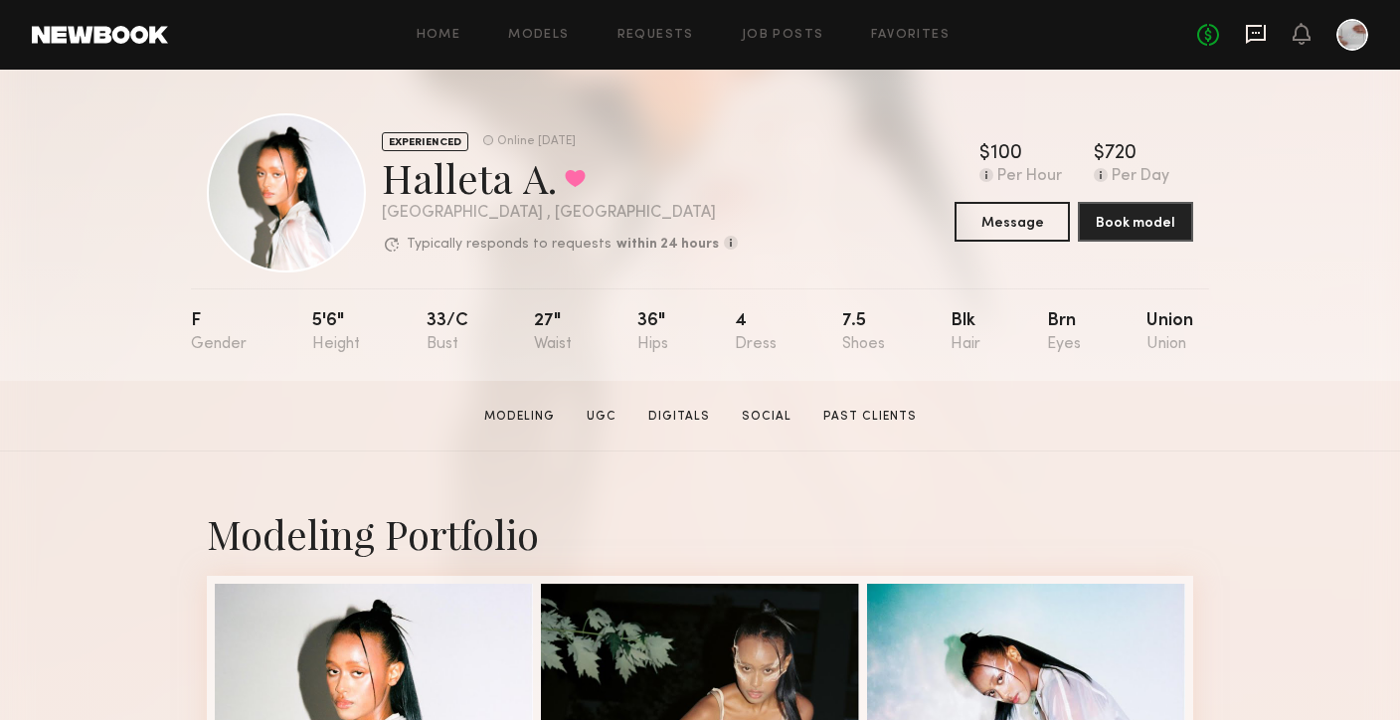
click at [1254, 33] on icon at bounding box center [1256, 33] width 8 height 2
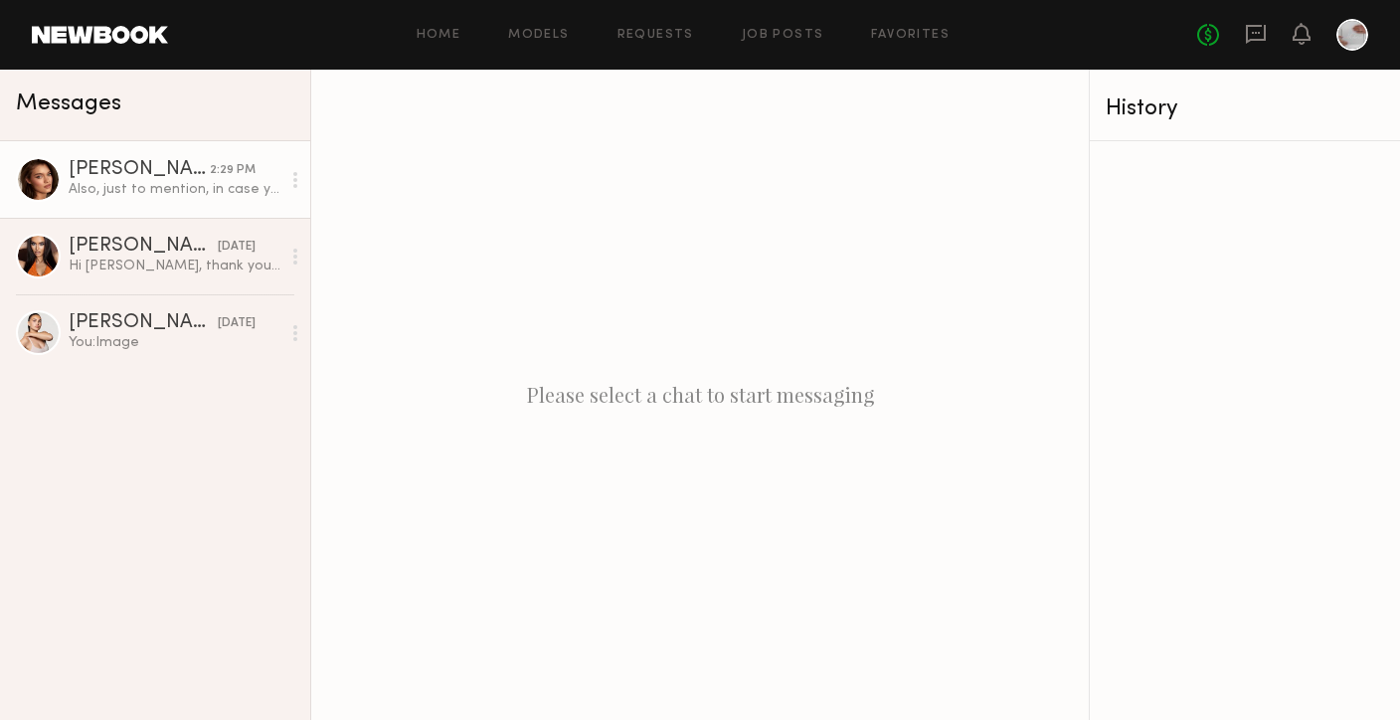
click at [34, 175] on div at bounding box center [38, 179] width 45 height 45
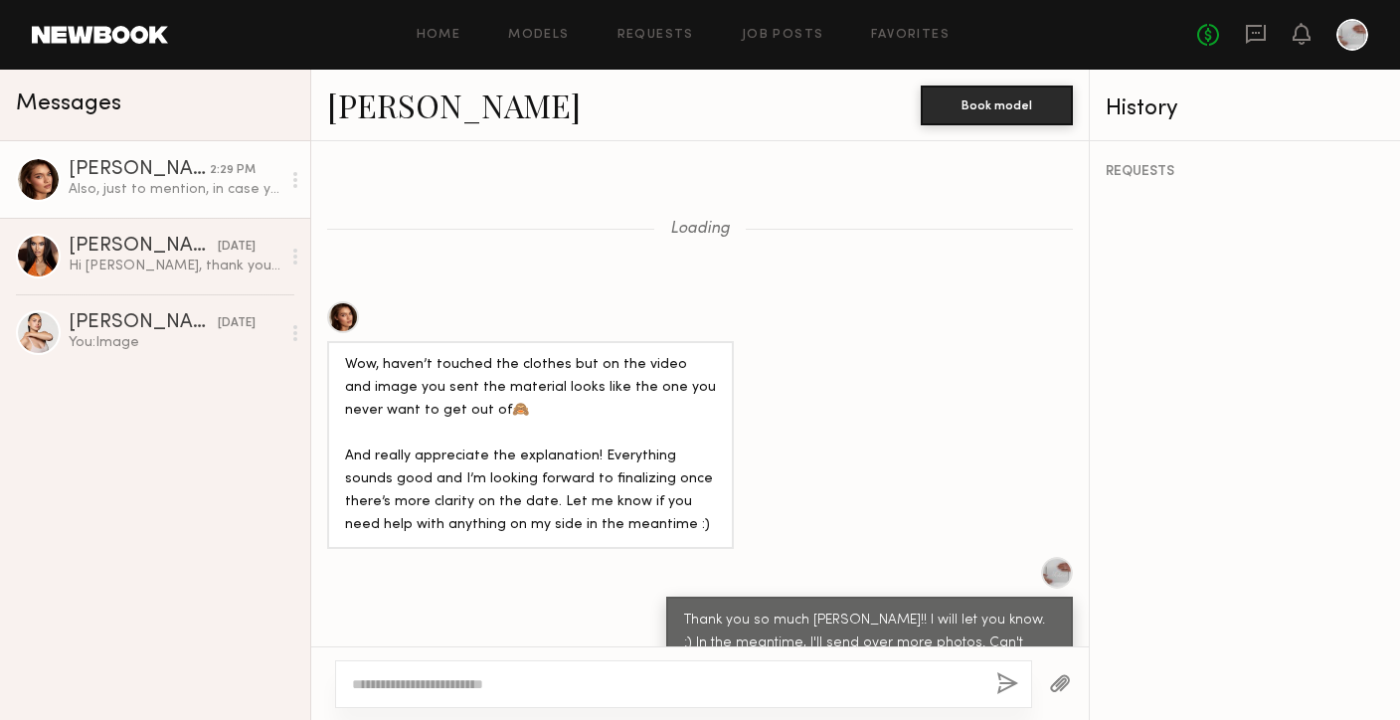
scroll to position [2269, 0]
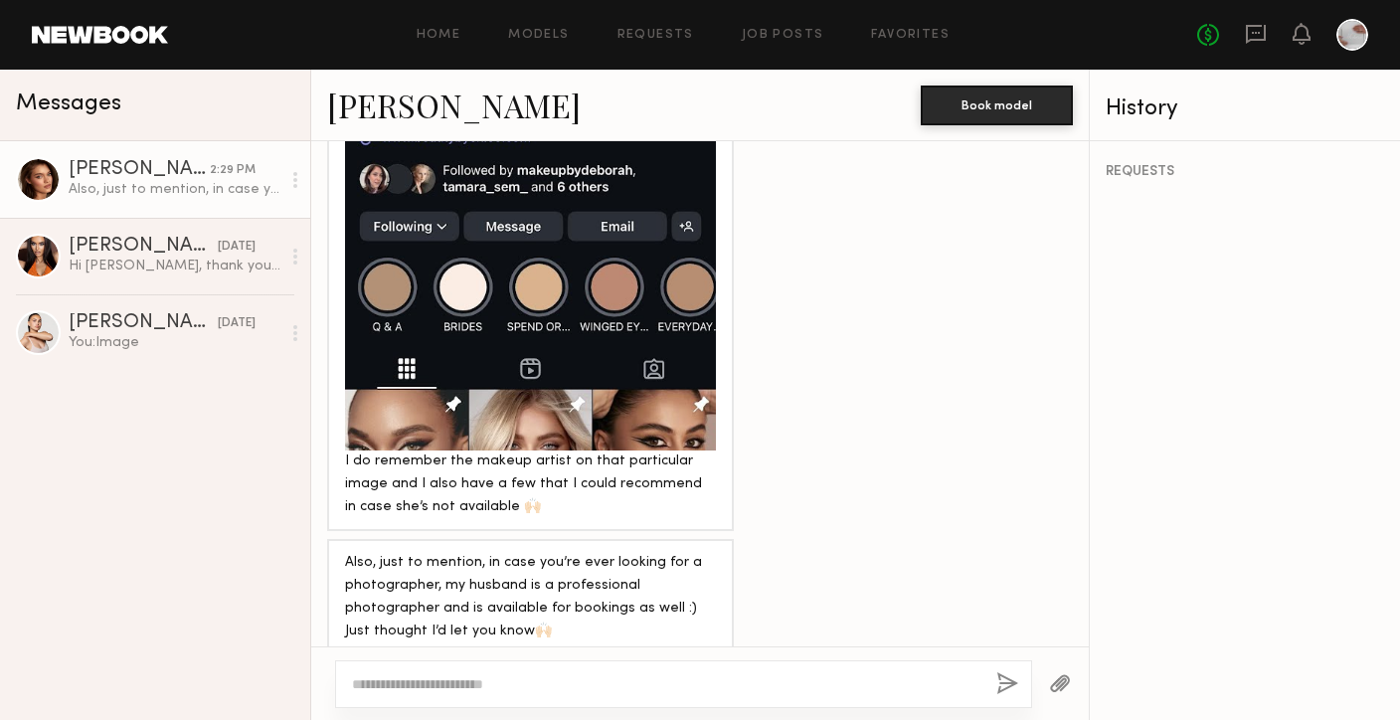
click at [426, 102] on link "Oleksa K." at bounding box center [454, 105] width 254 height 43
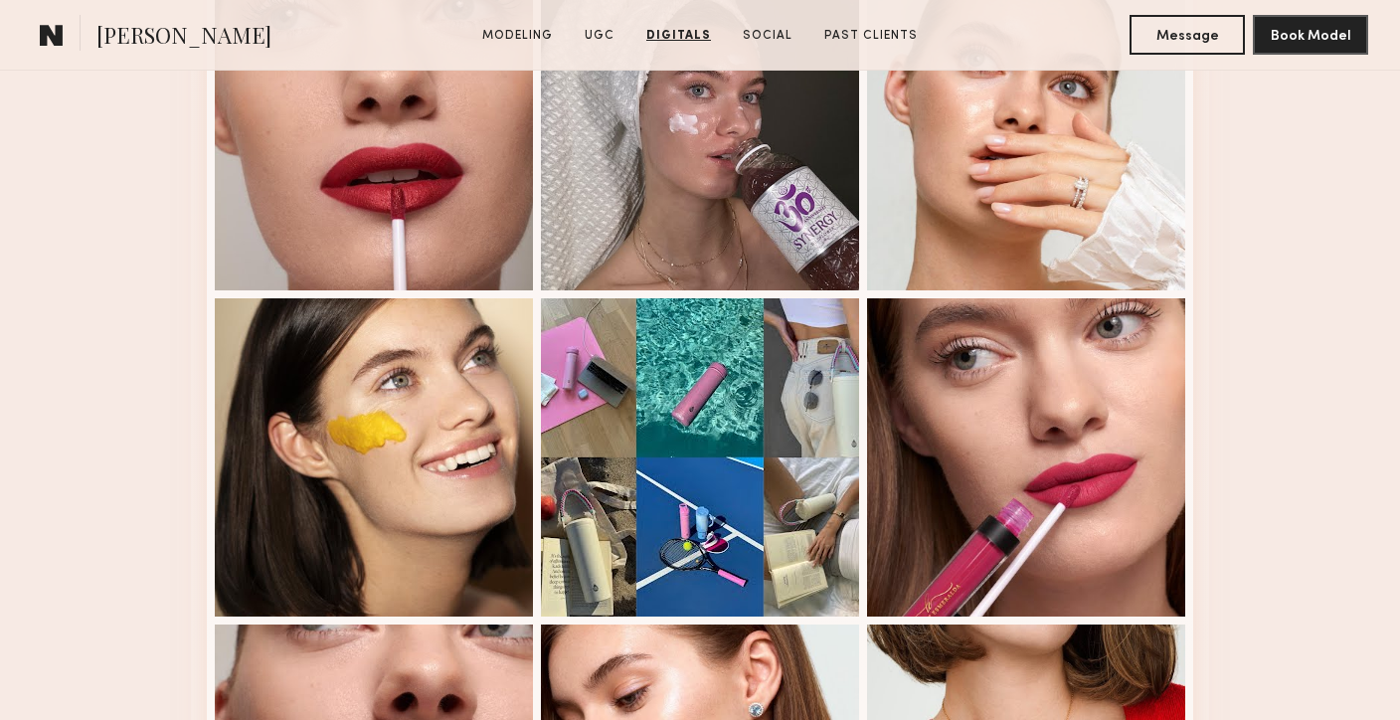
scroll to position [3380, 0]
